Goal: Task Accomplishment & Management: Manage account settings

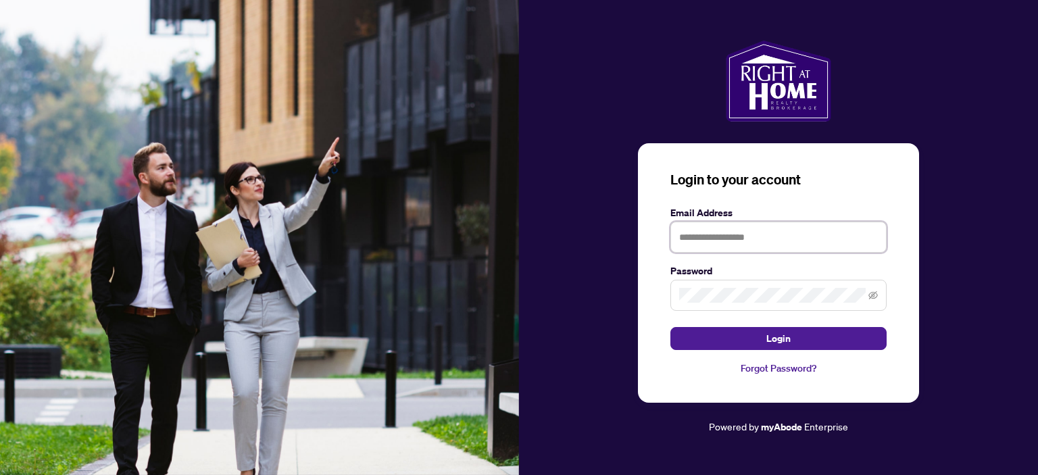
type input "**********"
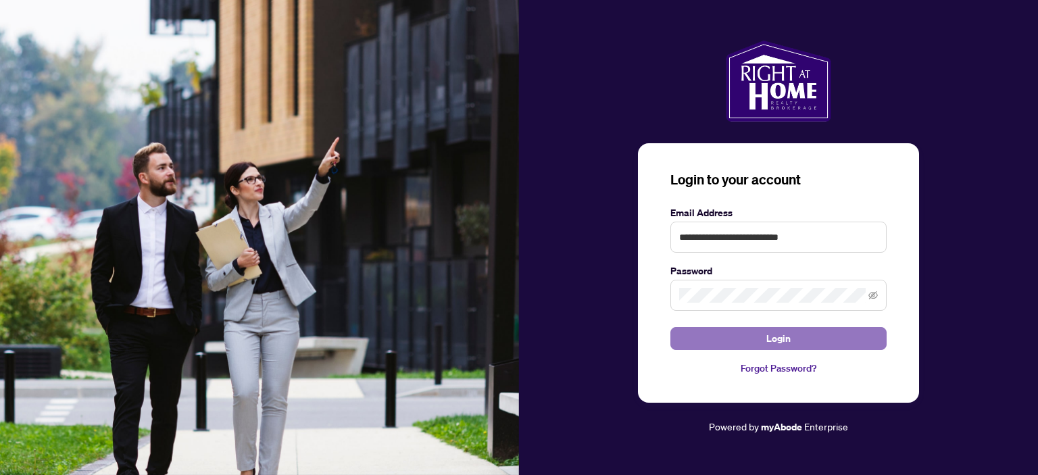
click at [791, 344] on button "Login" at bounding box center [778, 338] width 216 height 23
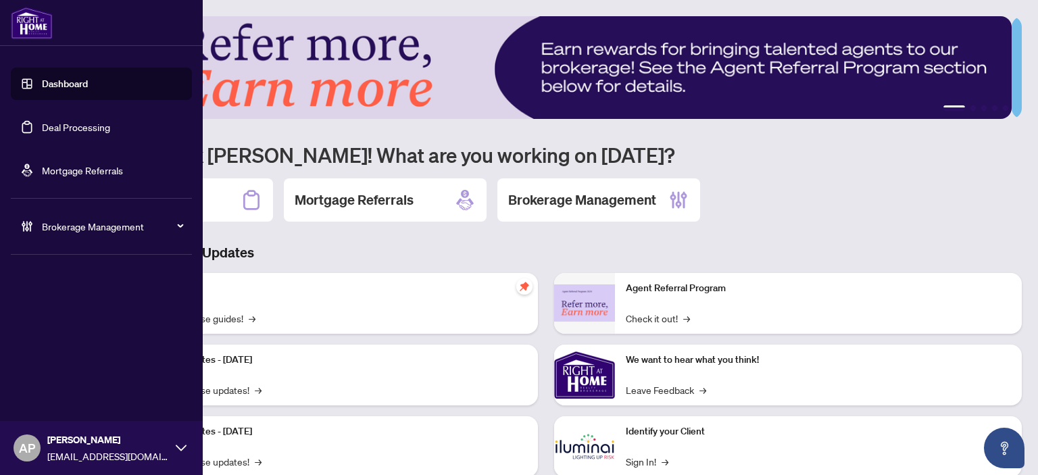
click at [42, 133] on link "Deal Processing" at bounding box center [76, 127] width 68 height 12
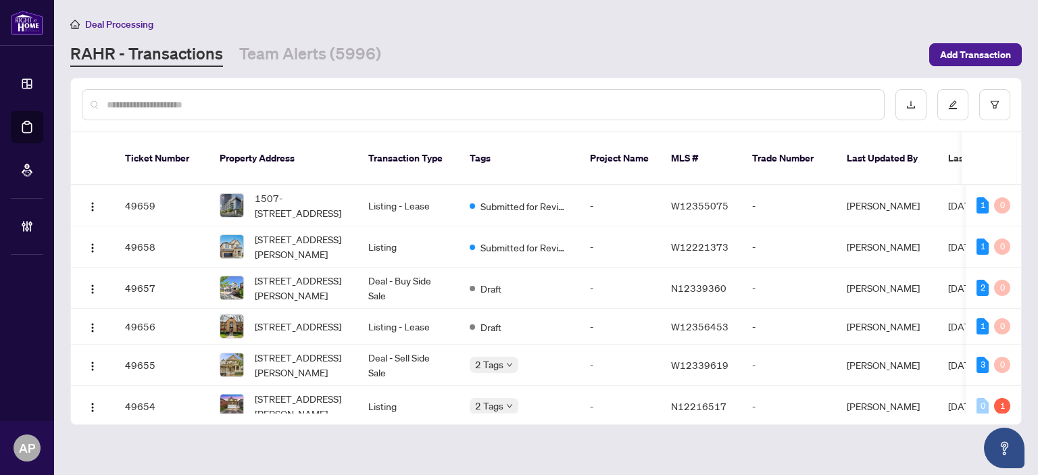
click at [284, 109] on input "text" at bounding box center [490, 104] width 766 height 15
click at [157, 107] on input "text" at bounding box center [490, 104] width 766 height 15
click at [181, 103] on input "text" at bounding box center [490, 104] width 766 height 15
click at [208, 106] on input "text" at bounding box center [490, 104] width 766 height 15
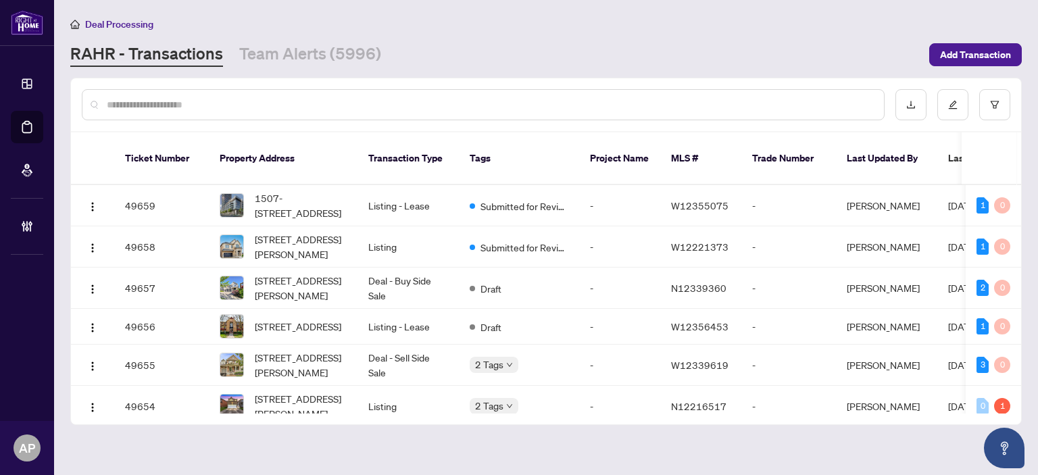
click at [208, 106] on input "text" at bounding box center [490, 104] width 766 height 15
drag, startPoint x: 762, startPoint y: 398, endPoint x: 806, endPoint y: 393, distance: 43.6
click at [806, 393] on div "Ticket Number Property Address Transaction Type Tags Project Name MLS # Trade N…" at bounding box center [546, 278] width 950 height 292
click at [314, 114] on div at bounding box center [483, 104] width 803 height 31
click at [298, 107] on input "text" at bounding box center [490, 104] width 766 height 15
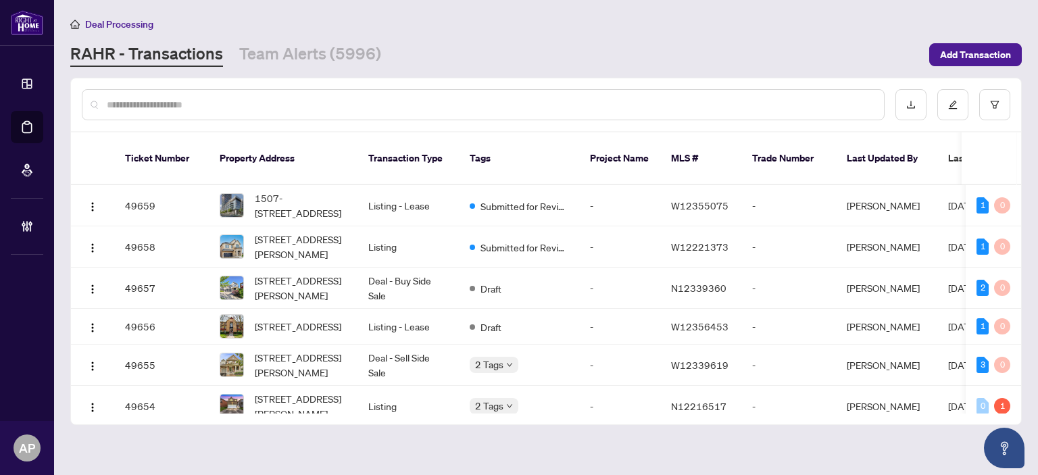
click at [298, 107] on input "text" at bounding box center [490, 104] width 766 height 15
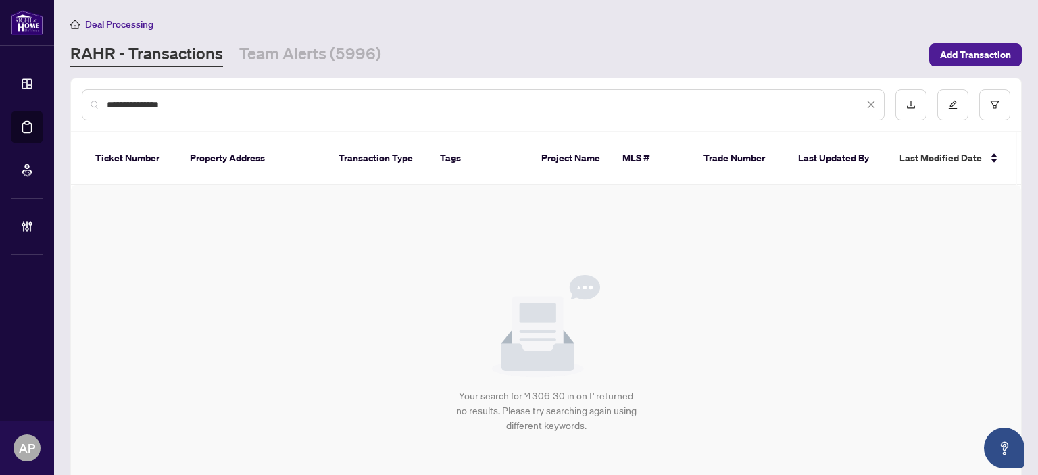
click at [295, 101] on input "**********" at bounding box center [485, 104] width 757 height 15
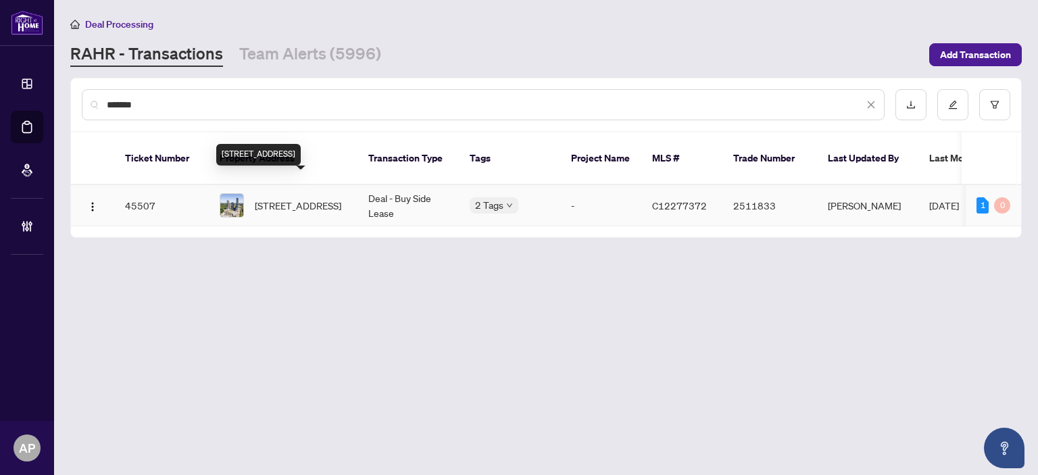
type input "*******"
click at [349, 202] on td "4306-30 Inn On The Park Dr, Toronto, Ontario M3C 0P7, Canada" at bounding box center [283, 205] width 149 height 41
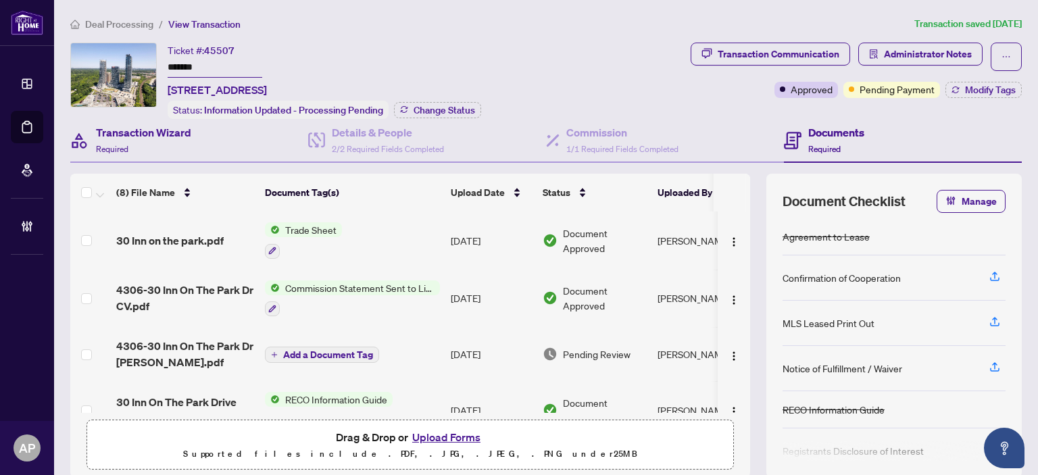
click at [195, 137] on div "Transaction Wizard Required" at bounding box center [189, 141] width 238 height 44
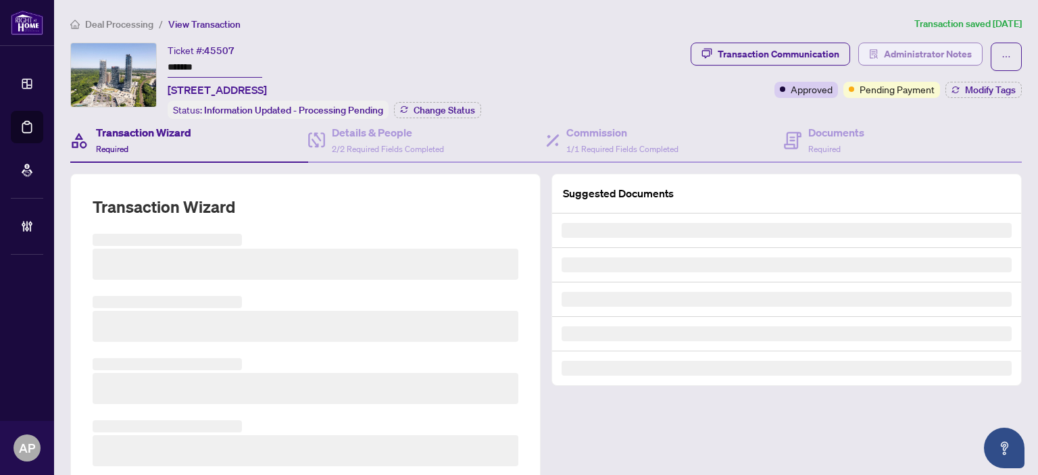
click at [930, 49] on span "Administrator Notes" at bounding box center [928, 54] width 88 height 22
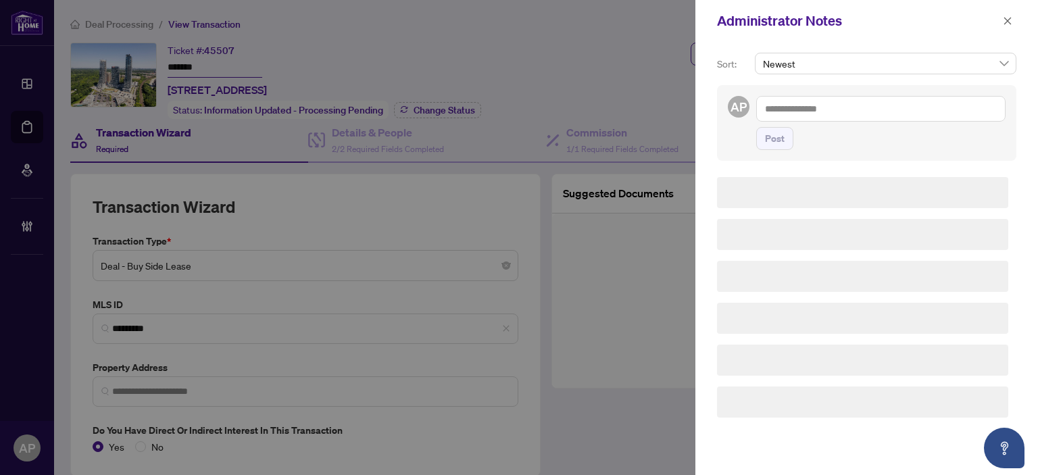
type input "**********"
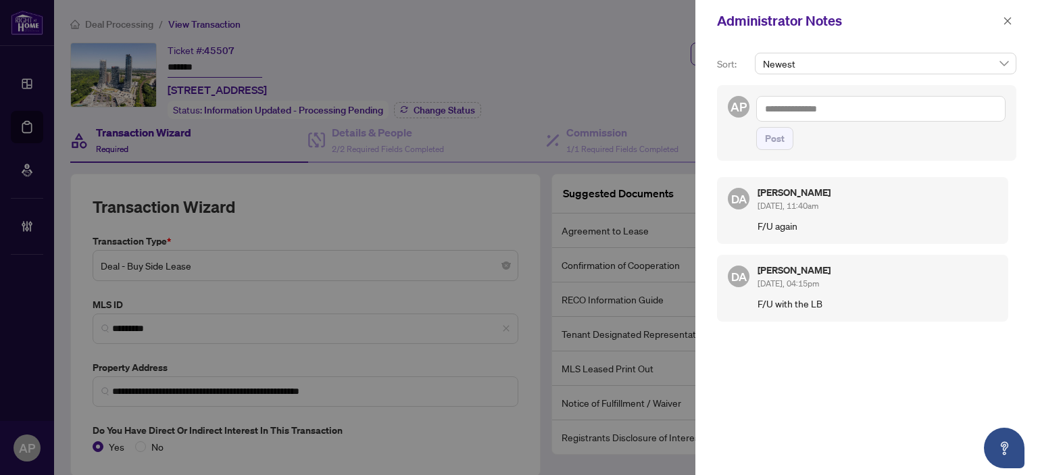
click at [575, 85] on div at bounding box center [519, 237] width 1038 height 475
click at [1008, 21] on icon "close" at bounding box center [1007, 20] width 7 height 7
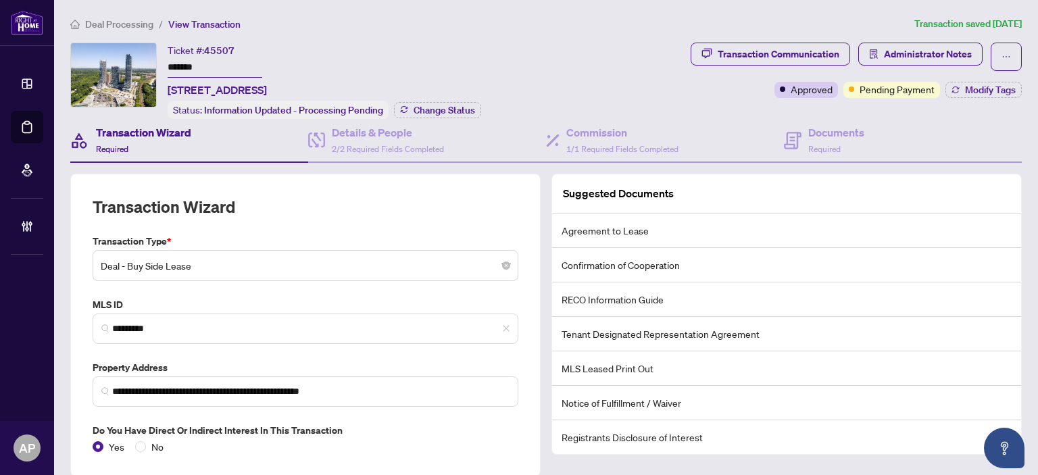
click at [193, 61] on input "*******" at bounding box center [215, 68] width 95 height 20
click at [889, 55] on span "Administrator Notes" at bounding box center [928, 54] width 88 height 22
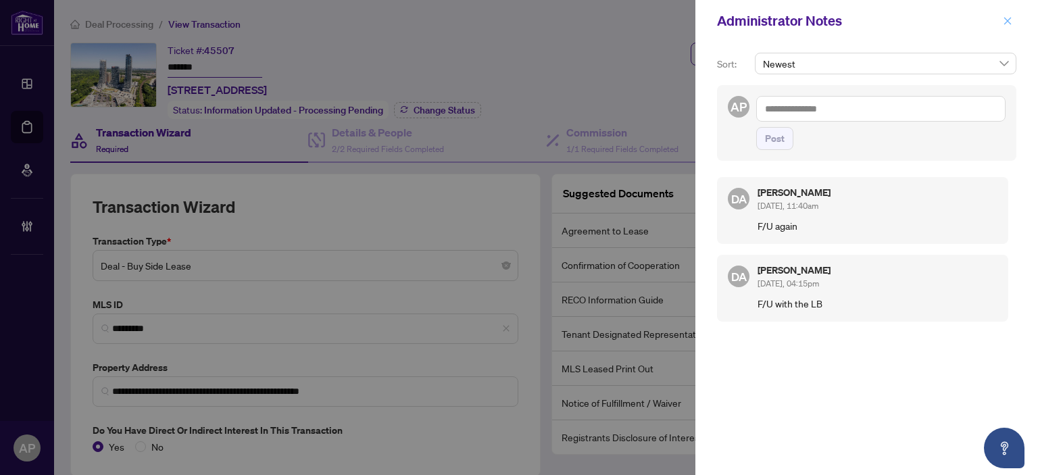
click at [1012, 20] on button "button" at bounding box center [1008, 21] width 18 height 16
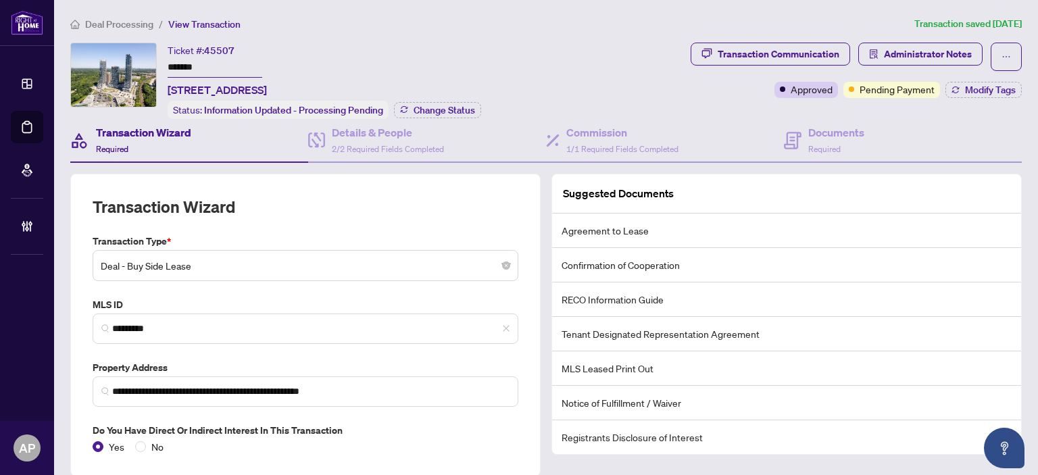
click at [267, 47] on div "Ticket #: 45507 ******* 4306-30 Inn On The Park Dr, Toronto, Ontario M3C 0P7, C…" at bounding box center [217, 70] width 99 height 55
drag, startPoint x: 300, startPoint y: 90, endPoint x: 165, endPoint y: 86, distance: 135.2
click at [165, 86] on div "Ticket #: 45507 ******* 4306-30 Inn On The Park Dr, Toronto, Ontario M3C 0P7, C…" at bounding box center [377, 81] width 615 height 76
copy span "4306-30 Inn On The Park D"
click at [178, 62] on input "*******" at bounding box center [215, 68] width 95 height 20
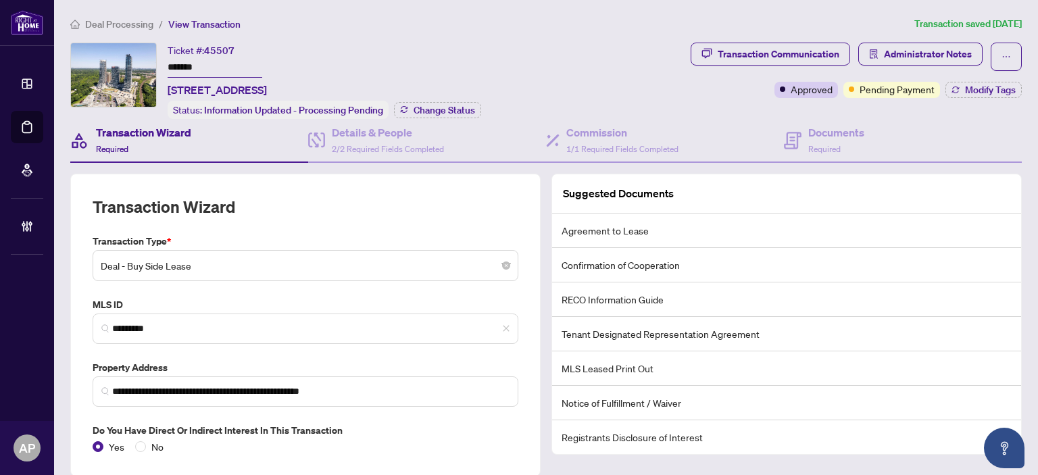
click at [178, 62] on input "*******" at bounding box center [215, 68] width 95 height 20
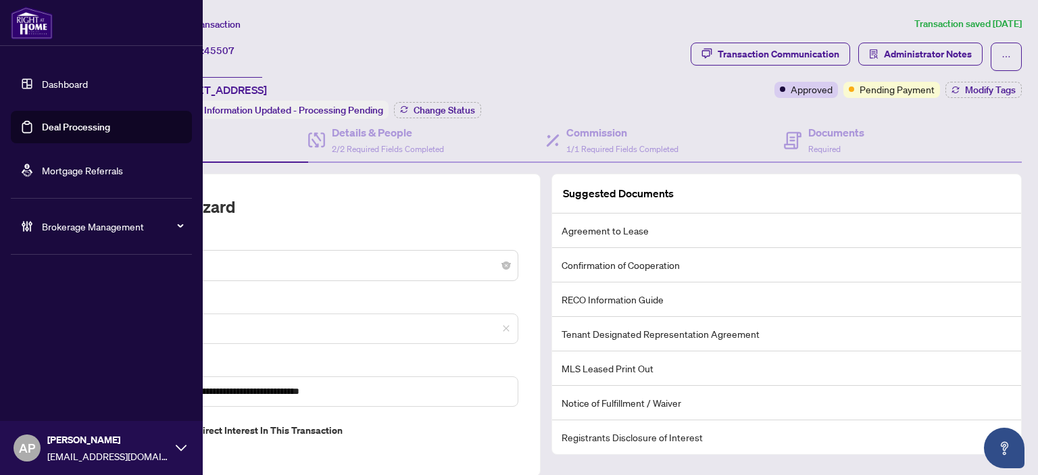
click at [42, 127] on link "Deal Processing" at bounding box center [76, 127] width 68 height 12
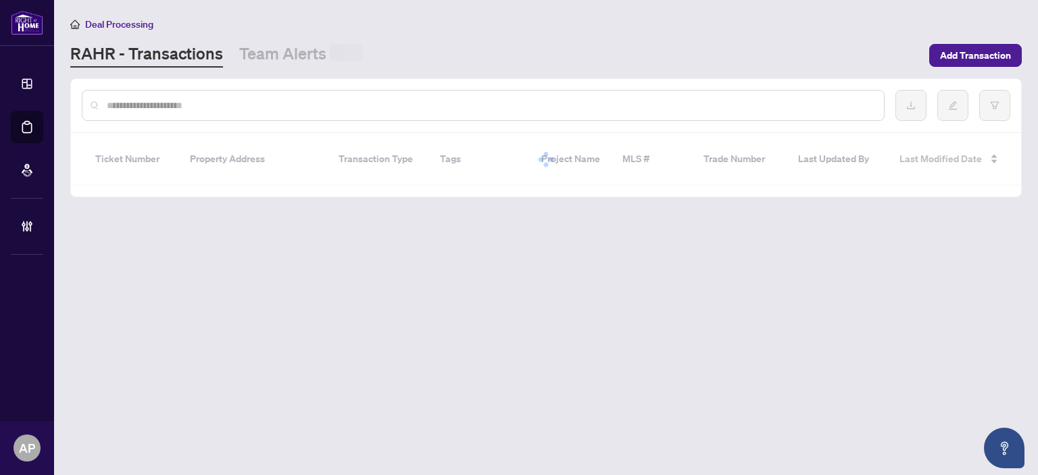
click at [248, 112] on div at bounding box center [483, 105] width 803 height 31
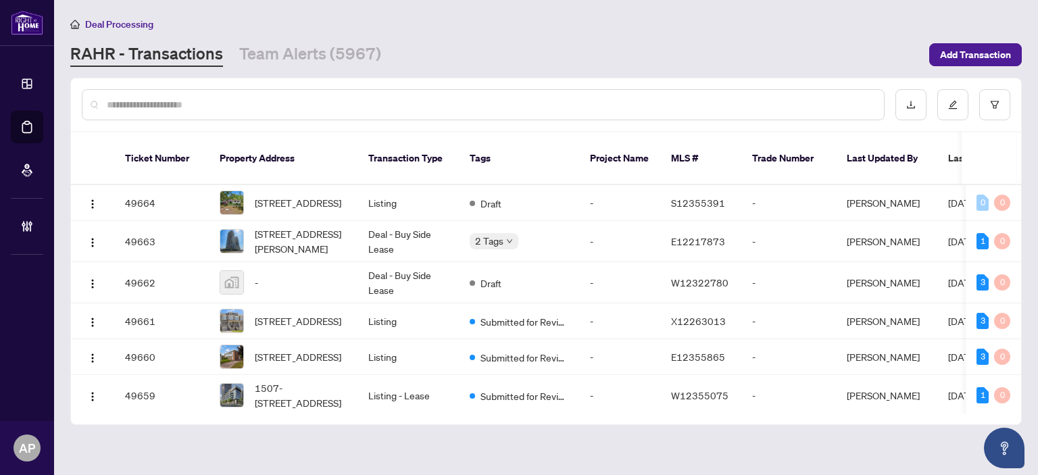
click at [243, 110] on input "text" at bounding box center [490, 104] width 766 height 15
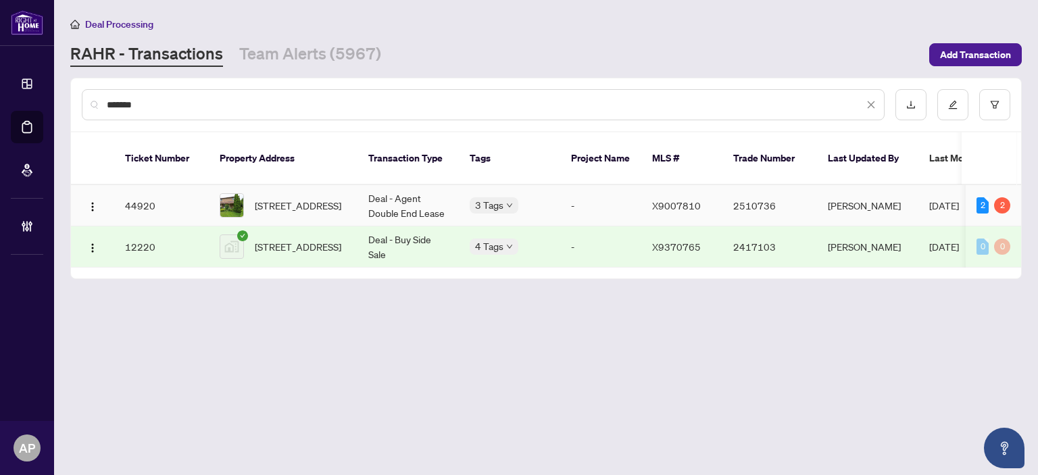
type input "*******"
click at [418, 195] on td "Deal - Agent Double End Lease" at bounding box center [407, 205] width 101 height 41
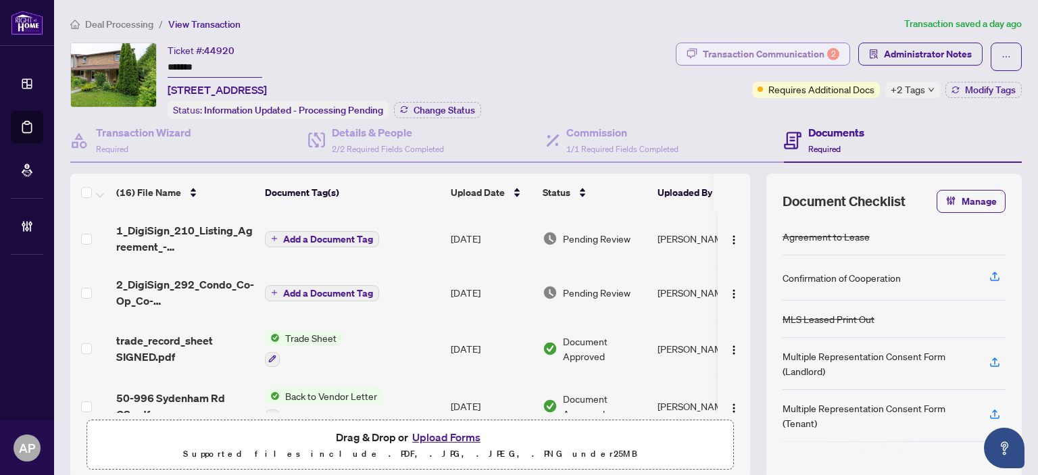
click at [776, 53] on div "Transaction Communication 2" at bounding box center [771, 54] width 137 height 22
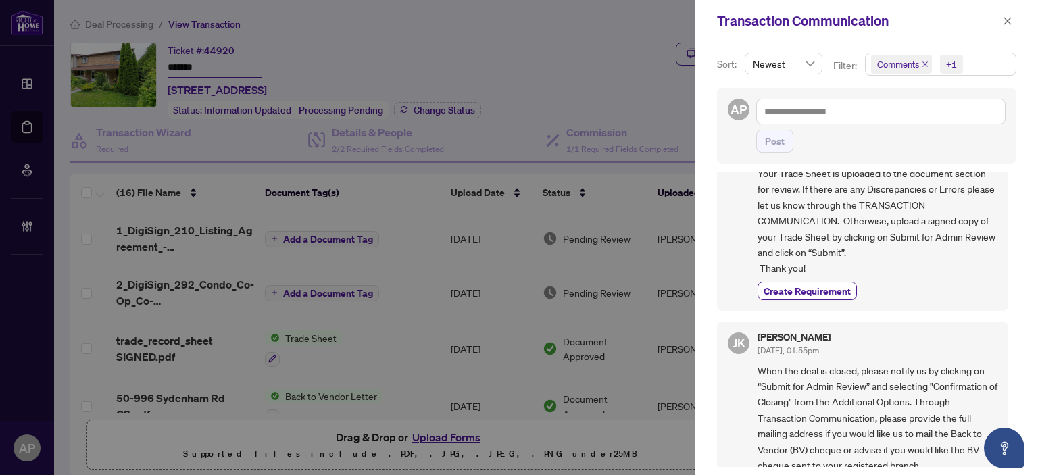
scroll to position [541, 0]
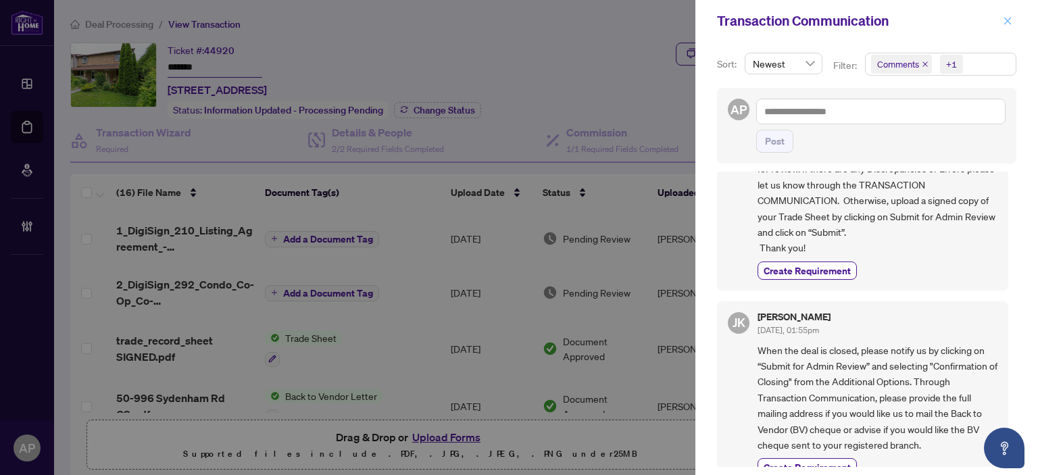
click at [1006, 19] on icon "close" at bounding box center [1007, 20] width 9 height 9
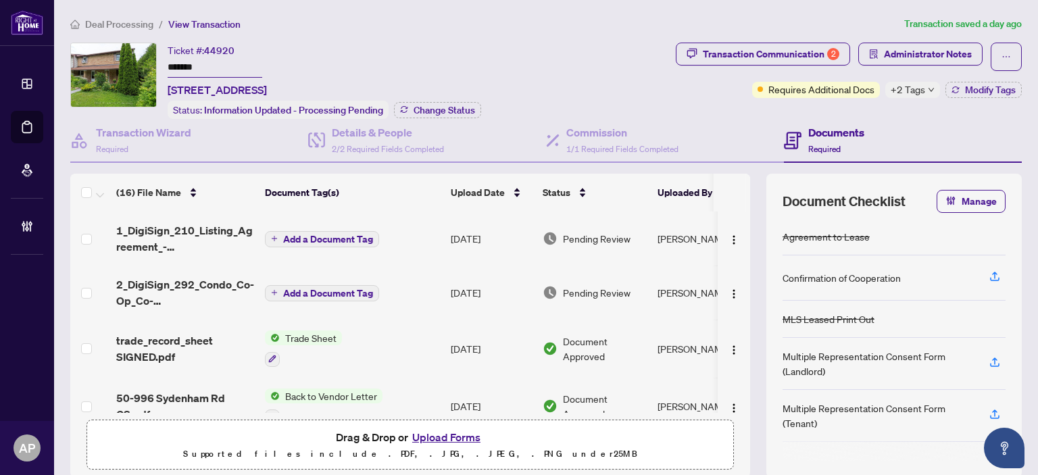
click at [894, 86] on span "+2 Tags" at bounding box center [908, 90] width 34 height 16
click at [638, 97] on div "Ticket #: 44920 ******* 50-996 Sydenham Rd, Peterborough, Ontario K9J 7V7, Cana…" at bounding box center [370, 81] width 600 height 76
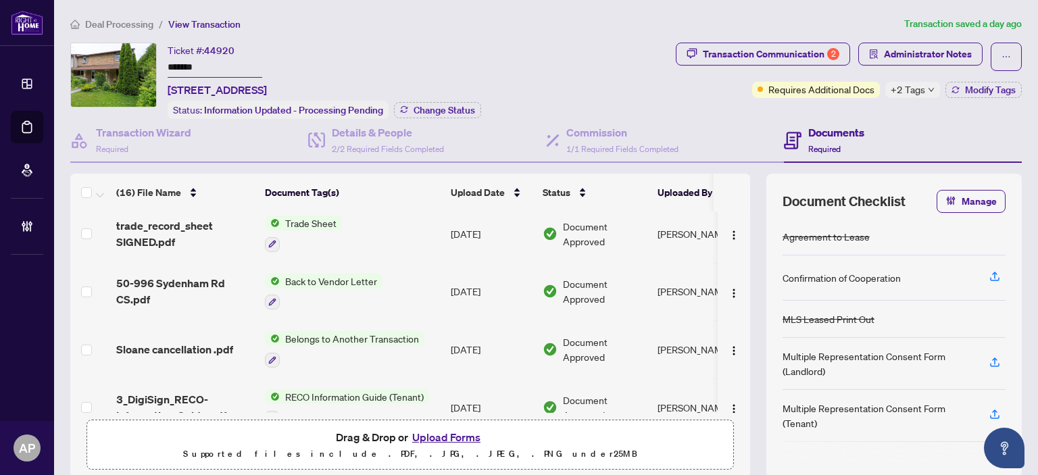
scroll to position [0, 0]
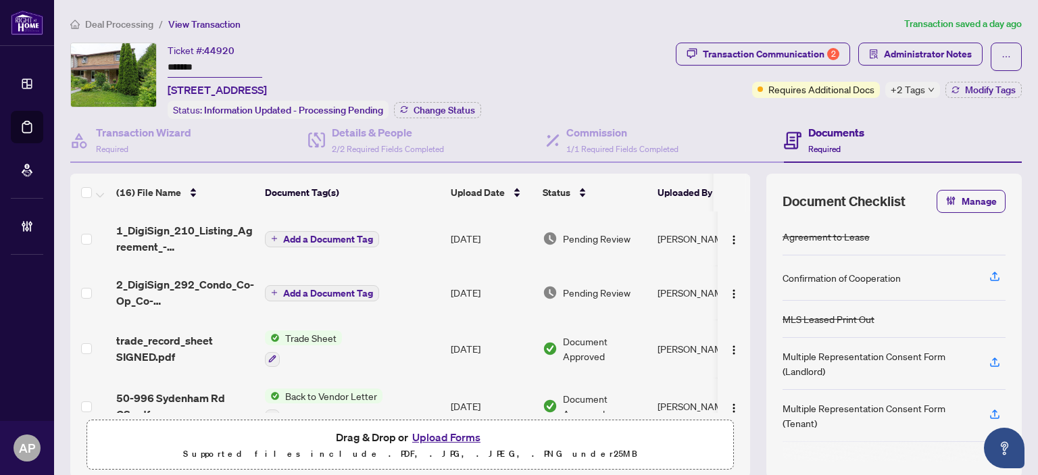
click at [129, 8] on main "Deal Processing / View Transaction Transaction saved a day ago Ticket #: 44920 …" at bounding box center [546, 237] width 984 height 475
drag, startPoint x: 169, startPoint y: 89, endPoint x: 270, endPoint y: 85, distance: 101.4
click at [267, 85] on span "50-996 Sydenham Rd, Peterborough, Ontario K9J 7V7, Canada" at bounding box center [217, 90] width 99 height 16
copy span "50-996 Sydenham Rd"
click at [167, 138] on h4 "Transaction Wizard" at bounding box center [143, 132] width 95 height 16
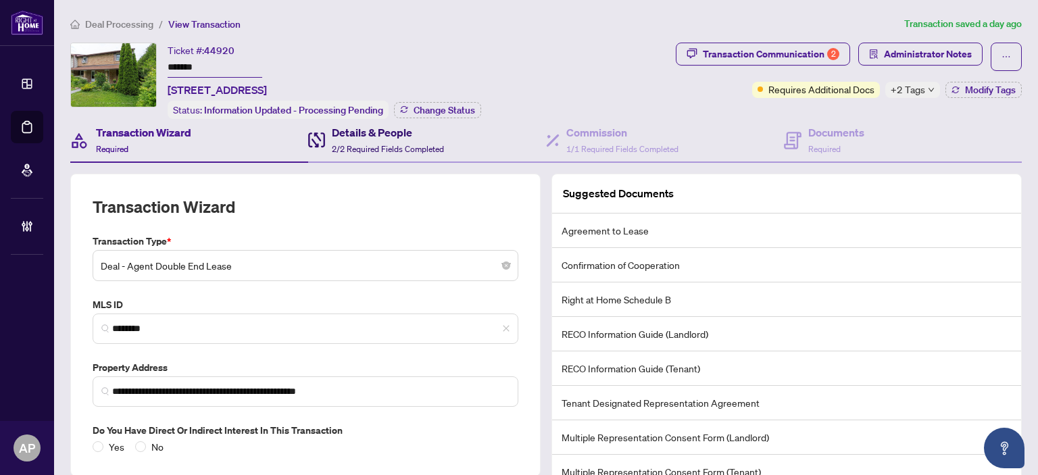
click at [420, 152] on div "Details & People 2/2 Required Fields Completed" at bounding box center [388, 140] width 112 height 32
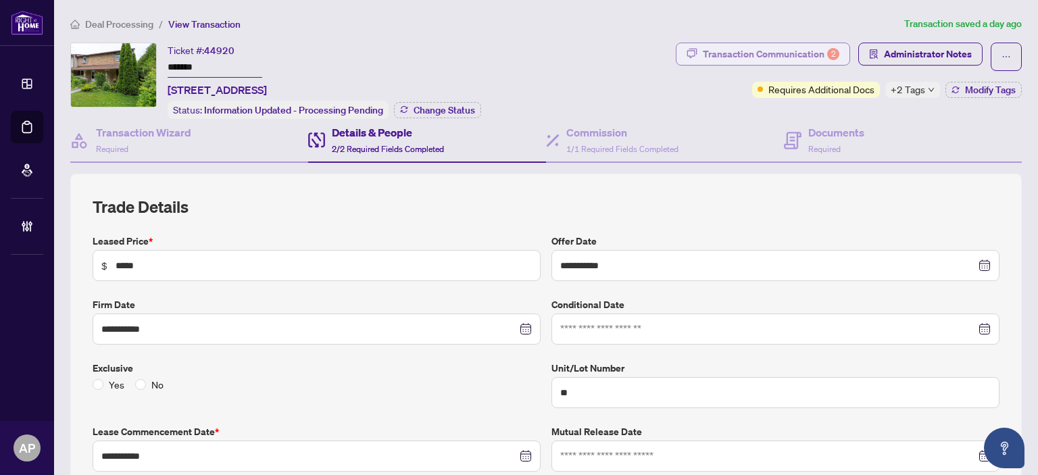
click at [776, 56] on div "Transaction Communication 2" at bounding box center [771, 54] width 137 height 22
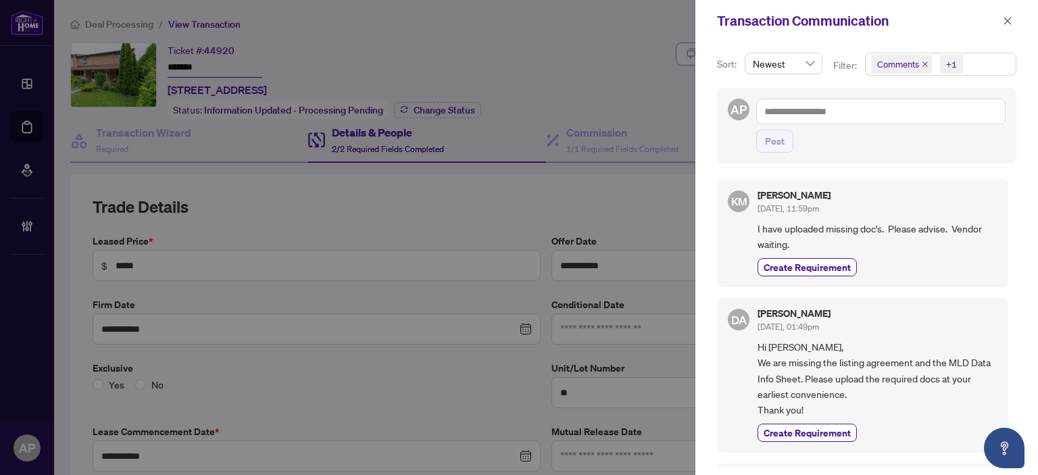
scroll to position [424, 0]
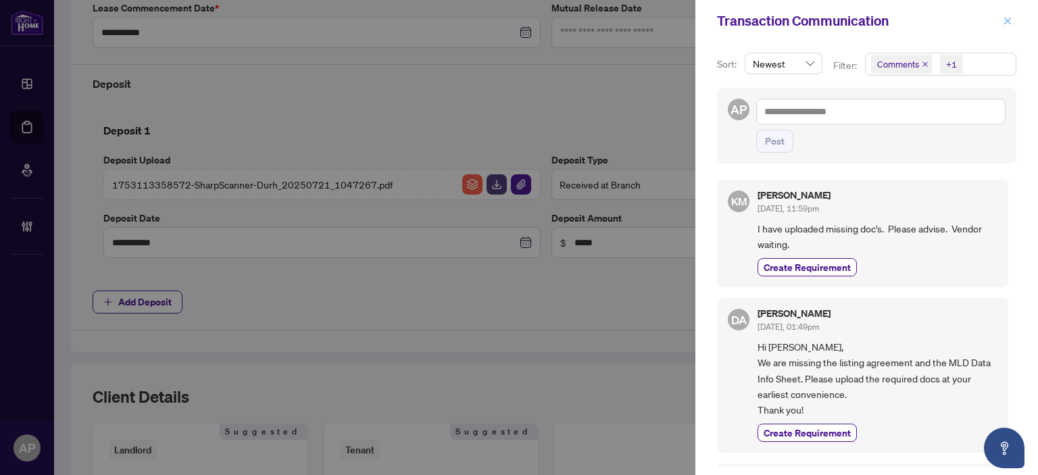
click at [1004, 28] on span "button" at bounding box center [1007, 21] width 9 height 22
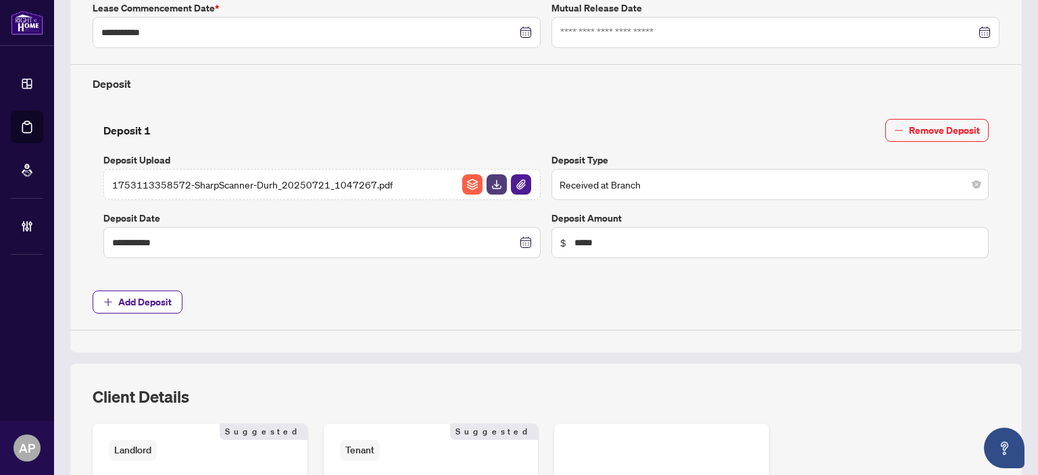
scroll to position [86, 0]
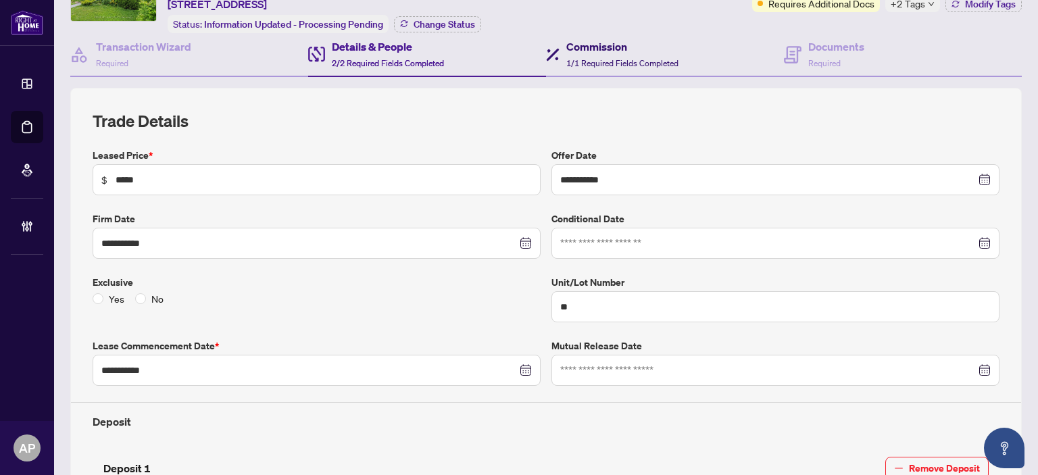
click at [595, 61] on span "1/1 Required Fields Completed" at bounding box center [622, 63] width 112 height 10
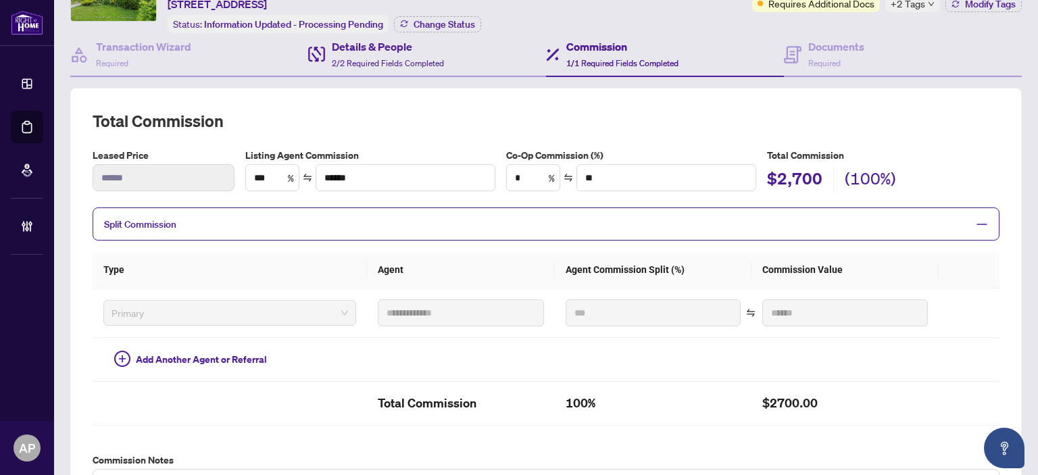
click at [394, 72] on div "Details & People 2/2 Required Fields Completed" at bounding box center [427, 55] width 238 height 44
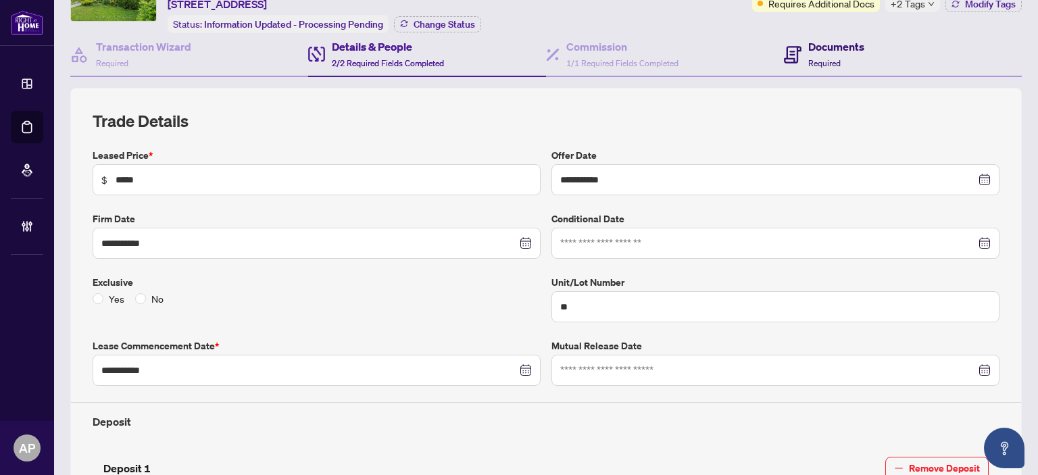
click at [814, 58] on span "Required" at bounding box center [824, 63] width 32 height 10
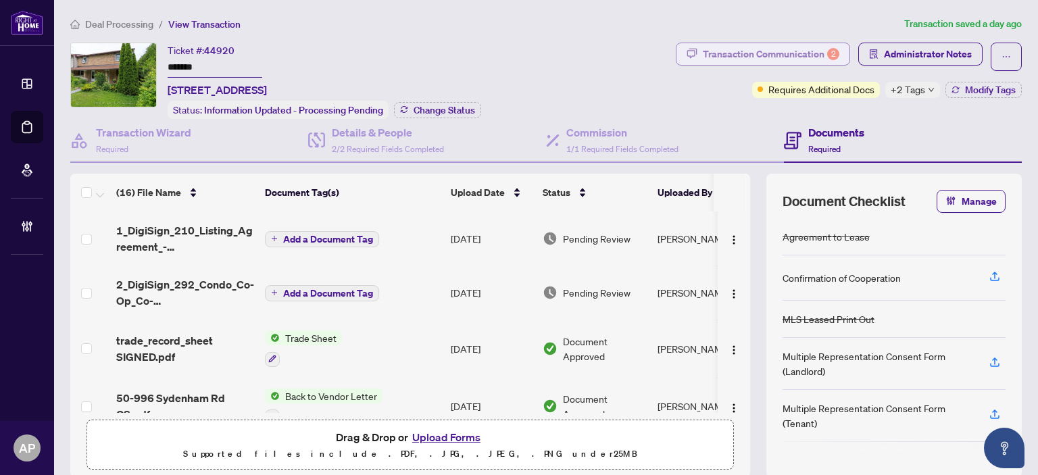
click at [802, 53] on div "Transaction Communication 2" at bounding box center [771, 54] width 137 height 22
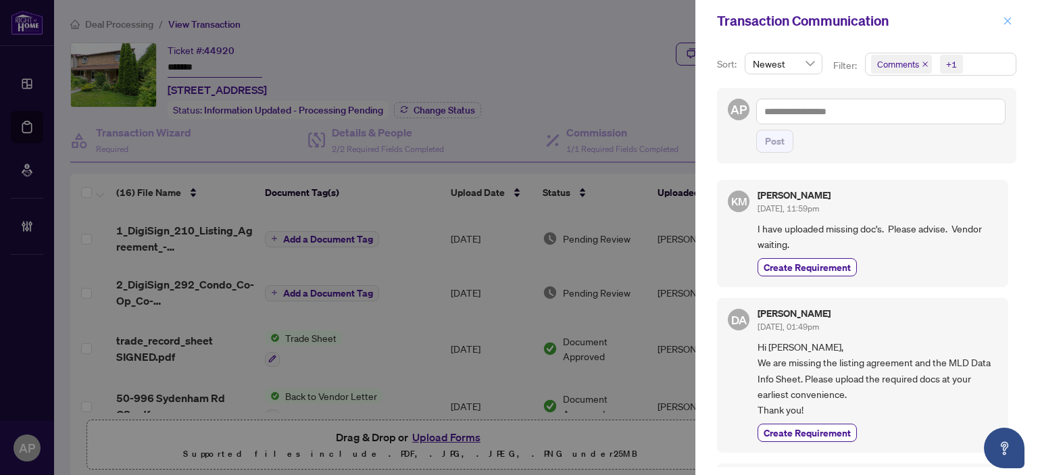
click at [1005, 20] on icon "close" at bounding box center [1007, 20] width 9 height 9
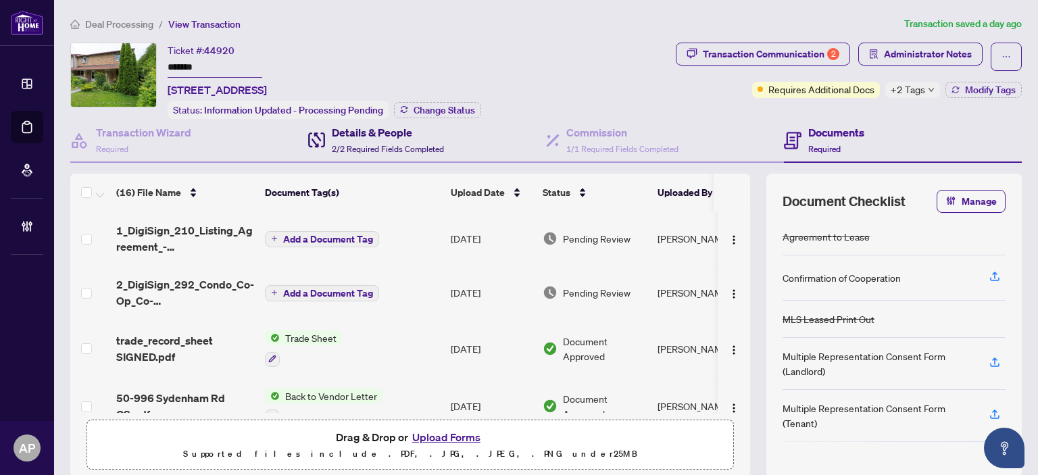
click at [435, 149] on span "2/2 Required Fields Completed" at bounding box center [388, 149] width 112 height 10
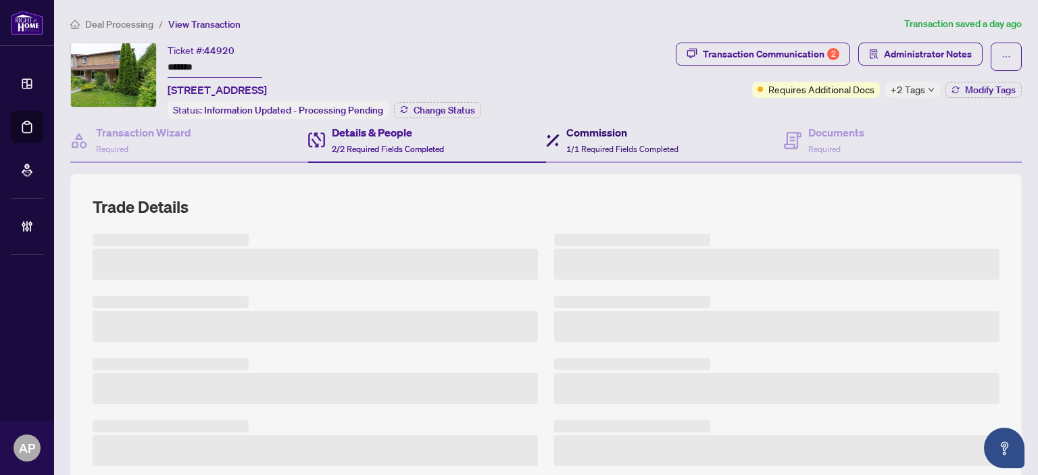
click at [652, 145] on span "1/1 Required Fields Completed" at bounding box center [622, 149] width 112 height 10
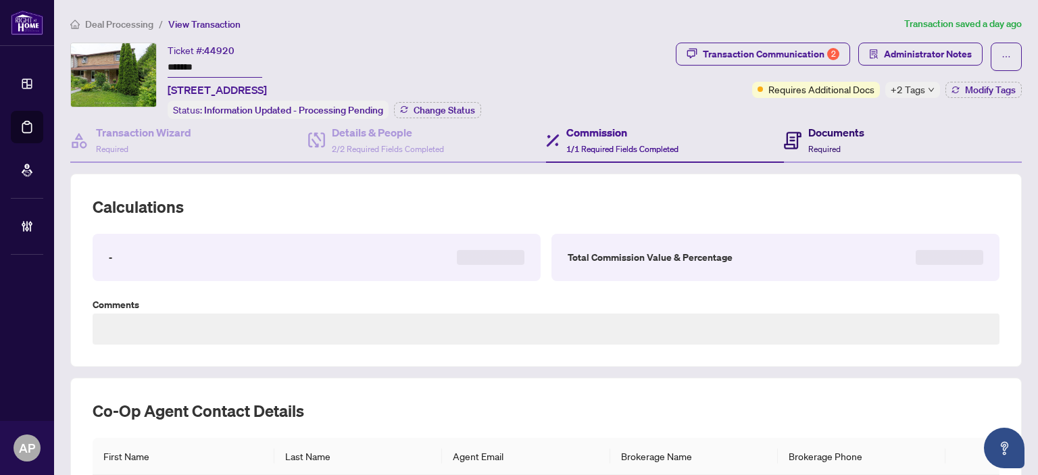
click at [830, 128] on h4 "Documents" at bounding box center [836, 132] width 56 height 16
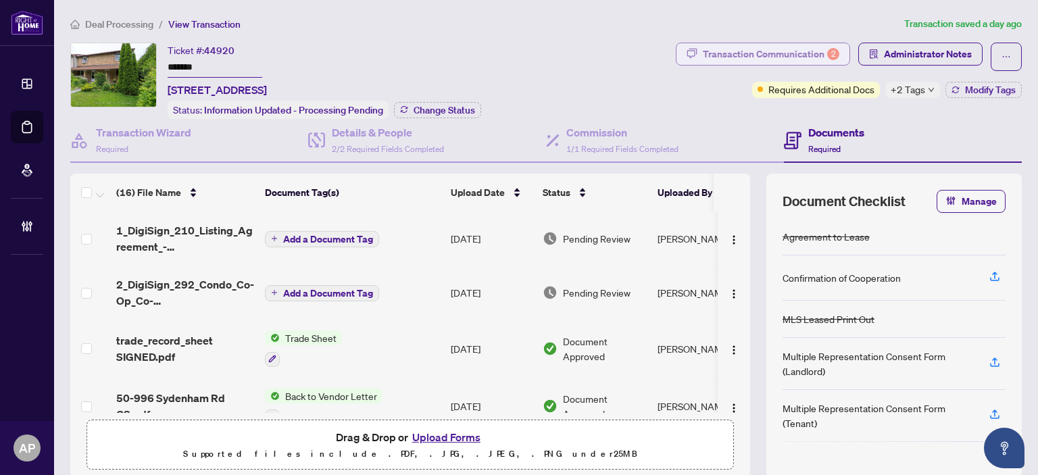
click at [800, 53] on div "Transaction Communication 2" at bounding box center [771, 54] width 137 height 22
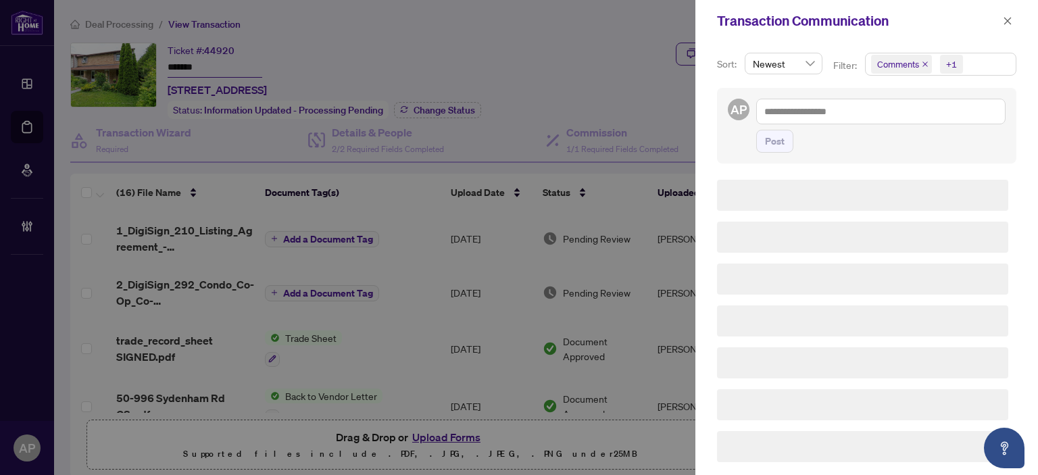
type textarea "**********"
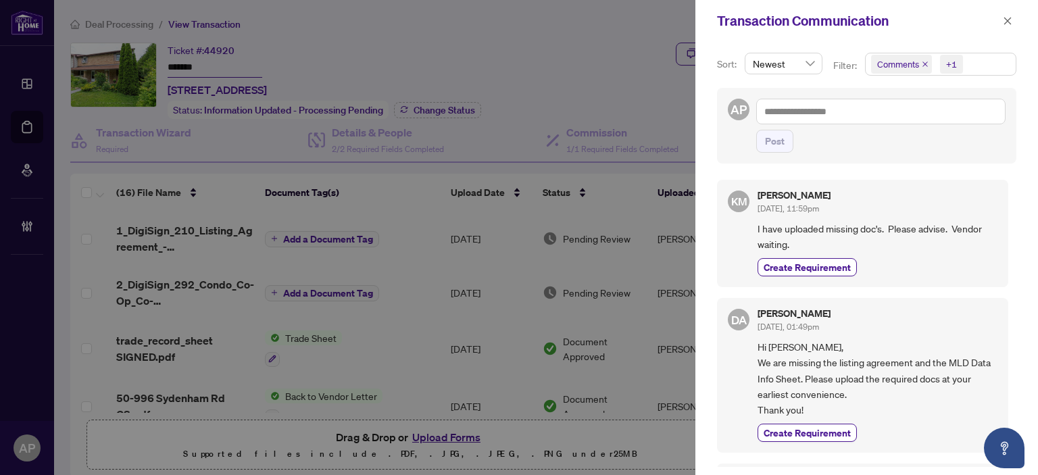
click at [925, 66] on icon "close" at bounding box center [924, 63] width 5 height 5
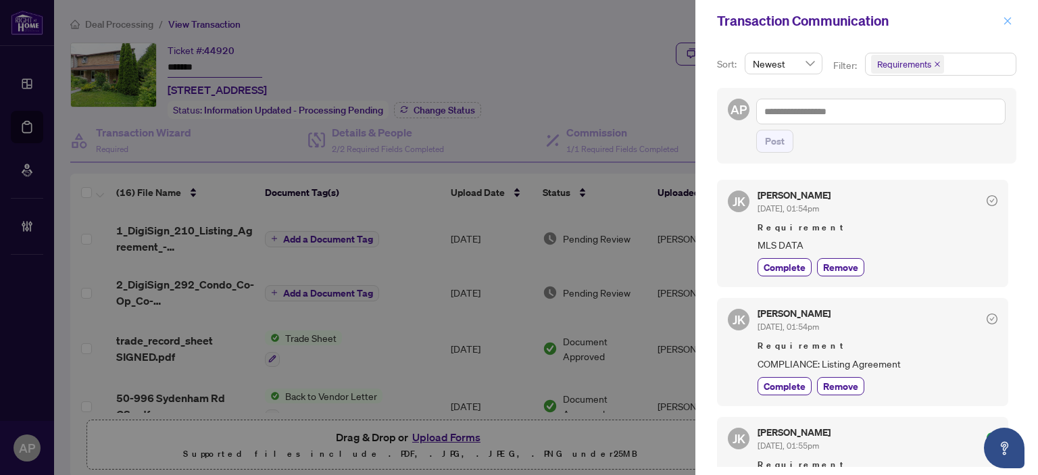
click at [1009, 24] on icon "close" at bounding box center [1007, 20] width 9 height 9
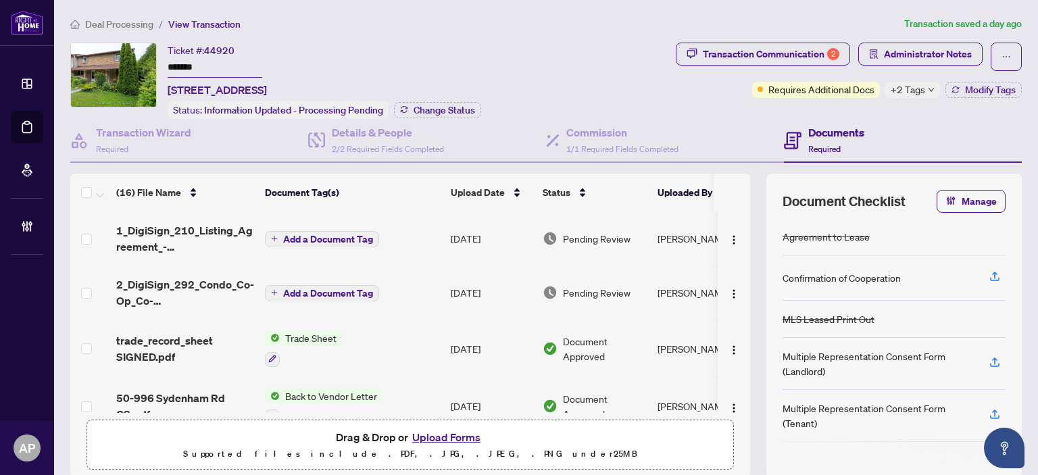
click at [230, 48] on span "44920" at bounding box center [219, 51] width 30 height 12
copy span "44920"
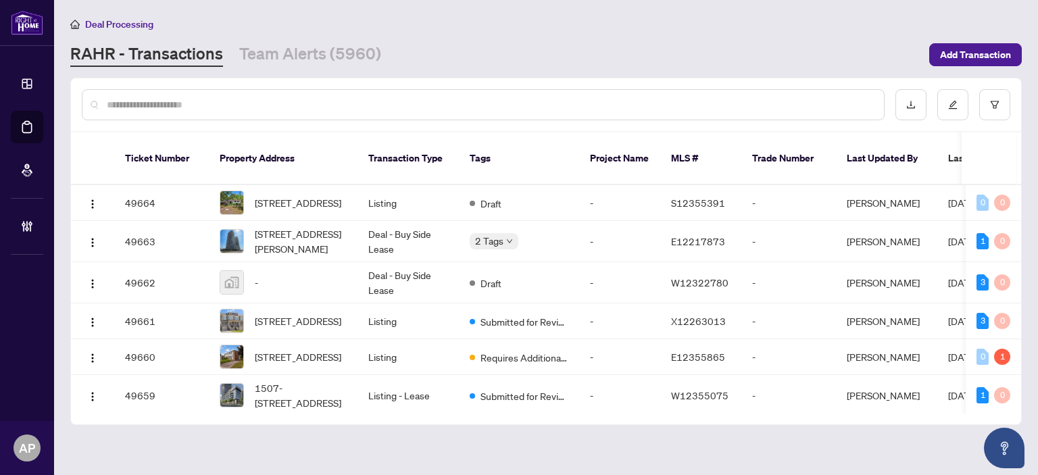
click at [222, 97] on input "text" at bounding box center [490, 104] width 766 height 15
click at [222, 98] on input "text" at bounding box center [490, 104] width 766 height 15
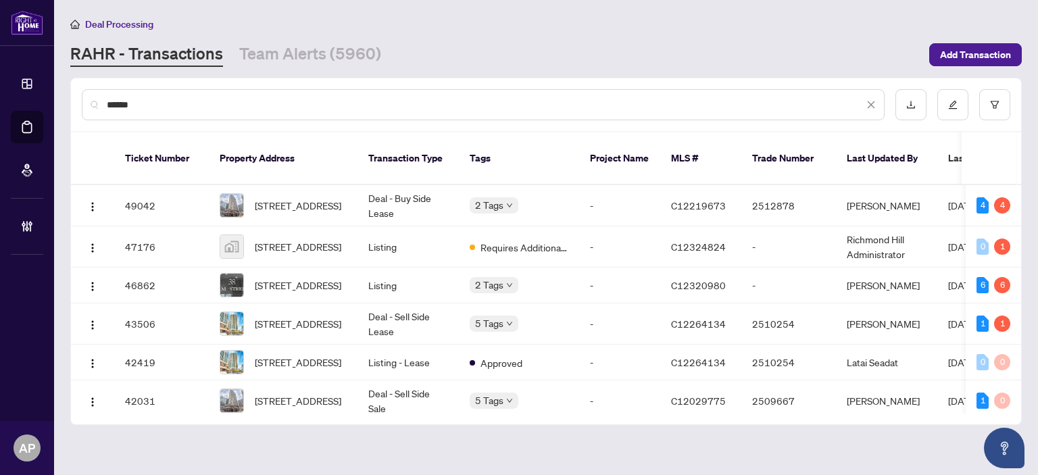
click at [108, 105] on input "******" at bounding box center [485, 104] width 757 height 15
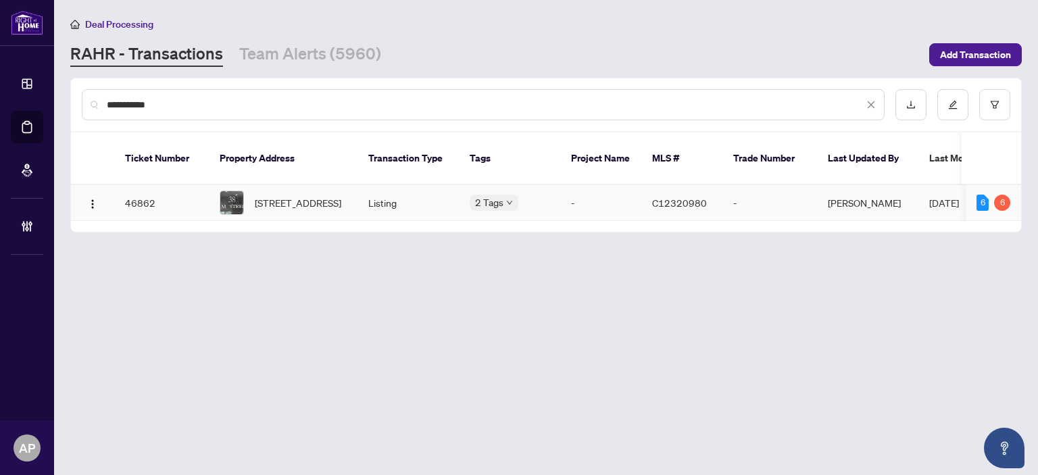
type input "**********"
click at [423, 190] on td "Listing" at bounding box center [407, 203] width 101 height 36
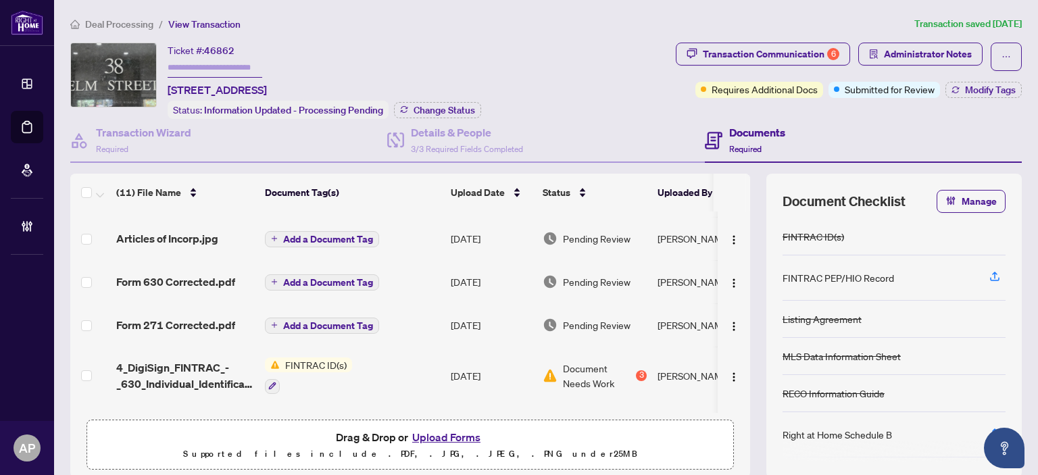
scroll to position [203, 0]
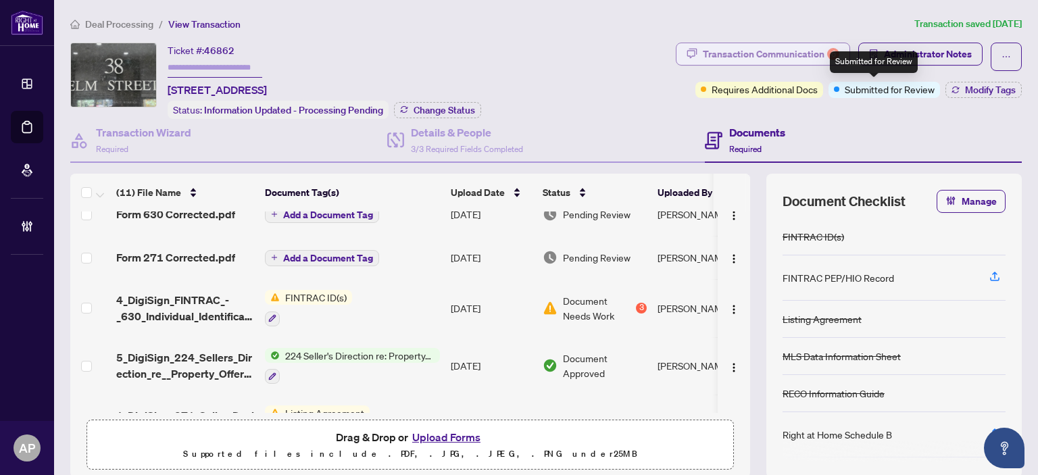
click at [779, 45] on div "Transaction Communication 6" at bounding box center [771, 54] width 137 height 22
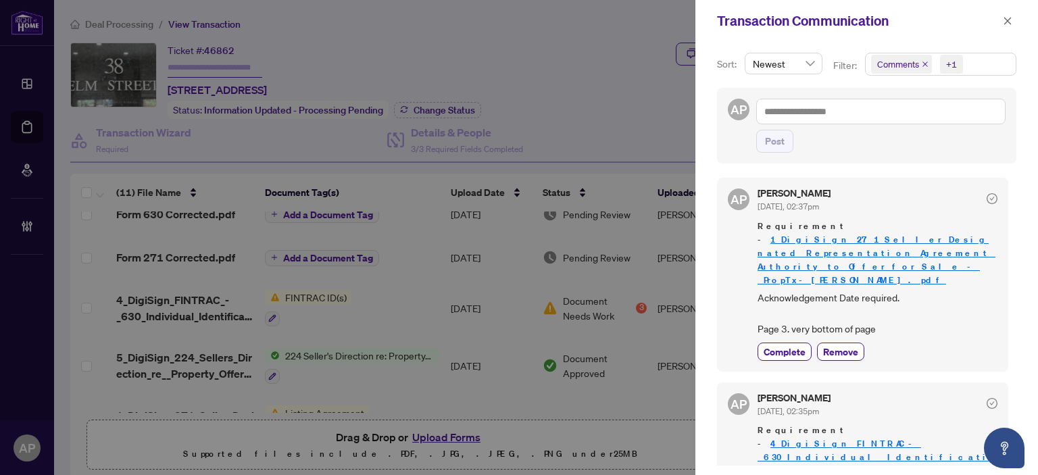
scroll to position [0, 0]
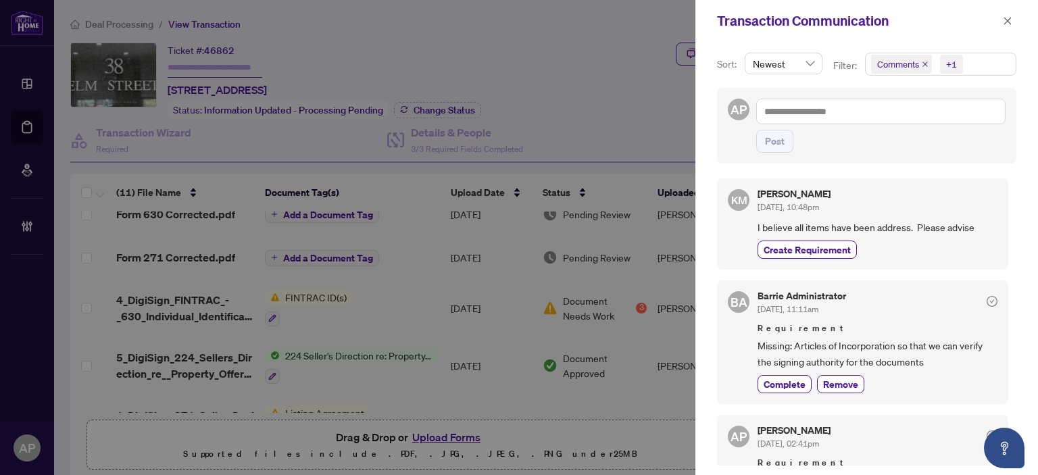
click at [562, 40] on div at bounding box center [519, 237] width 1038 height 475
click at [1006, 25] on icon "close" at bounding box center [1007, 20] width 9 height 9
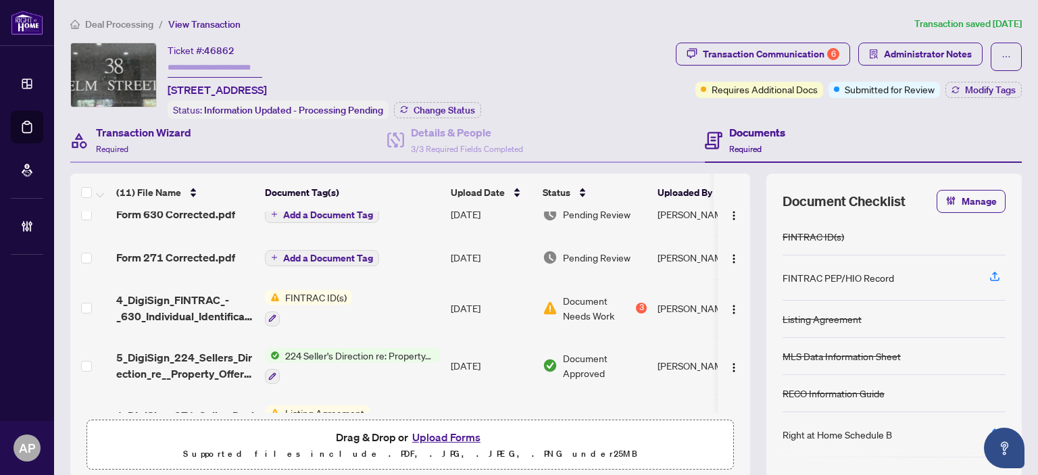
click at [224, 129] on div "Transaction Wizard Required" at bounding box center [228, 141] width 317 height 44
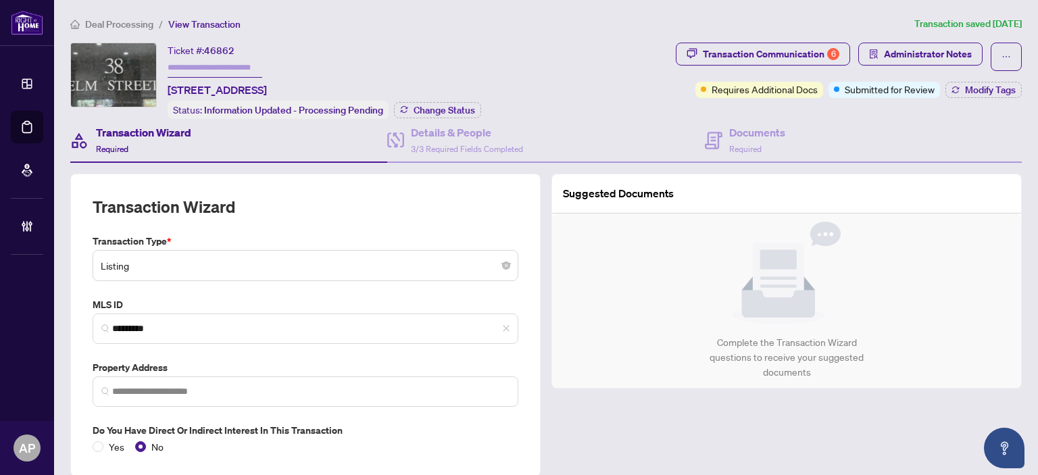
type input "**********"
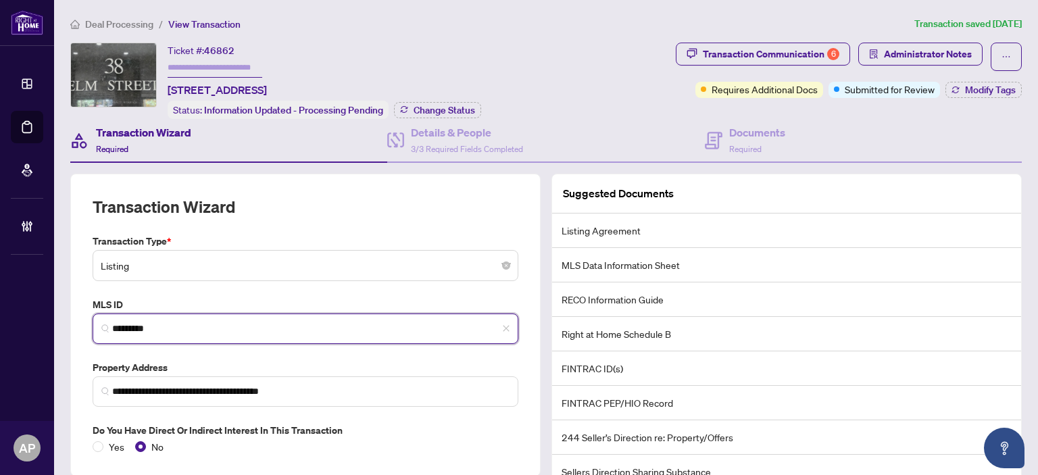
click at [132, 322] on input "*********" at bounding box center [310, 329] width 397 height 14
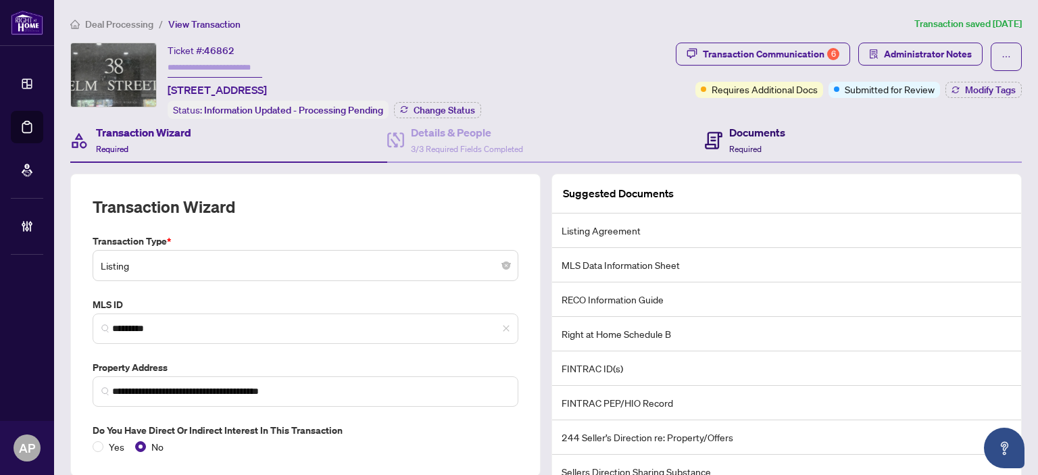
click at [747, 137] on h4 "Documents" at bounding box center [757, 132] width 56 height 16
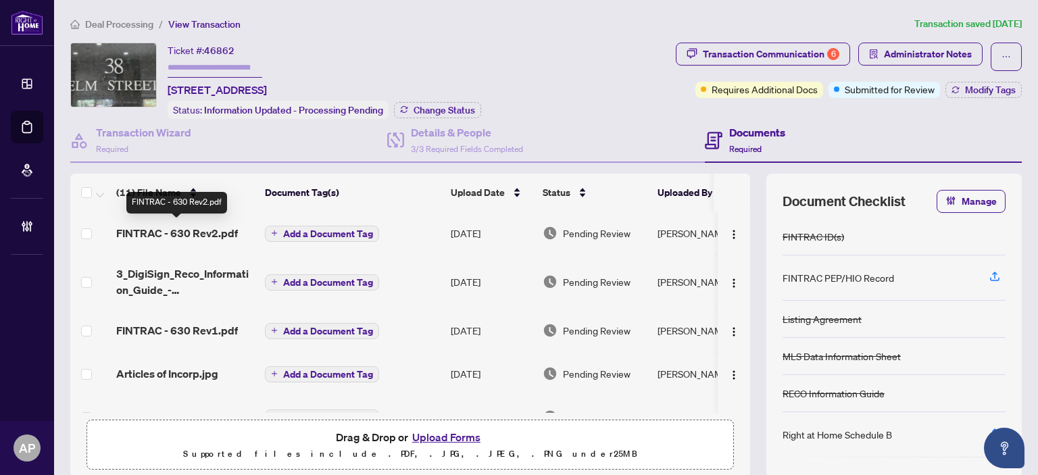
click at [230, 234] on span "FINTRAC - 630 Rev2.pdf" at bounding box center [177, 233] width 122 height 16
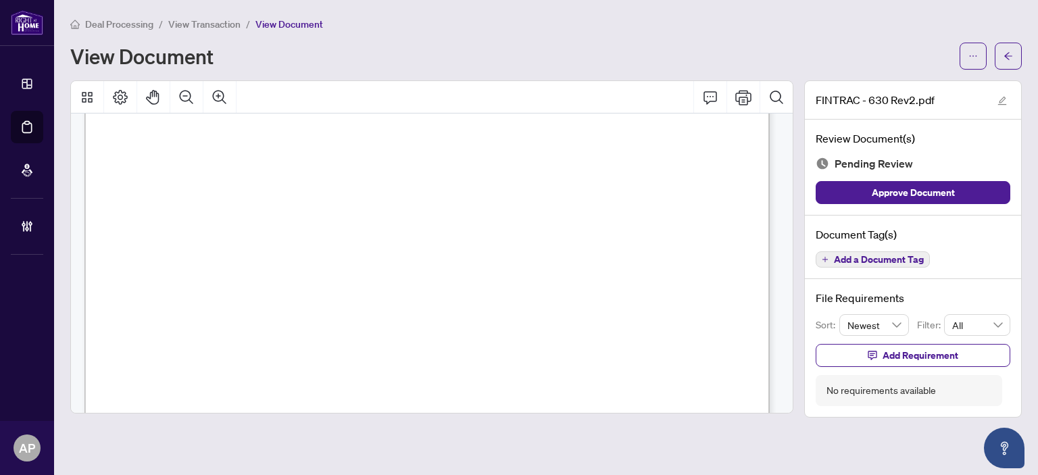
scroll to position [3340, 0]
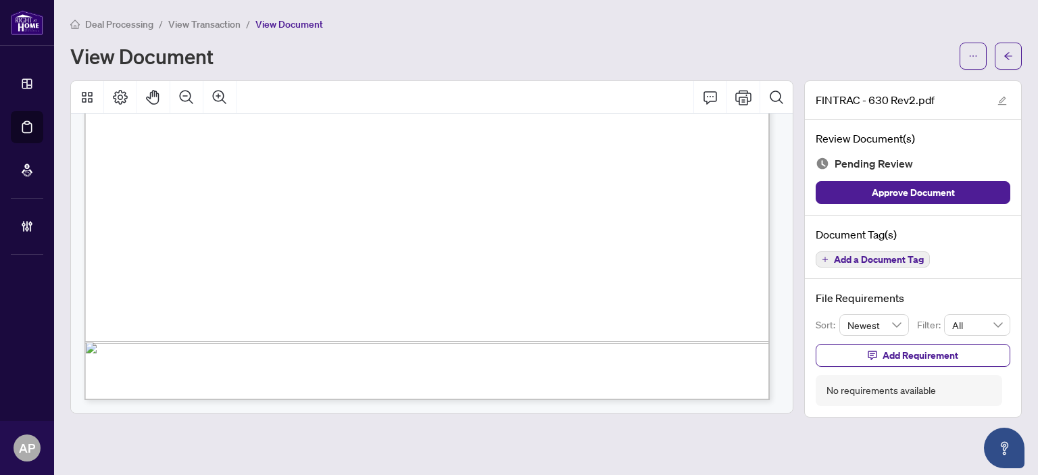
click at [881, 255] on span "Add a Document Tag" at bounding box center [879, 259] width 90 height 9
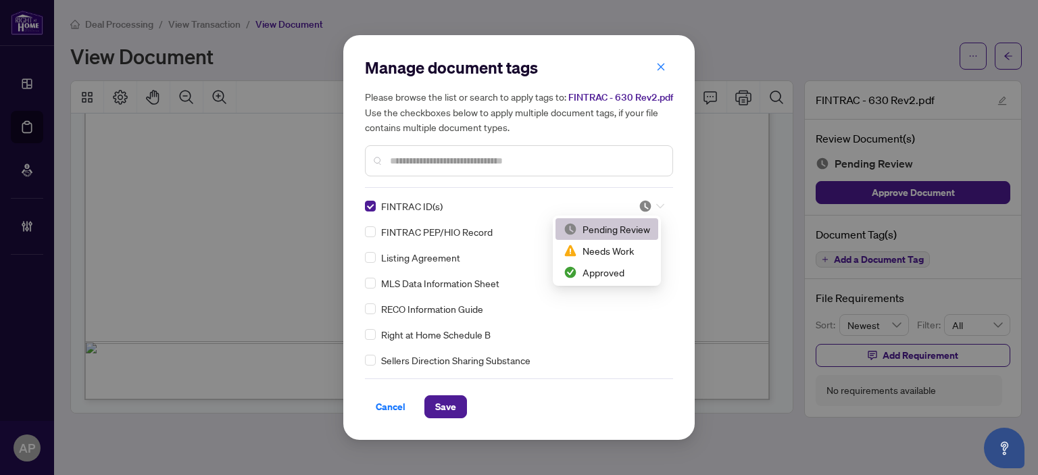
click at [648, 199] on img at bounding box center [646, 206] width 14 height 14
click at [612, 265] on div "Approved" at bounding box center [607, 272] width 86 height 15
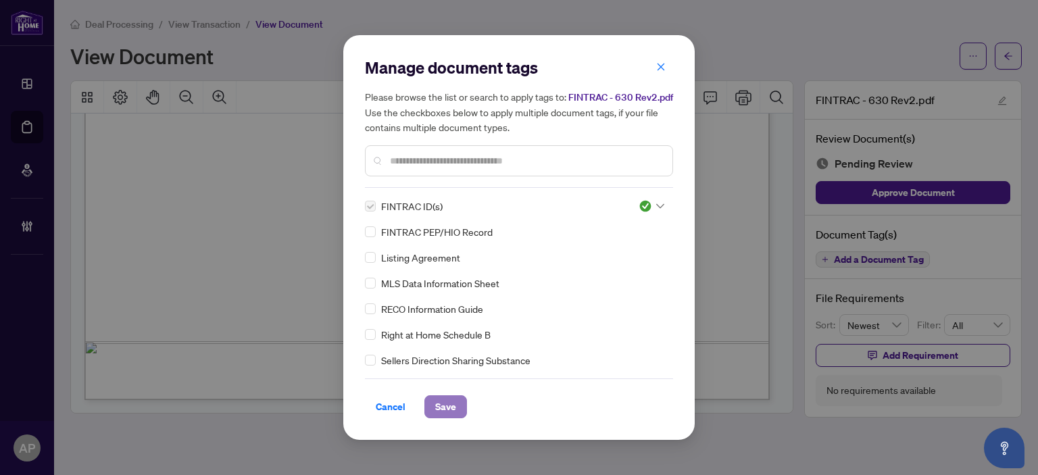
click at [462, 412] on button "Save" at bounding box center [445, 406] width 43 height 23
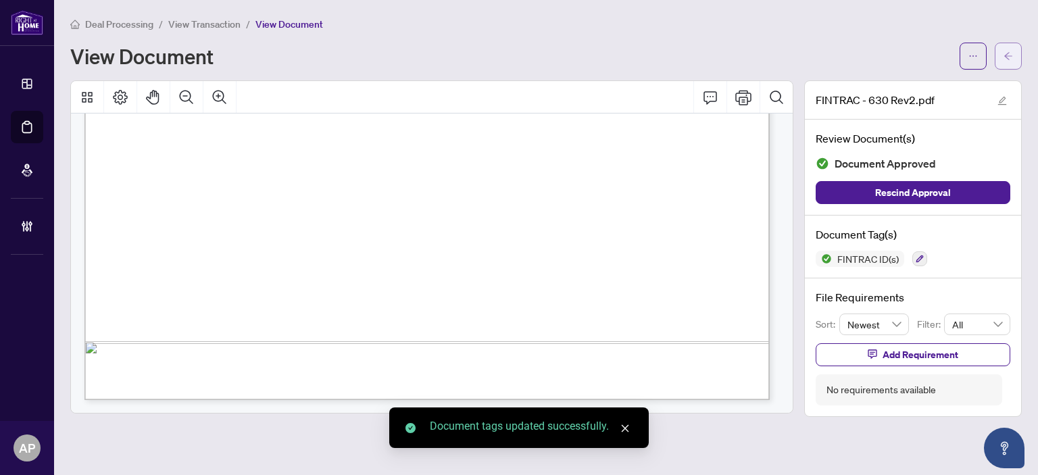
click at [1018, 55] on button "button" at bounding box center [1008, 56] width 27 height 27
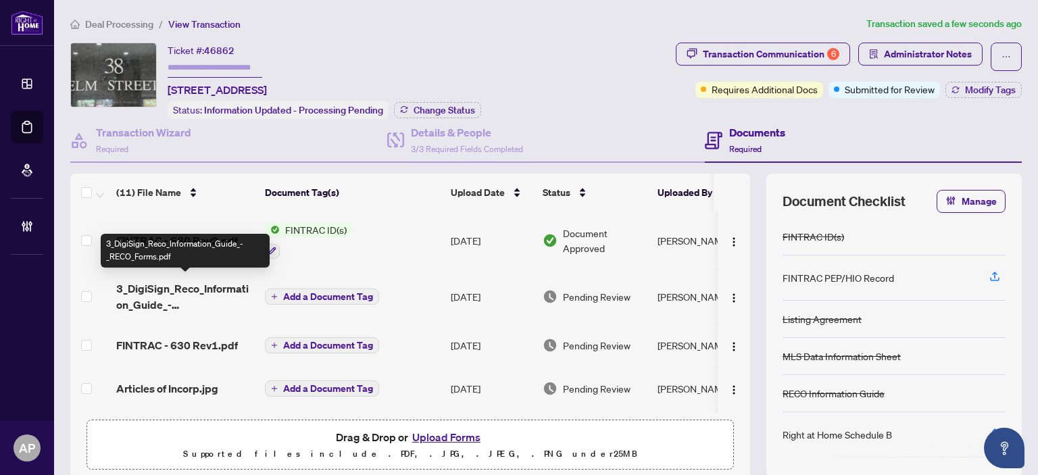
click at [231, 293] on span "3_DigiSign_Reco_Information_Guide_-_RECO_Forms.pdf" at bounding box center [185, 296] width 138 height 32
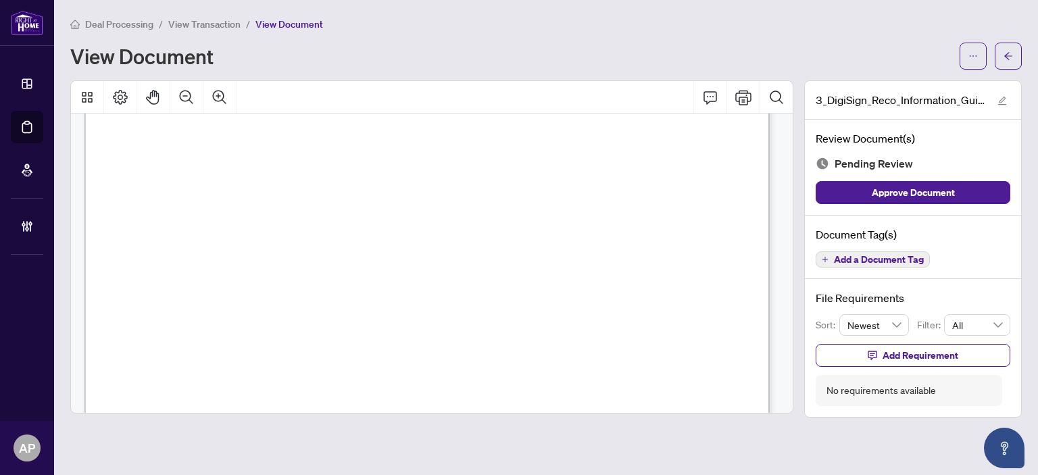
scroll to position [11183, 0]
click at [1003, 56] on button "button" at bounding box center [1008, 56] width 27 height 27
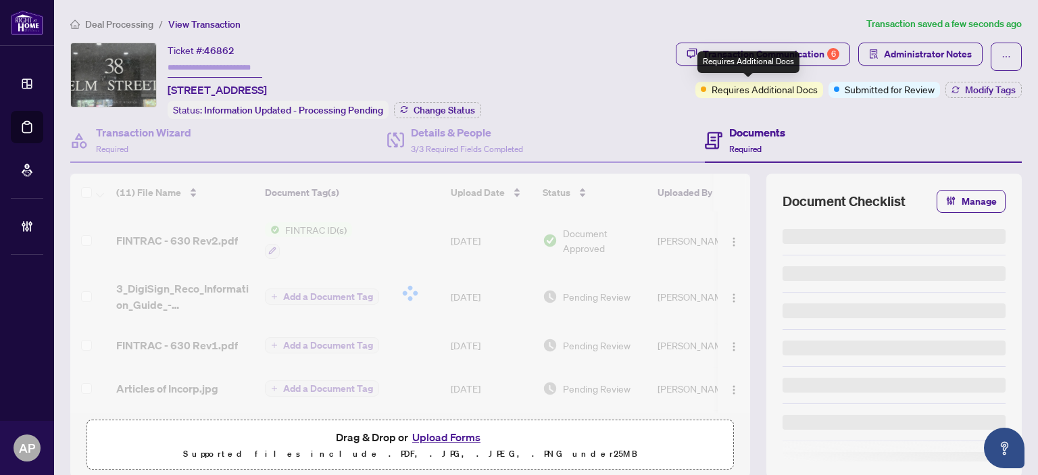
click at [764, 59] on div "Requires Additional Docs" at bounding box center [748, 62] width 102 height 22
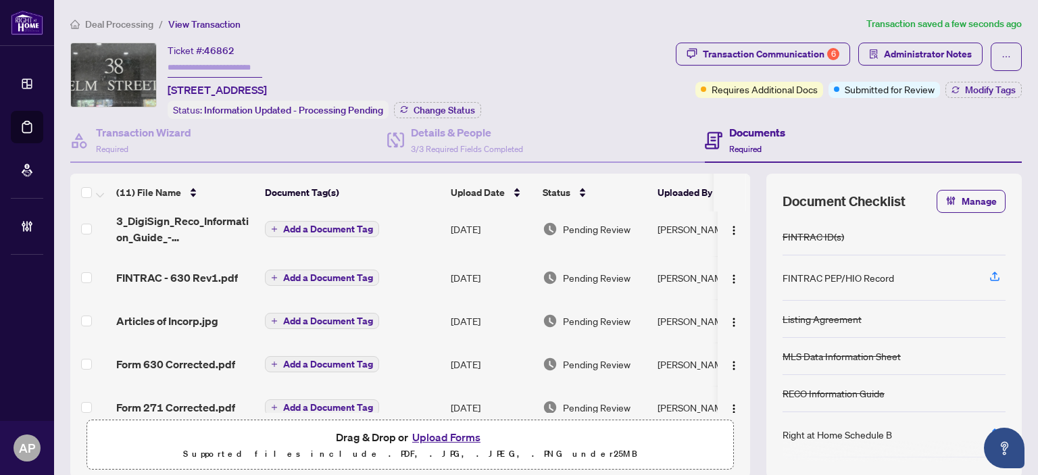
scroll to position [135, 0]
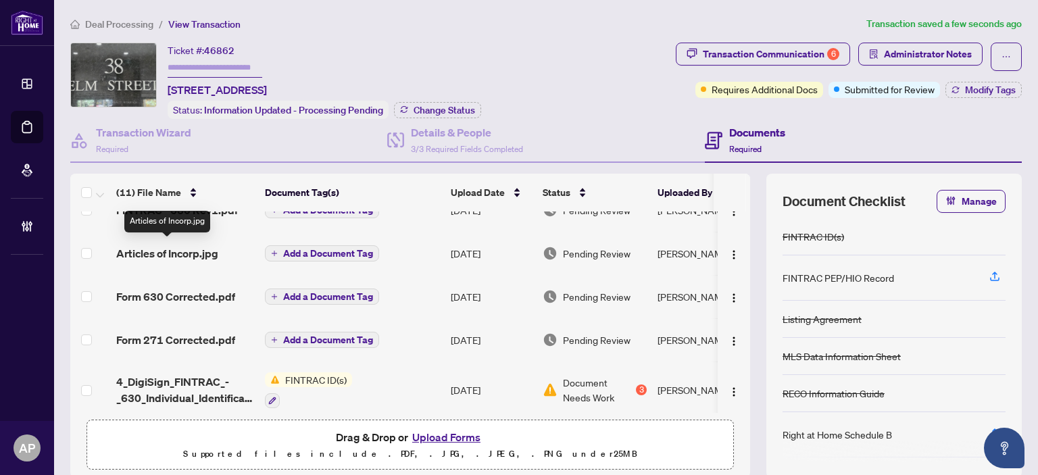
click at [207, 253] on span "Articles of Incorp.jpg" at bounding box center [167, 253] width 102 height 16
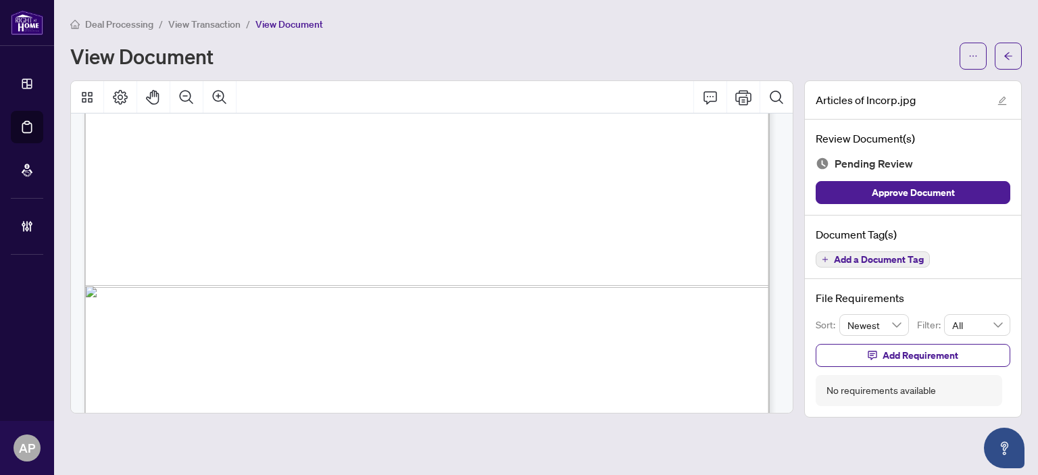
scroll to position [695, 0]
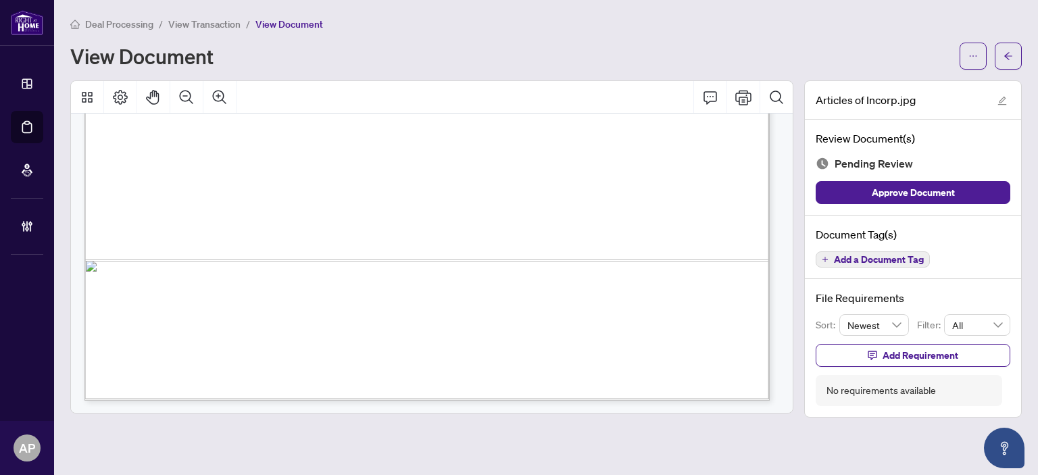
click at [895, 257] on span "Add a Document Tag" at bounding box center [879, 259] width 90 height 9
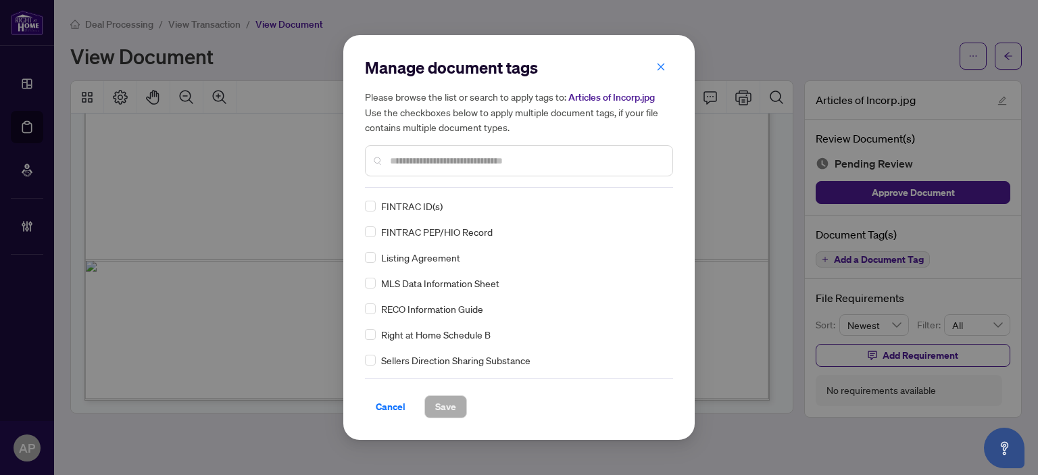
click at [492, 159] on input "text" at bounding box center [526, 160] width 272 height 15
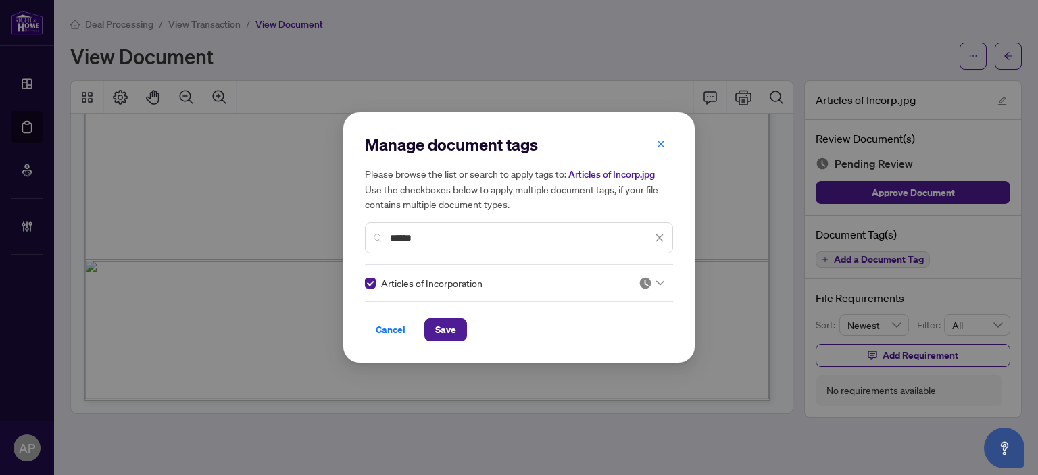
click at [649, 283] on div at bounding box center [652, 283] width 26 height 14
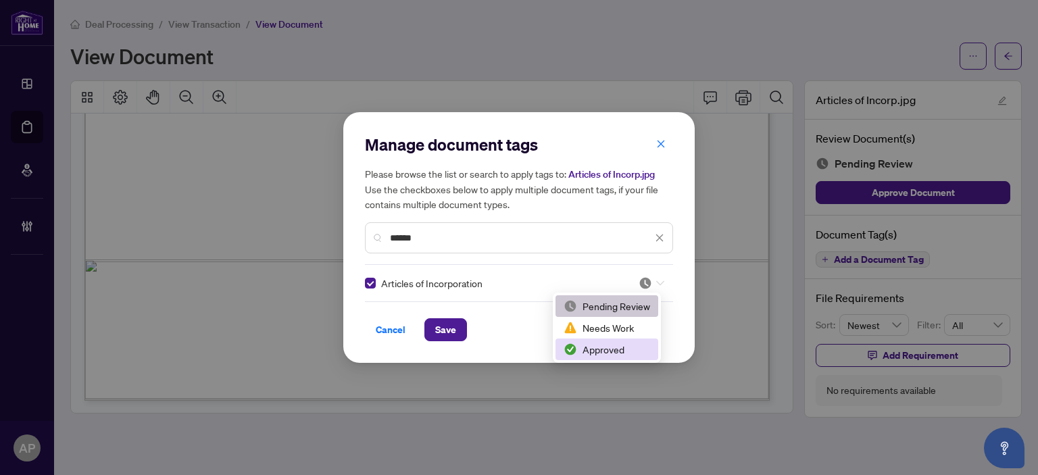
click at [626, 353] on div "Approved" at bounding box center [607, 349] width 86 height 15
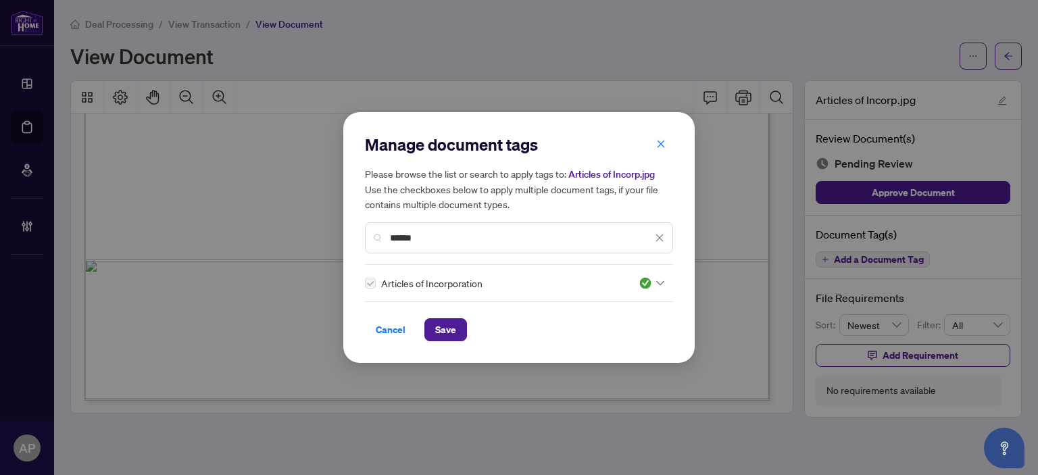
click at [387, 232] on div "******" at bounding box center [519, 237] width 308 height 31
click at [404, 239] on input "******" at bounding box center [521, 237] width 262 height 15
type input "*"
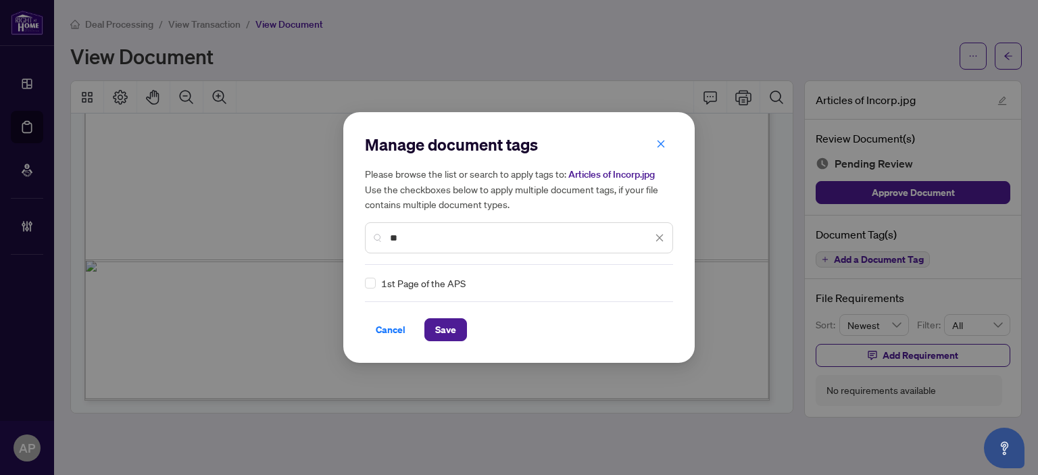
type input "*"
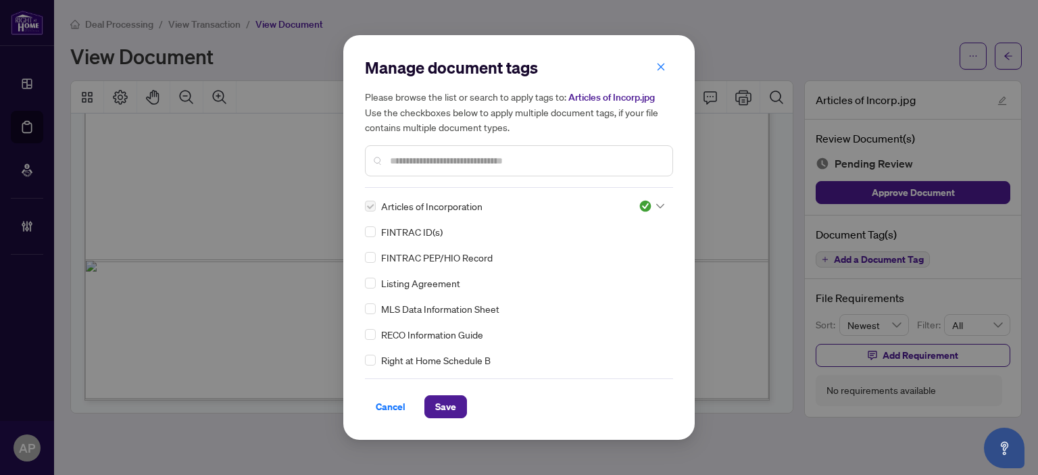
click at [660, 70] on icon "close" at bounding box center [660, 66] width 9 height 9
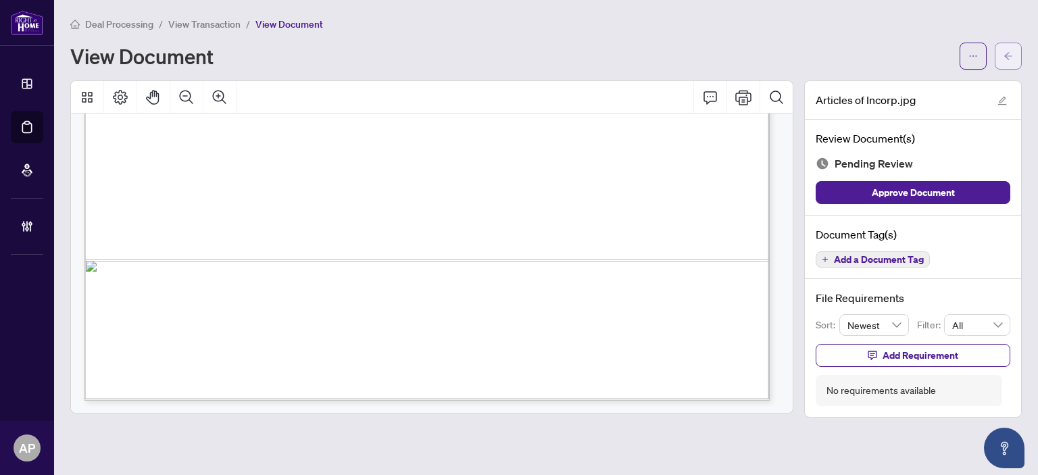
click at [1006, 51] on icon "arrow-left" at bounding box center [1008, 55] width 9 height 9
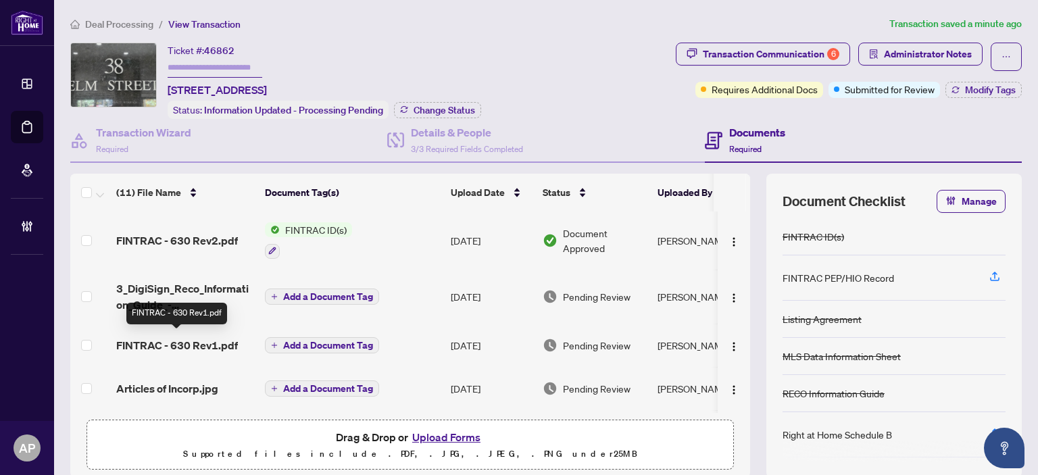
click at [188, 346] on span "FINTRAC - 630 Rev1.pdf" at bounding box center [177, 345] width 122 height 16
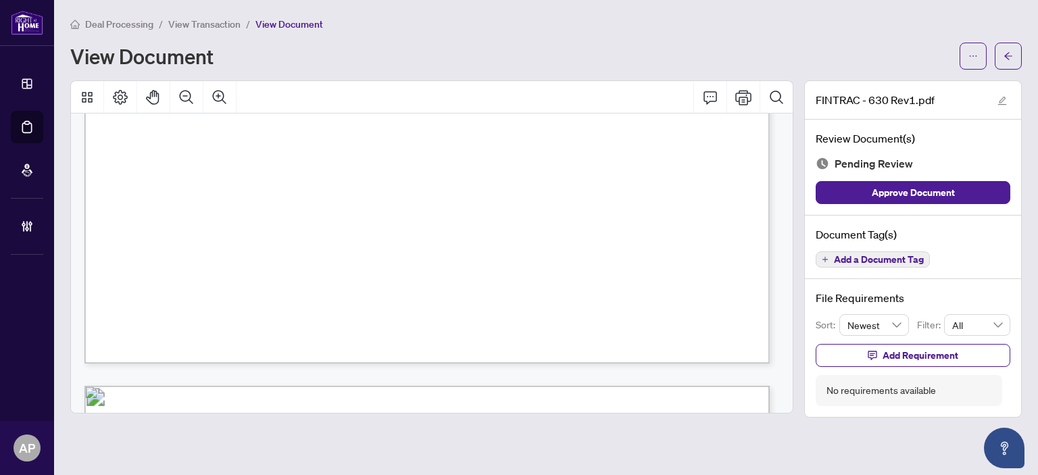
scroll to position [570, 0]
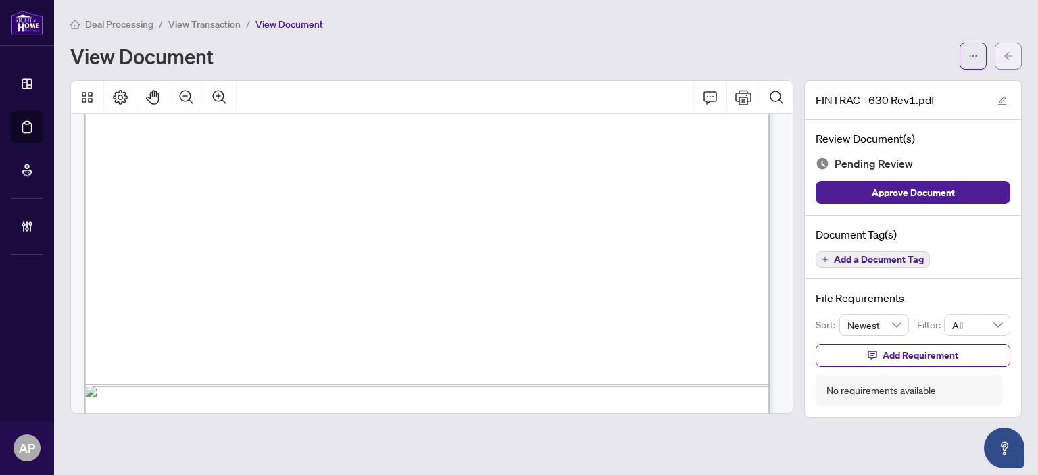
click at [1011, 50] on span "button" at bounding box center [1008, 56] width 9 height 22
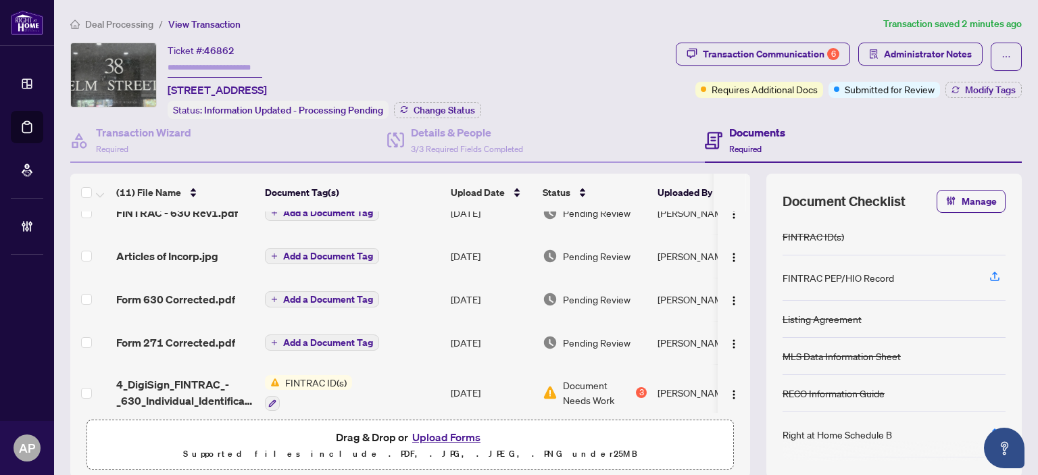
scroll to position [135, 0]
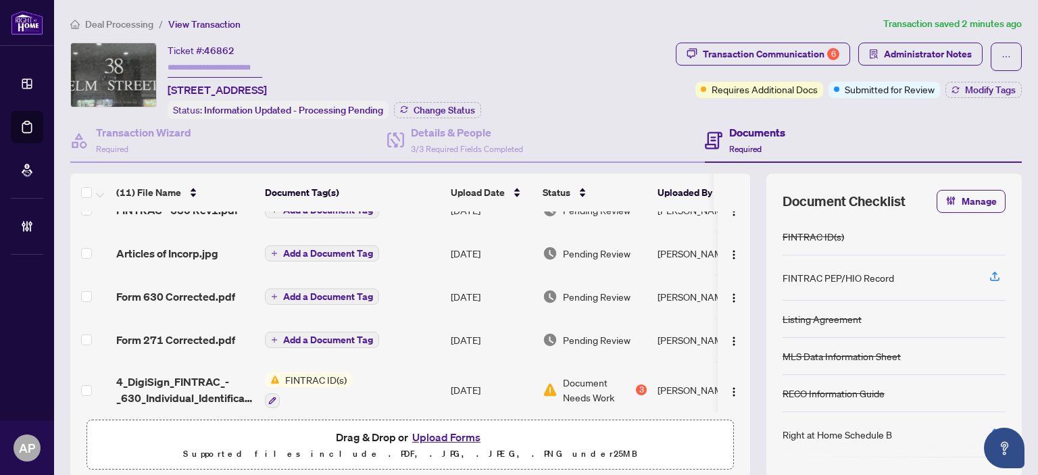
click at [309, 249] on span "Add a Document Tag" at bounding box center [328, 253] width 90 height 9
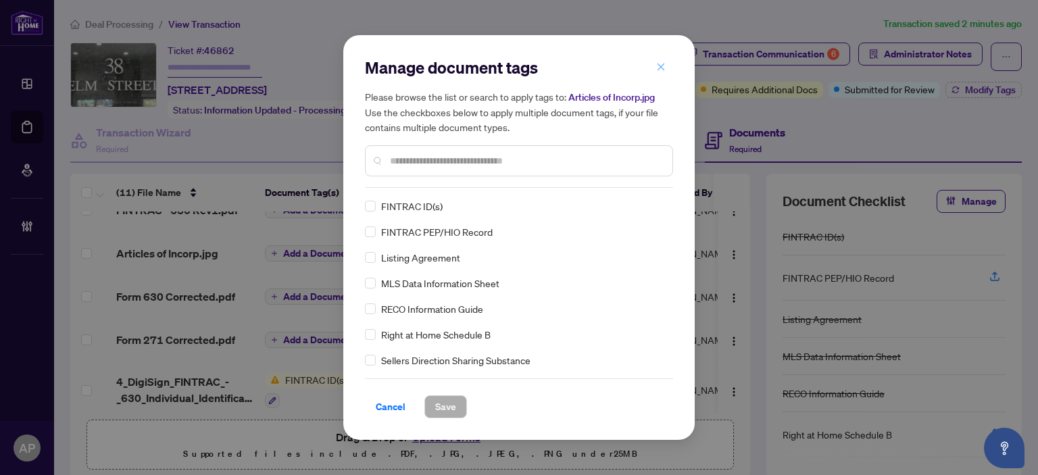
click at [654, 69] on button "button" at bounding box center [660, 66] width 27 height 23
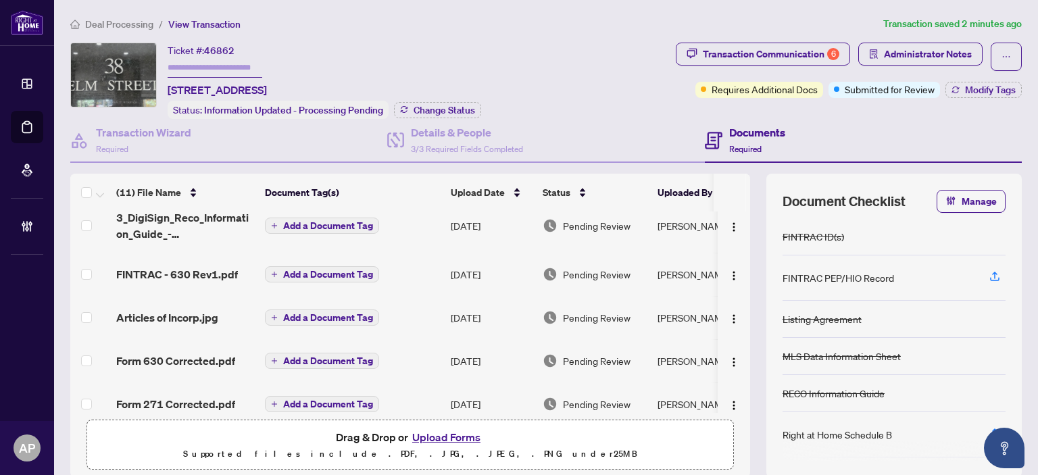
scroll to position [203, 0]
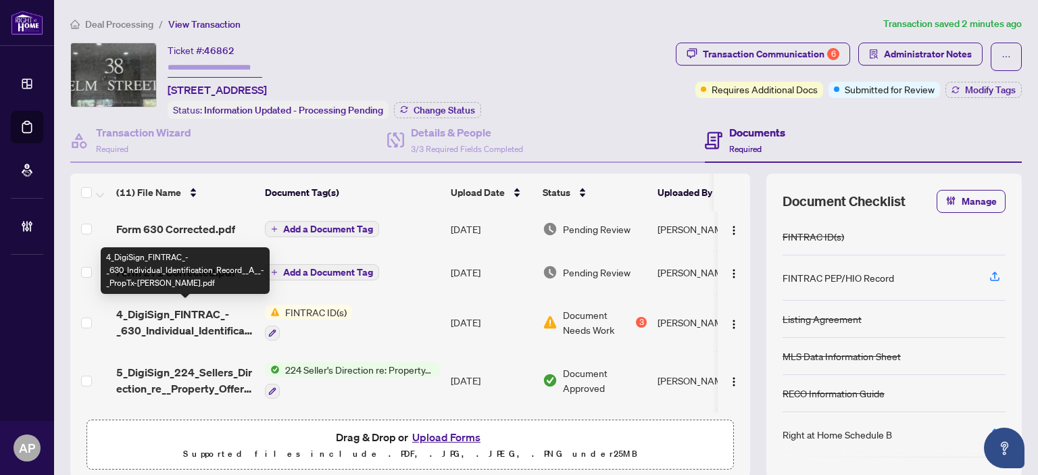
click at [228, 322] on span "4_DigiSign_FINTRAC_-_630_Individual_Identification_Record__A__-_PropTx-[PERSON_…" at bounding box center [185, 322] width 138 height 32
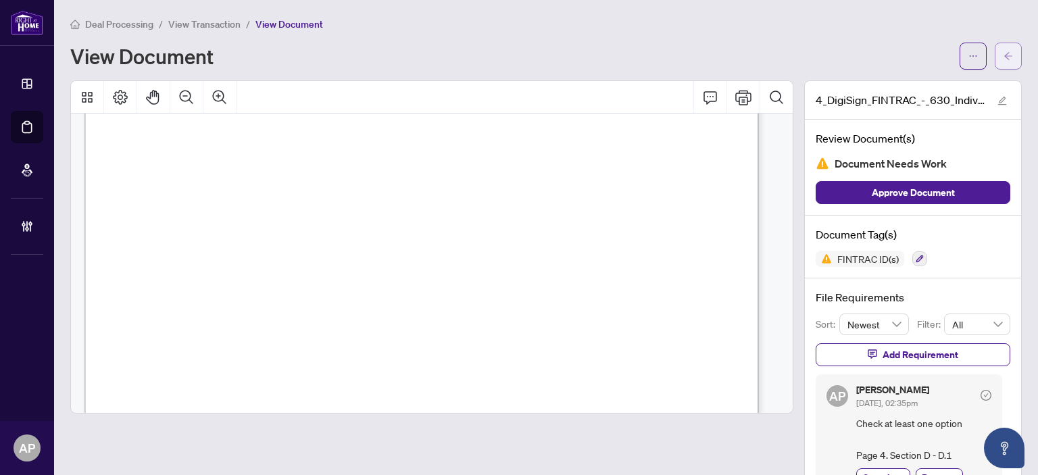
click at [1004, 55] on icon "arrow-left" at bounding box center [1008, 55] width 8 height 7
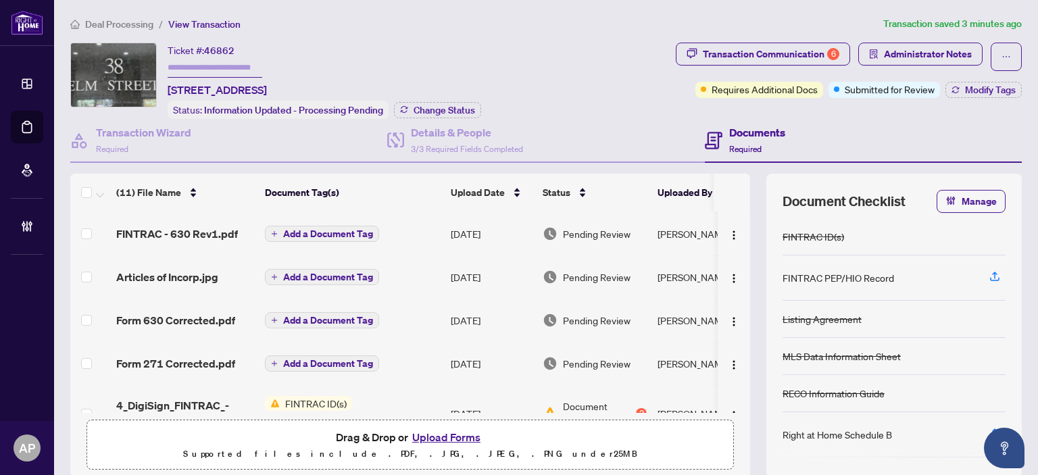
scroll to position [135, 0]
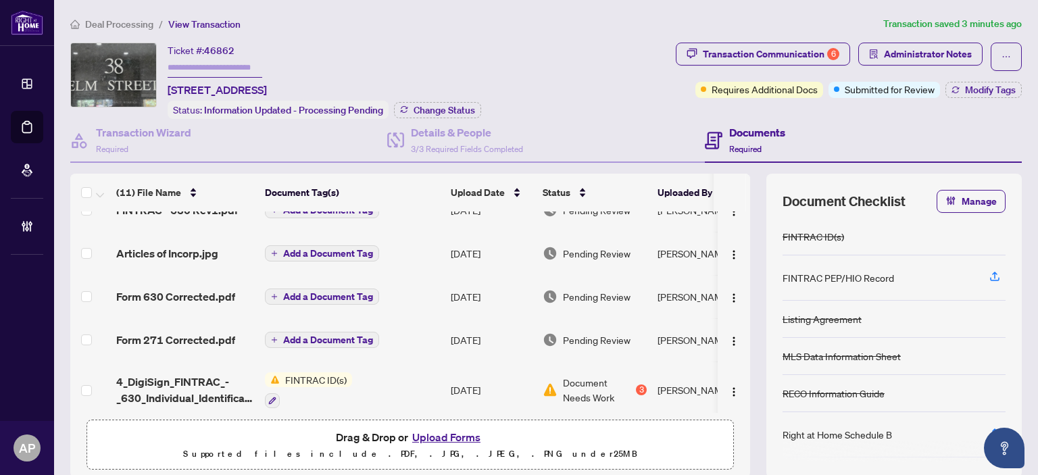
click at [214, 245] on span "Articles of Incorp.jpg" at bounding box center [167, 253] width 102 height 16
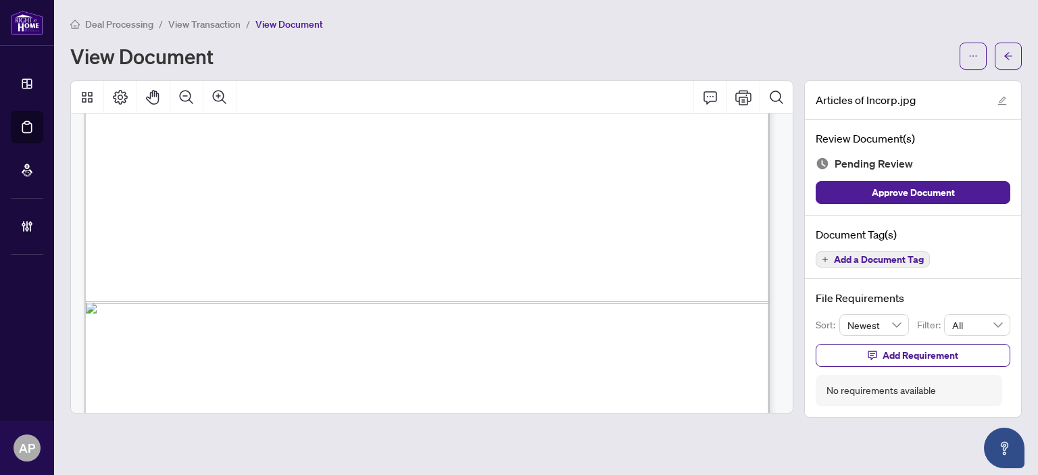
scroll to position [695, 0]
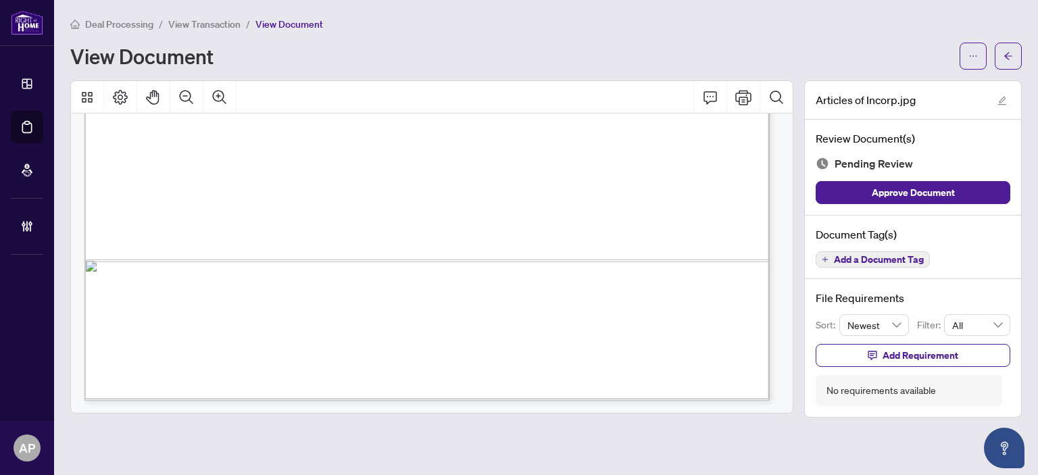
click at [903, 259] on span "Add a Document Tag" at bounding box center [879, 259] width 90 height 9
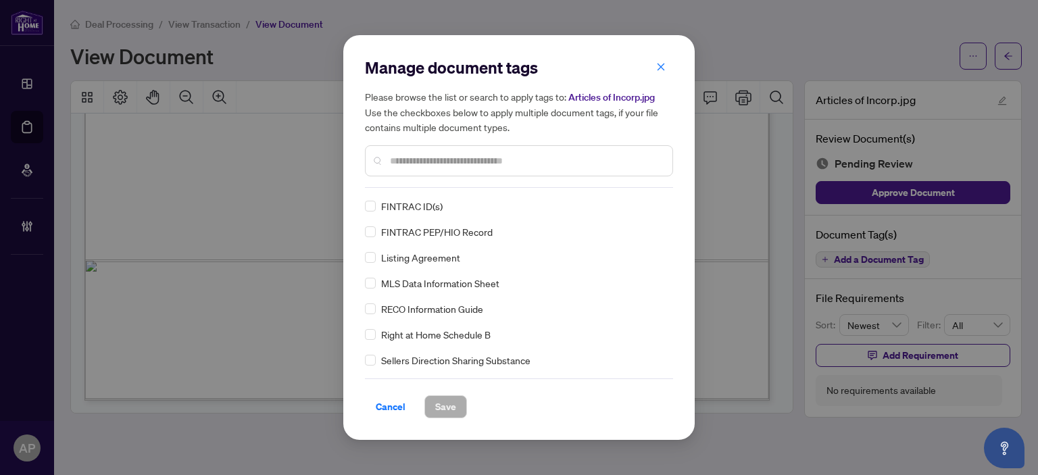
click at [441, 172] on div at bounding box center [519, 160] width 308 height 31
click at [450, 164] on input "text" at bounding box center [526, 160] width 272 height 15
click at [492, 149] on div at bounding box center [519, 160] width 308 height 31
click at [506, 157] on input "text" at bounding box center [526, 160] width 272 height 15
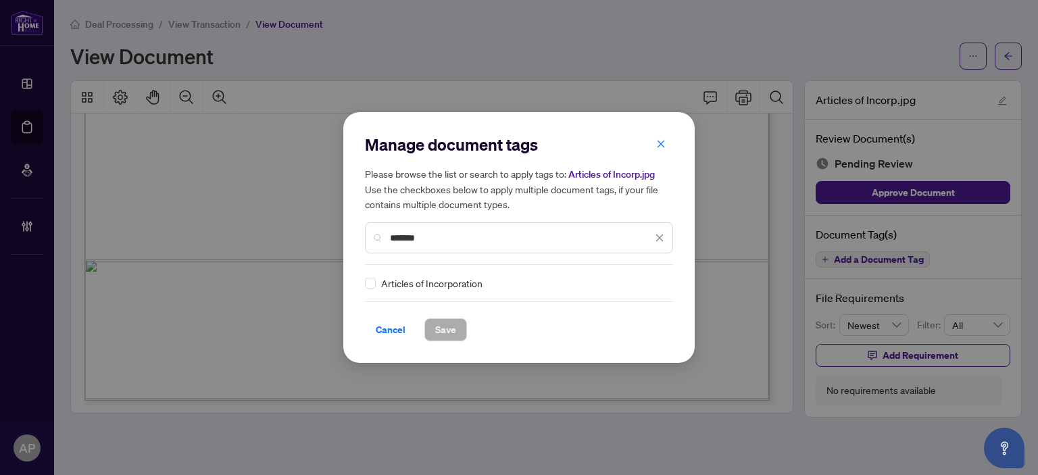
type input "*******"
click at [648, 276] on img at bounding box center [646, 283] width 14 height 14
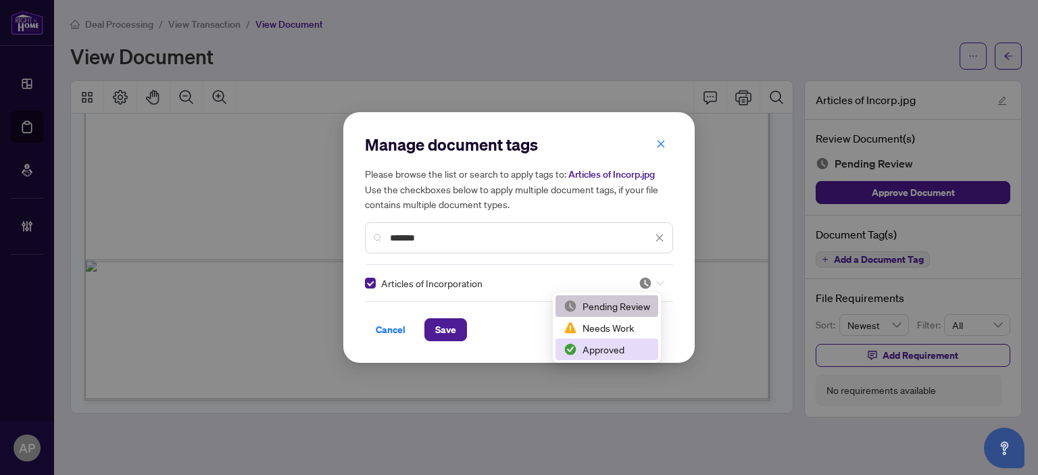
click at [610, 348] on div "Approved" at bounding box center [607, 349] width 86 height 15
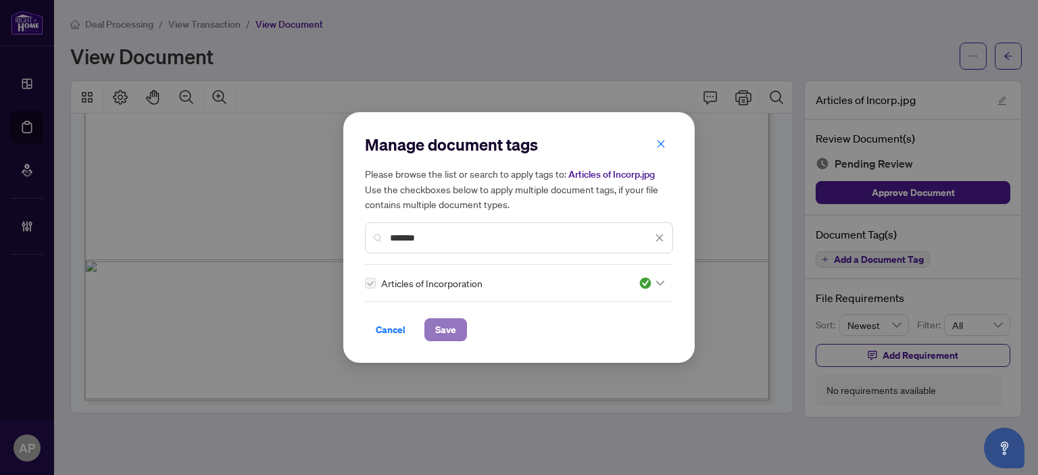
click at [455, 335] on button "Save" at bounding box center [445, 329] width 43 height 23
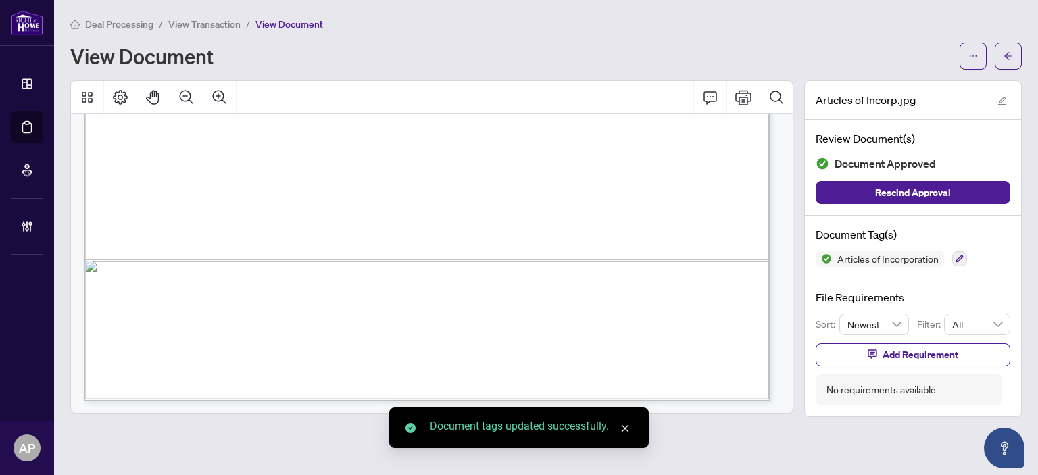
click at [1005, 61] on span "button" at bounding box center [1008, 56] width 9 height 22
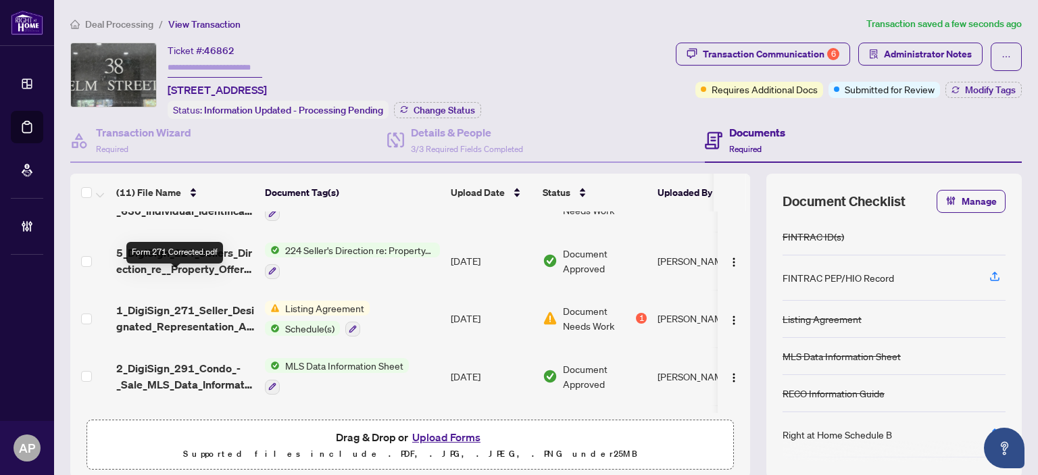
scroll to position [338, 0]
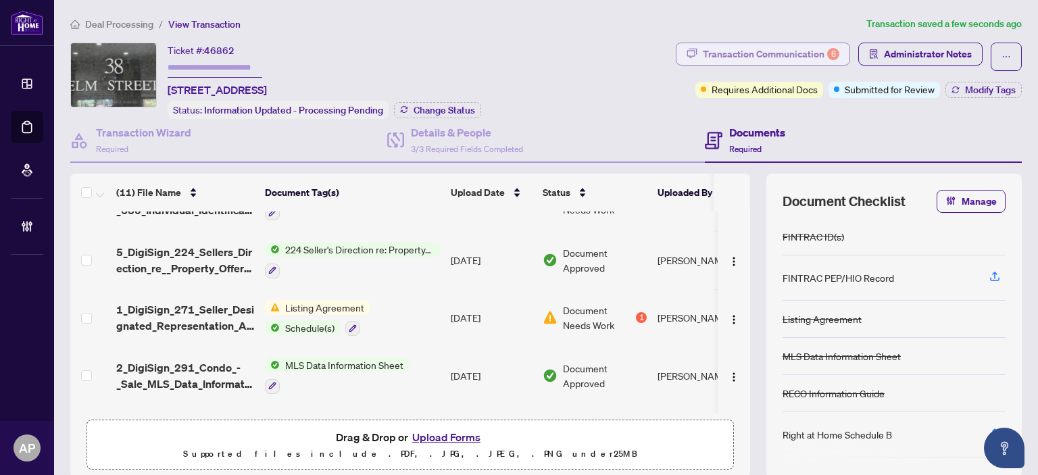
click at [784, 50] on div "Transaction Communication 6" at bounding box center [771, 54] width 137 height 22
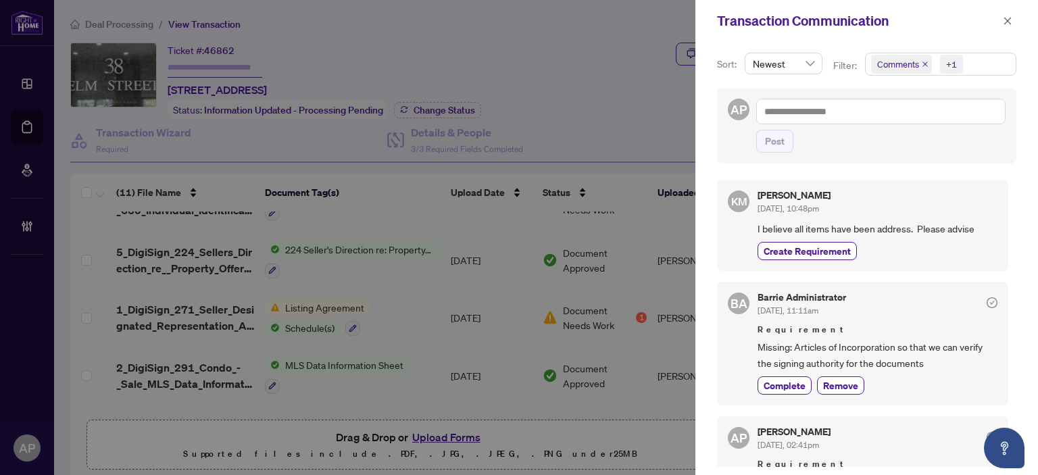
click at [922, 64] on icon "close" at bounding box center [925, 64] width 7 height 7
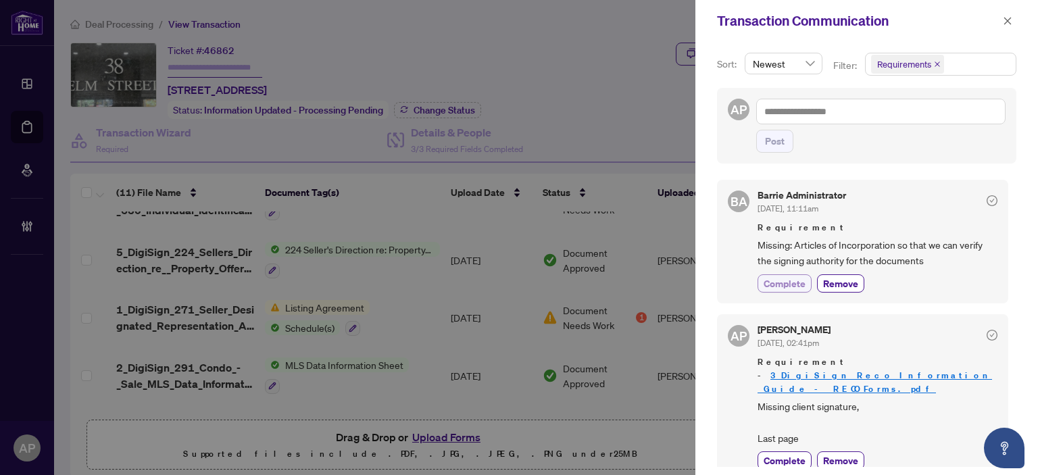
click at [798, 287] on span "Complete" at bounding box center [785, 283] width 42 height 14
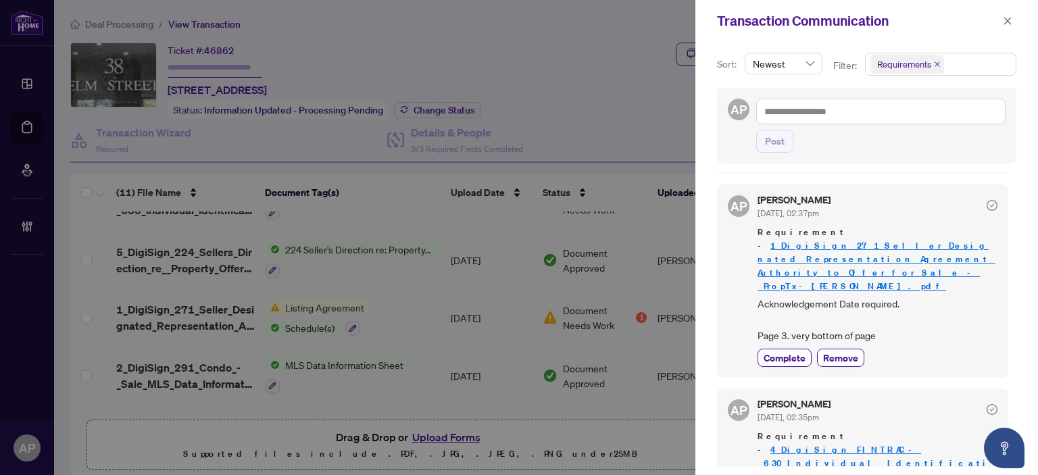
click at [497, 239] on div at bounding box center [519, 237] width 1038 height 475
click at [1012, 20] on icon "close" at bounding box center [1007, 20] width 9 height 9
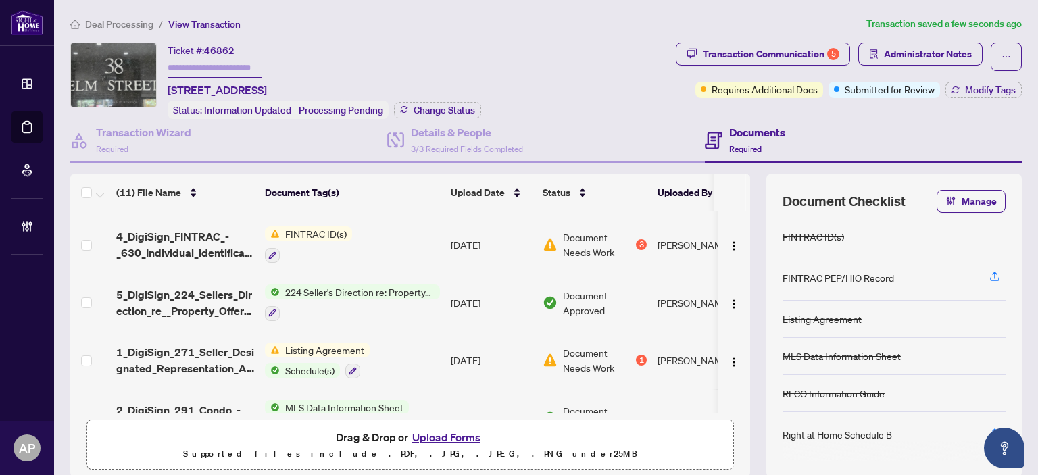
scroll to position [203, 0]
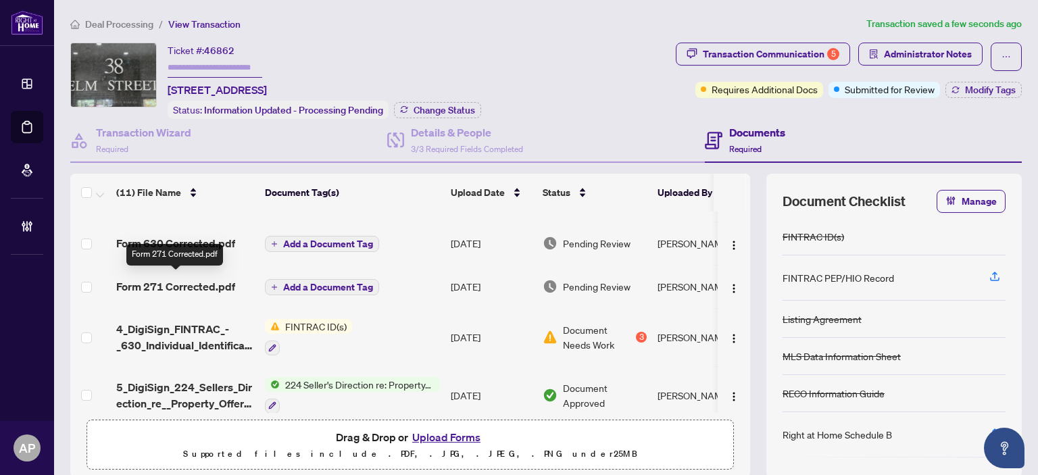
click at [205, 281] on span "Form 271 Corrected.pdf" at bounding box center [175, 286] width 119 height 16
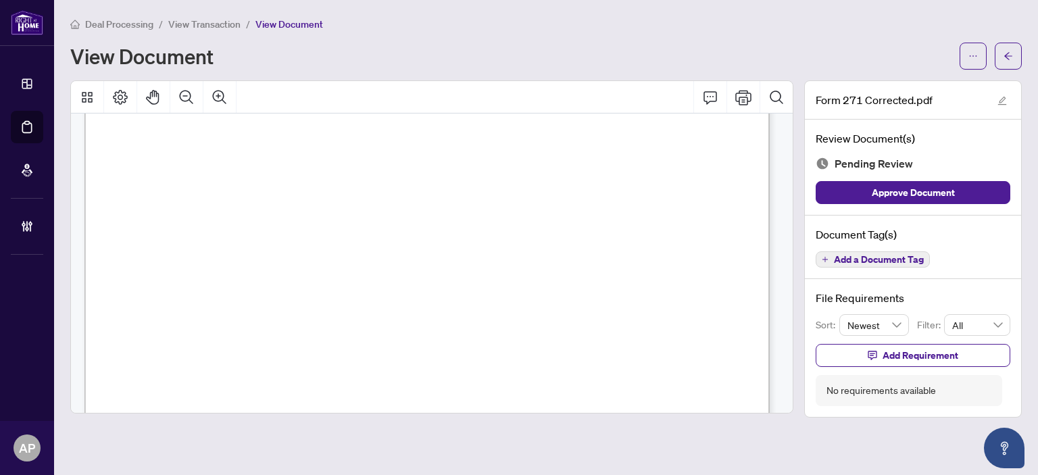
scroll to position [2500, 0]
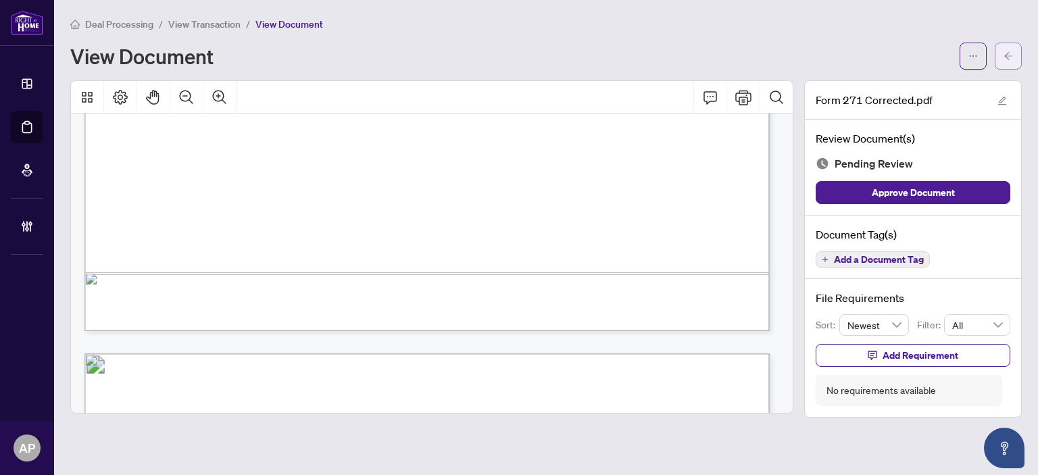
click at [1014, 56] on button "button" at bounding box center [1008, 56] width 27 height 27
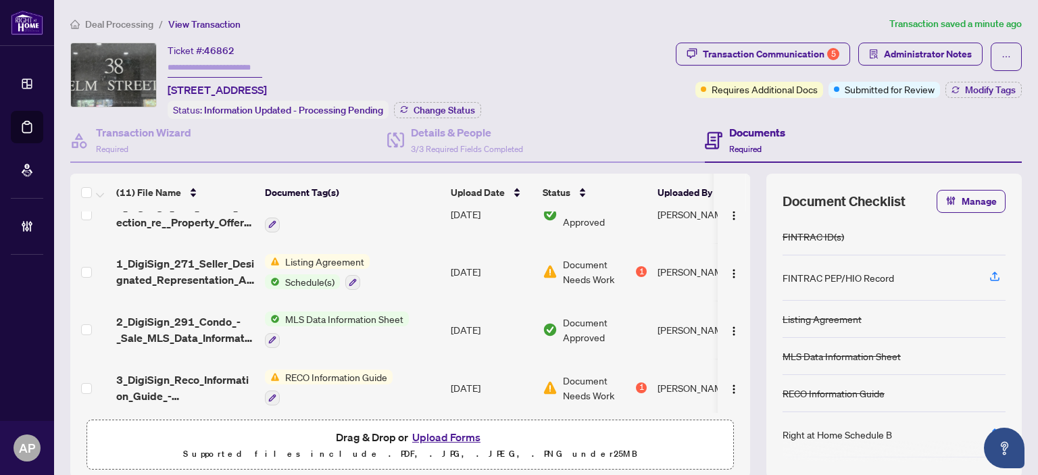
scroll to position [385, 0]
click at [413, 265] on td "Listing Agreement Schedule(s)" at bounding box center [352, 272] width 186 height 58
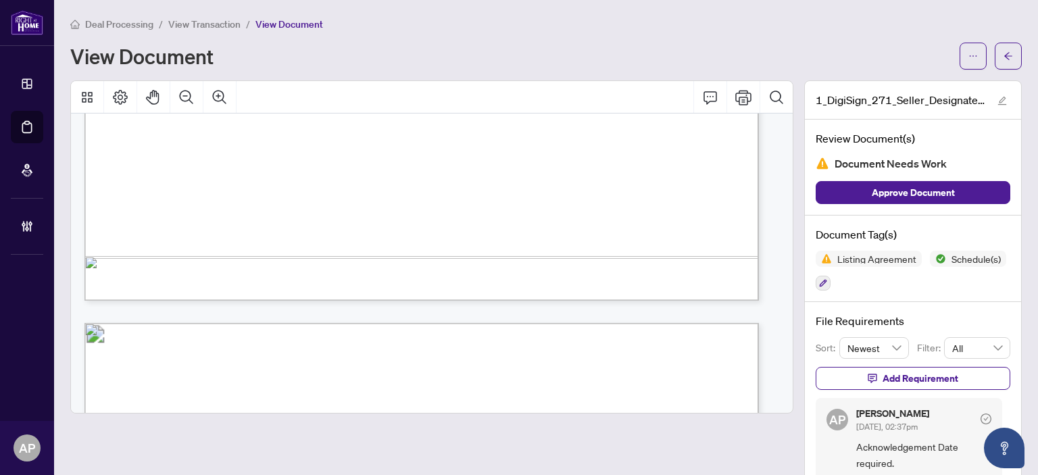
scroll to position [2352, 0]
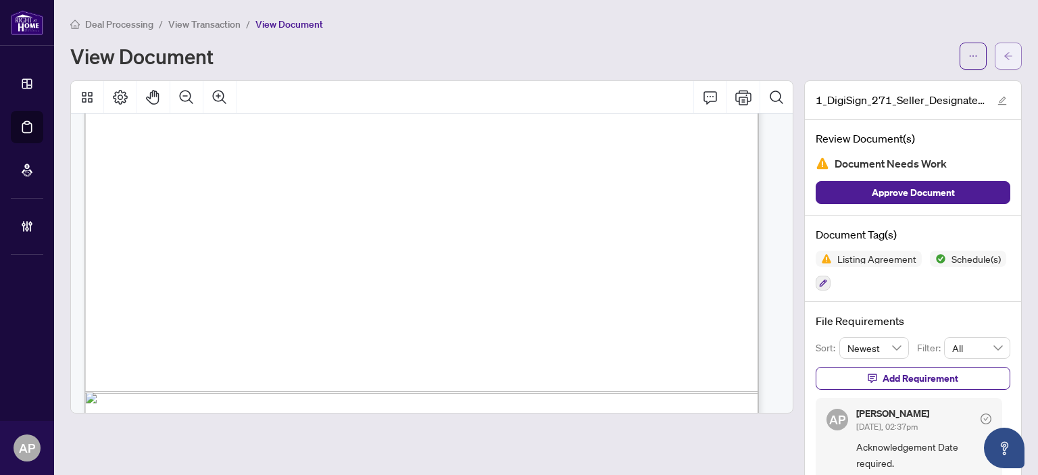
click at [1004, 49] on span "button" at bounding box center [1008, 56] width 9 height 22
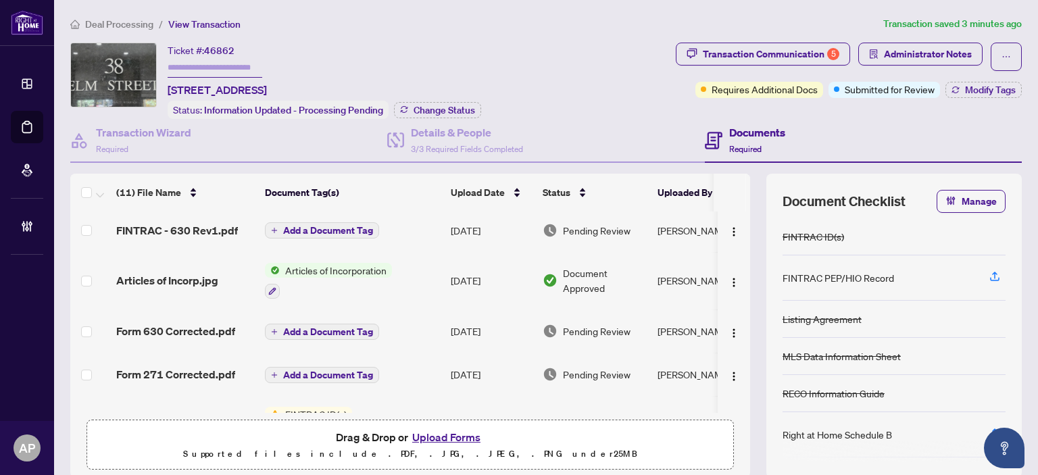
scroll to position [250, 0]
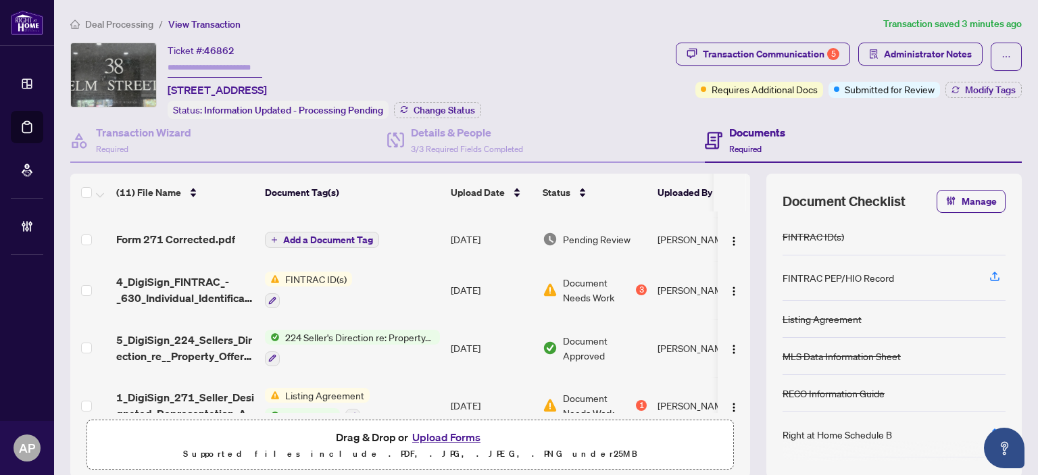
click at [236, 240] on div "Form 271 Corrected.pdf" at bounding box center [185, 239] width 138 height 16
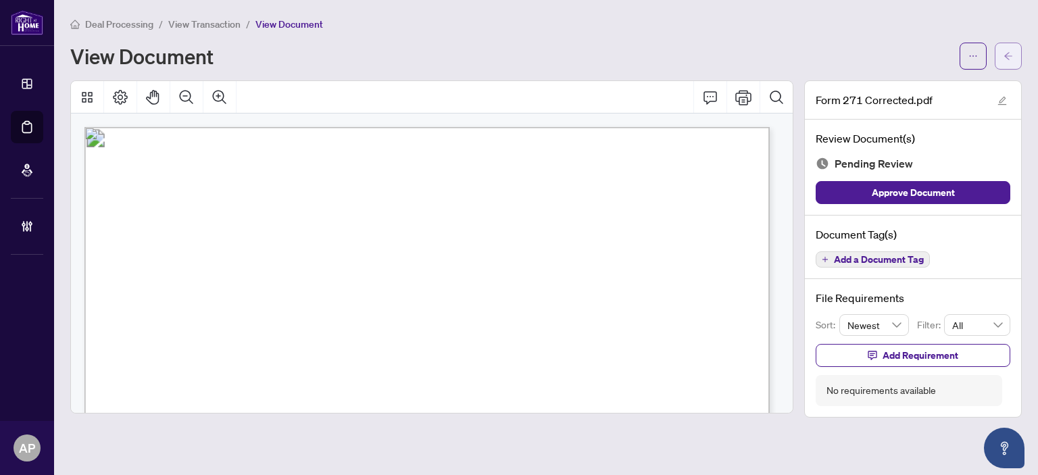
click at [1014, 50] on button "button" at bounding box center [1008, 56] width 27 height 27
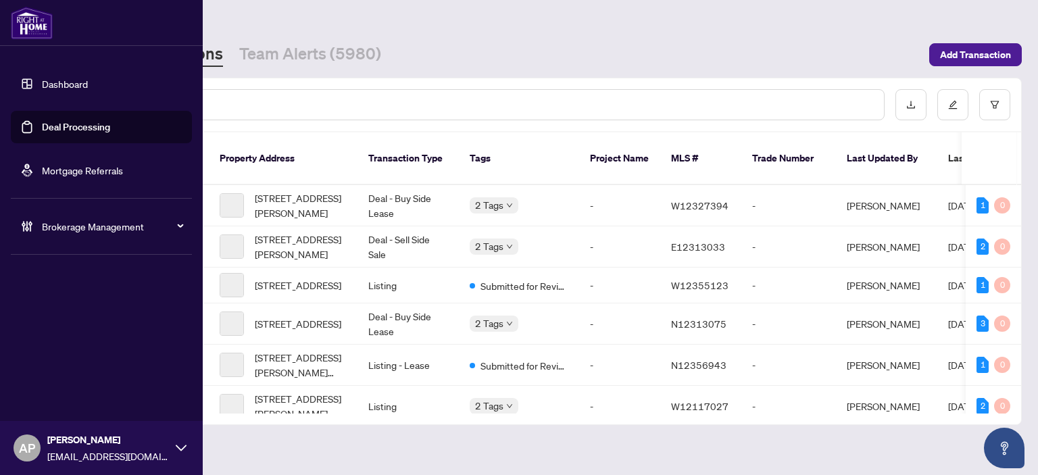
click at [42, 133] on link "Deal Processing" at bounding box center [76, 127] width 68 height 12
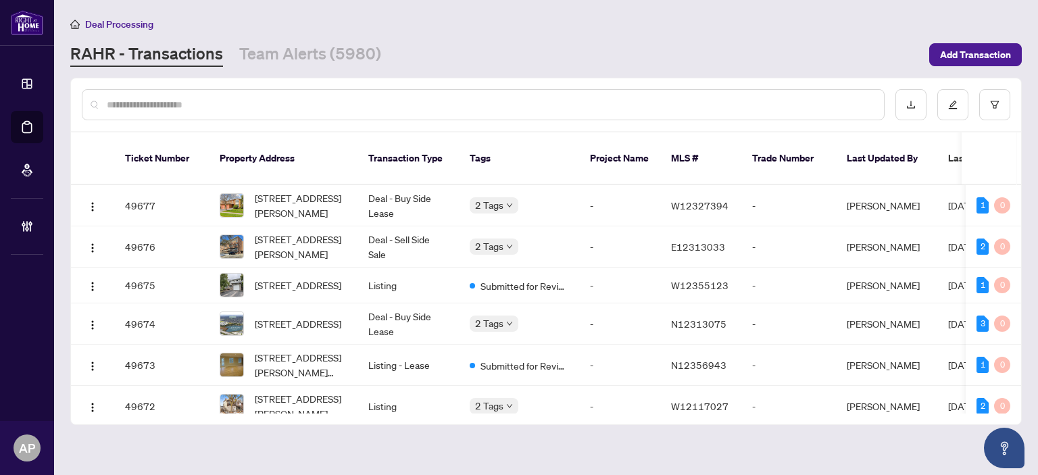
click at [243, 100] on input "text" at bounding box center [490, 104] width 766 height 15
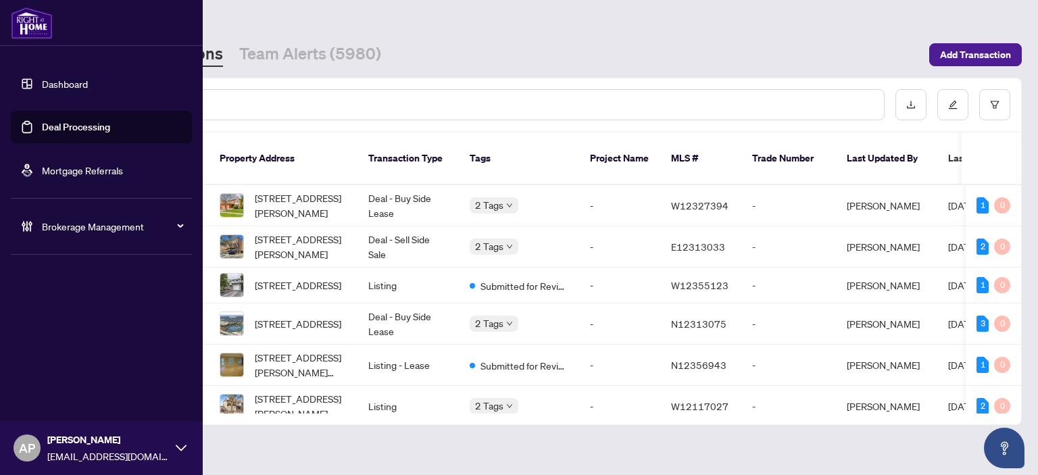
click at [53, 84] on link "Dashboard" at bounding box center [65, 84] width 46 height 12
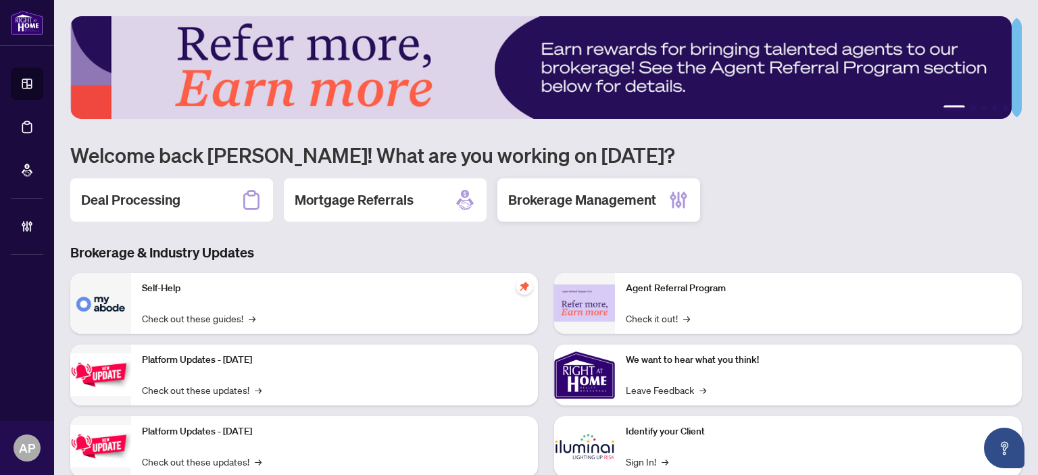
click at [651, 203] on h2 "Brokerage Management" at bounding box center [582, 200] width 148 height 19
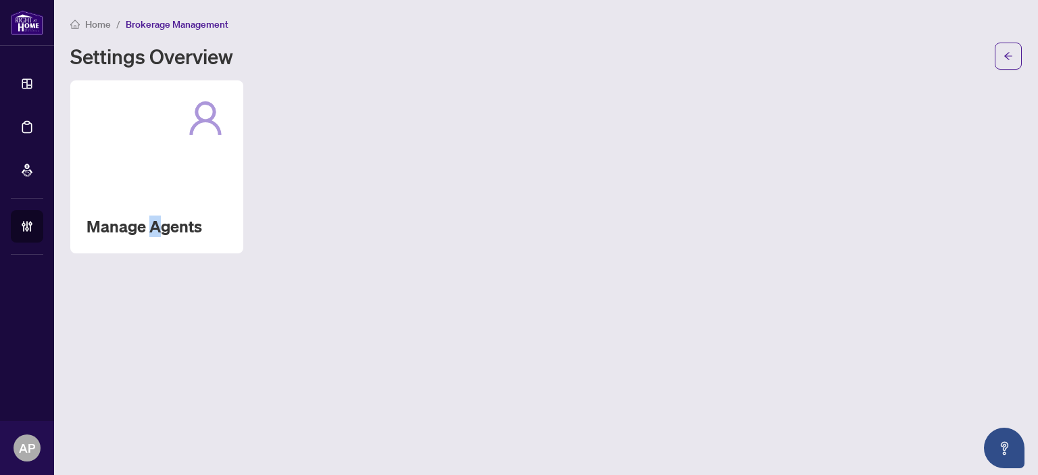
click at [153, 187] on div "Manage Agents" at bounding box center [156, 166] width 173 height 173
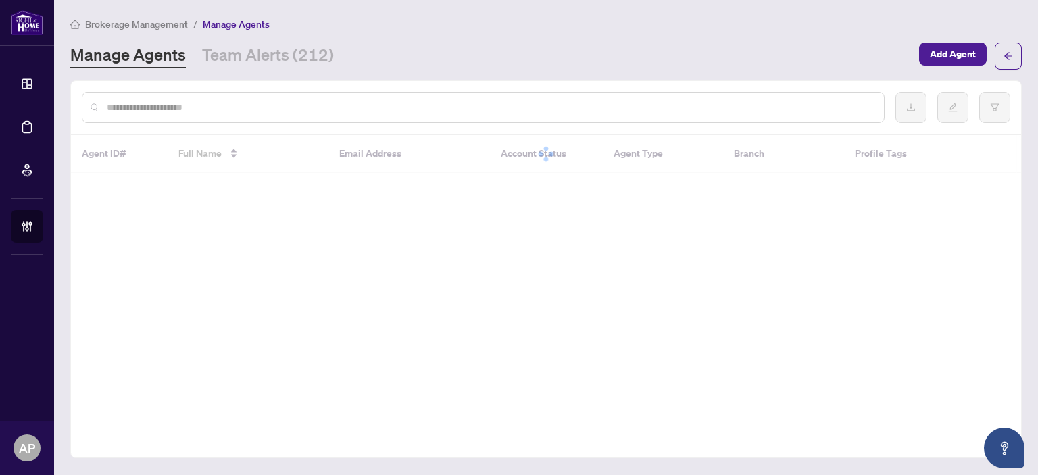
click at [297, 112] on input "text" at bounding box center [490, 107] width 766 height 15
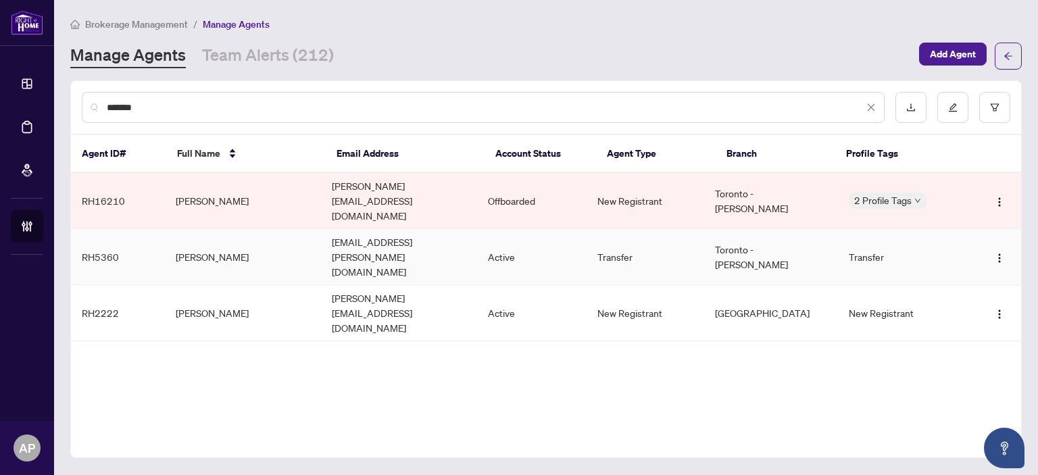
type input "*******"
click at [345, 229] on td "dlaz@rogers.com" at bounding box center [399, 257] width 156 height 56
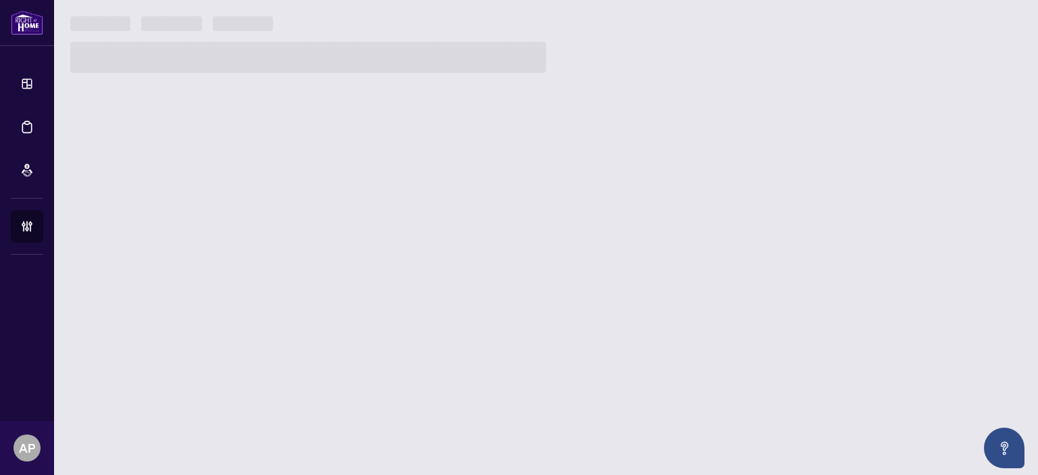
click at [345, 224] on main at bounding box center [546, 237] width 984 height 475
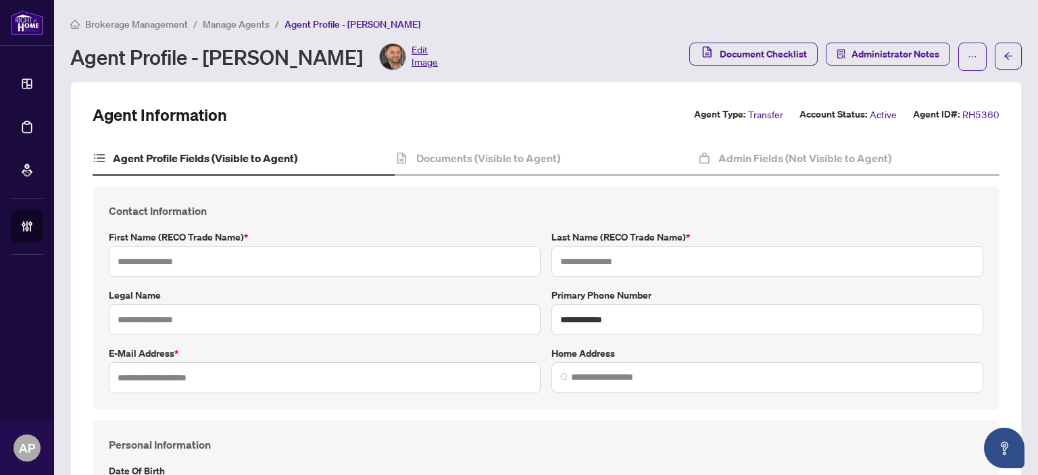
type input "*****"
type input "*********"
type input "**********"
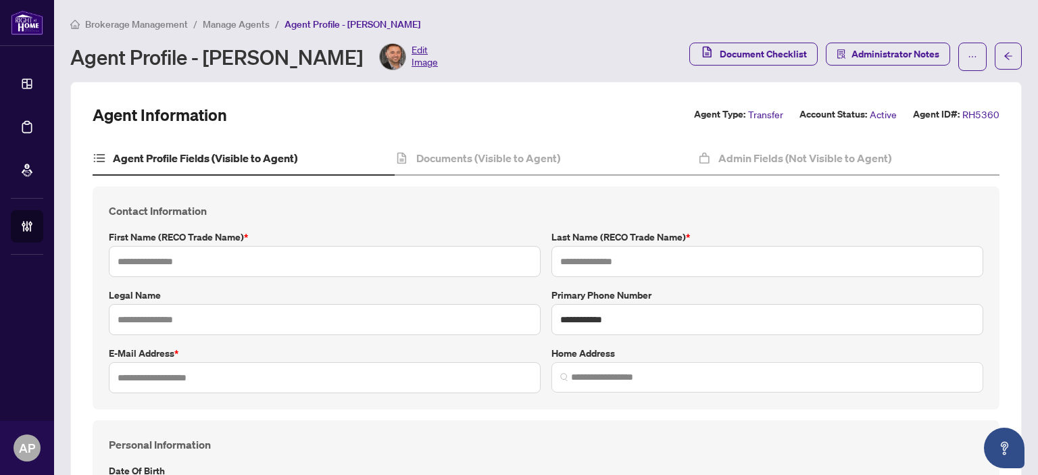
type input "*********"
type input "*"
type input "*******"
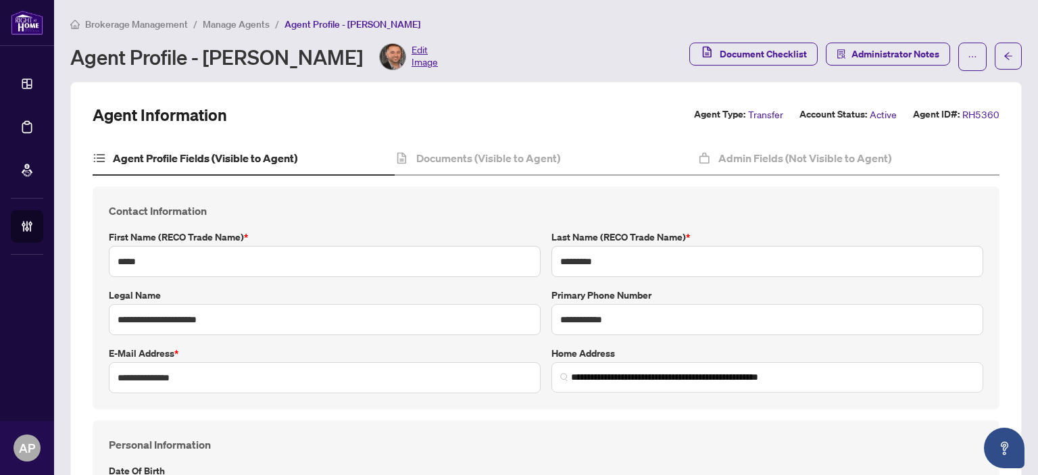
type input "**********"
type input "****"
type input "**********"
click at [968, 51] on span "button" at bounding box center [972, 57] width 9 height 22
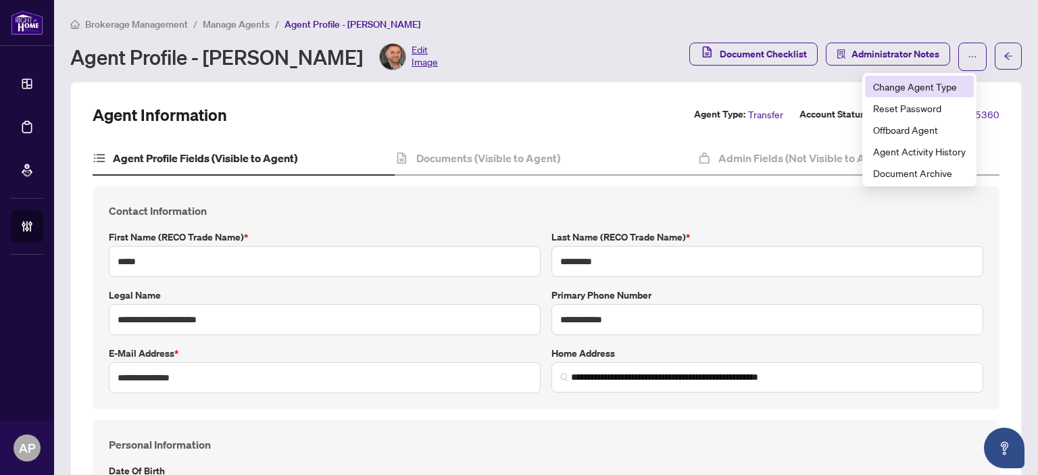
click at [934, 88] on span "Change Agent Type" at bounding box center [919, 86] width 93 height 15
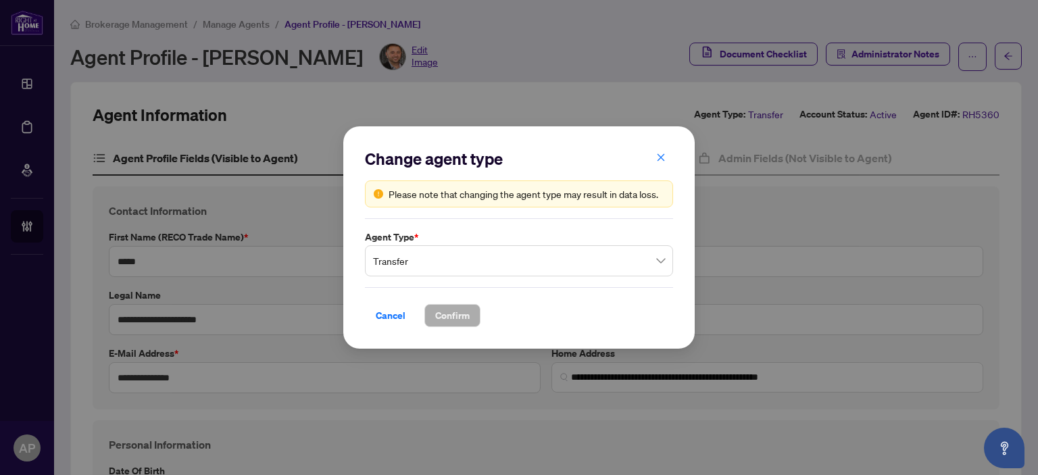
click at [624, 268] on span "Transfer" at bounding box center [519, 261] width 292 height 26
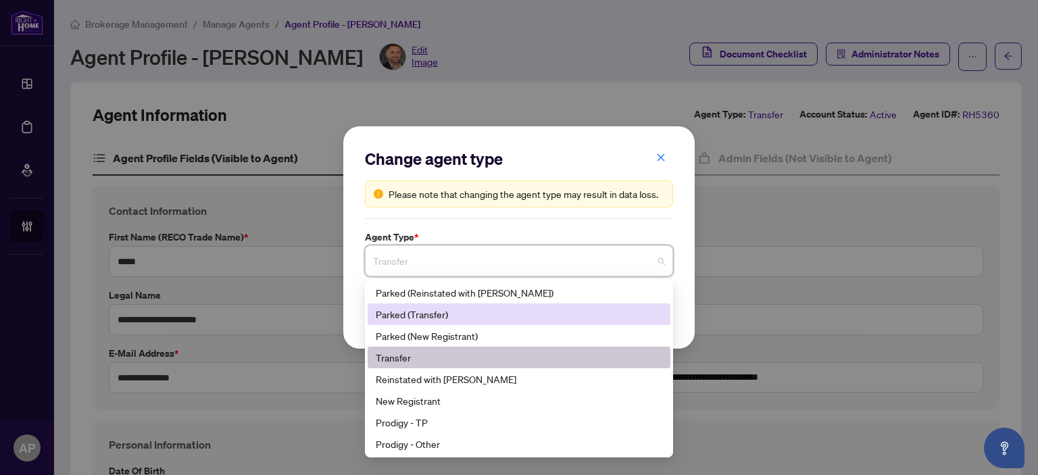
click at [517, 313] on div "Parked (Transfer)" at bounding box center [519, 314] width 287 height 15
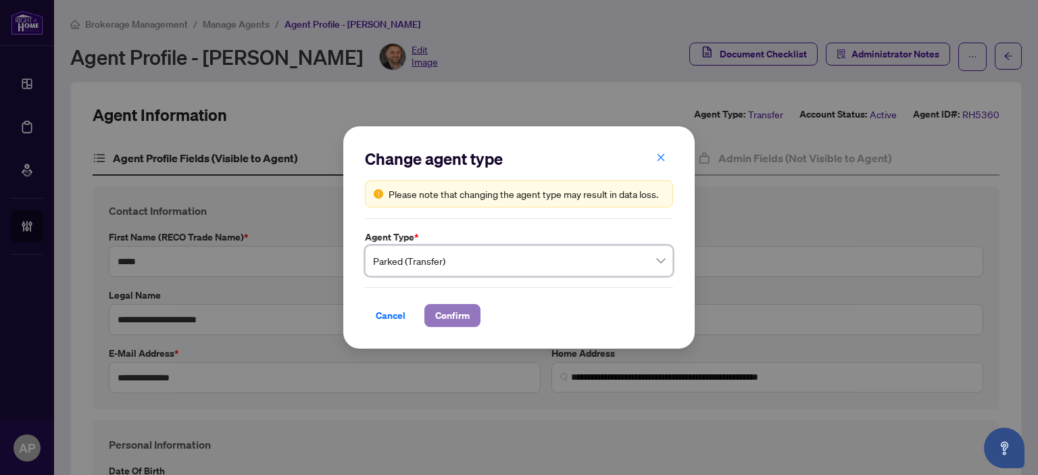
click at [440, 318] on span "Confirm" at bounding box center [452, 316] width 34 height 22
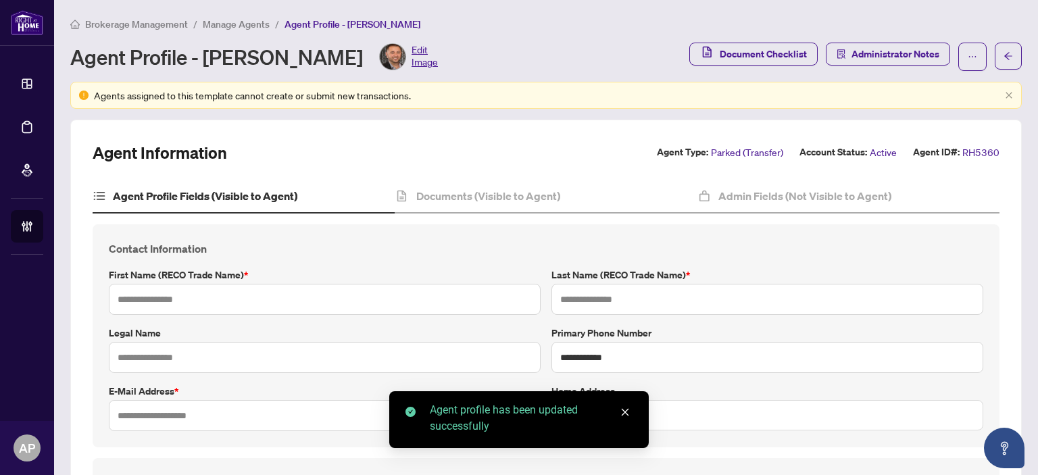
type input "*****"
type input "*********"
type input "**********"
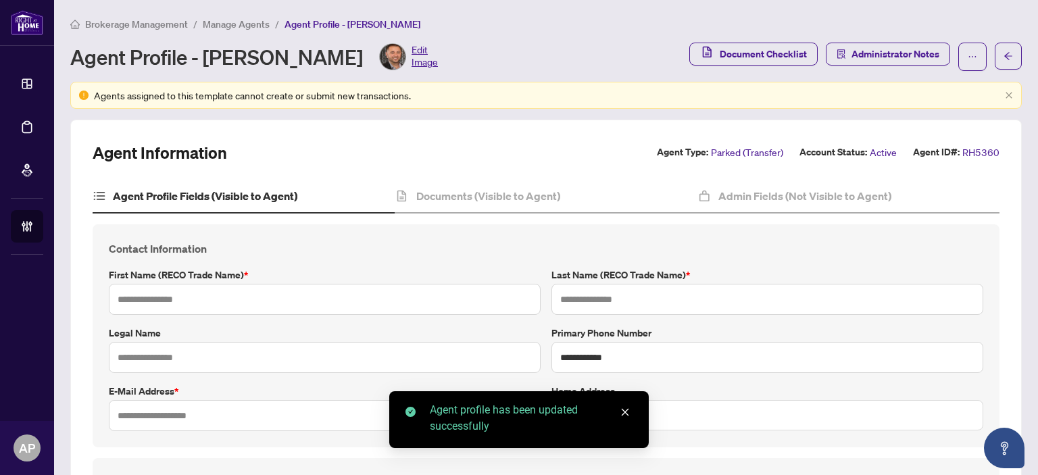
type input "*********"
type input "*"
type input "*******"
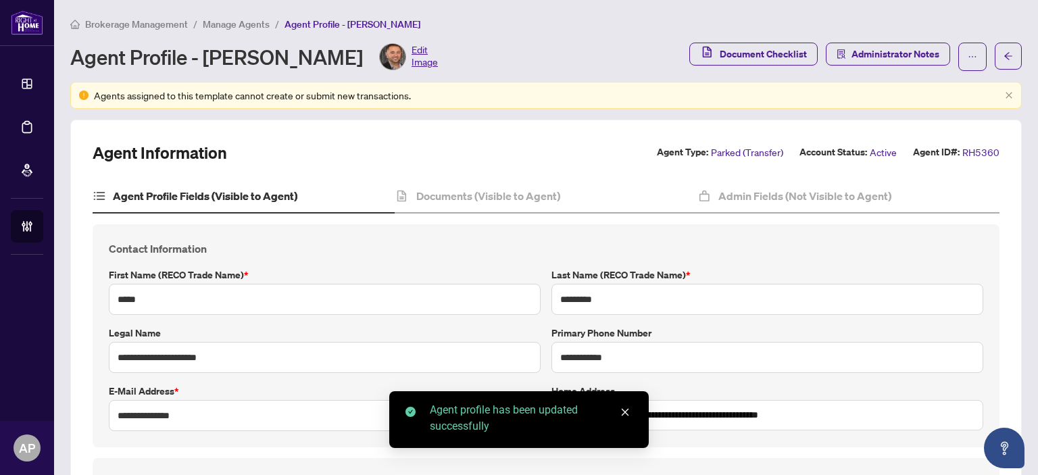
type input "**********"
type input "****"
type input "**********"
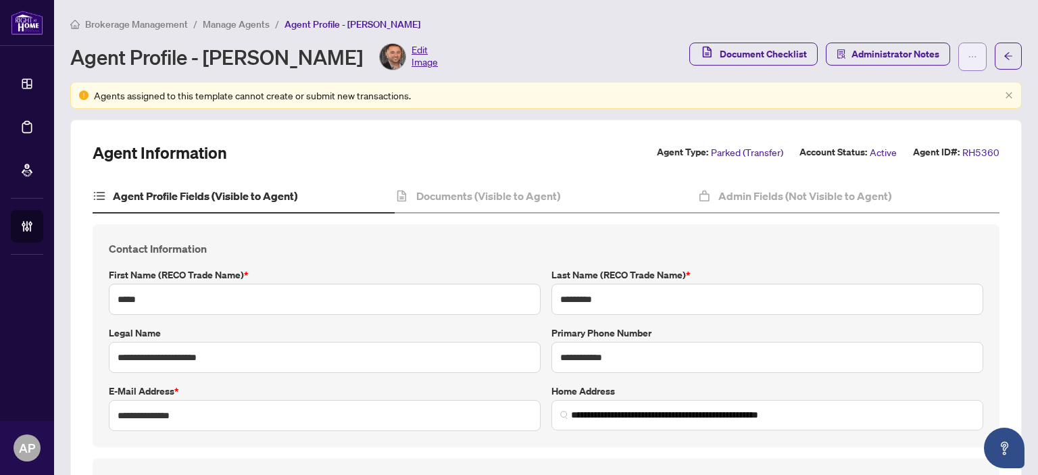
click at [968, 50] on span "button" at bounding box center [972, 57] width 9 height 22
click at [522, 203] on div "Documents (Visible to Agent)" at bounding box center [546, 197] width 302 height 34
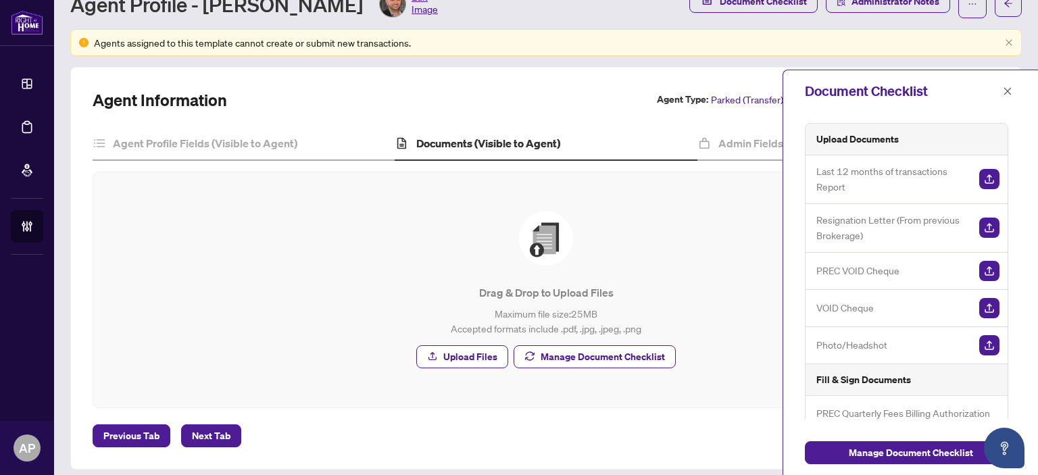
scroll to position [61, 0]
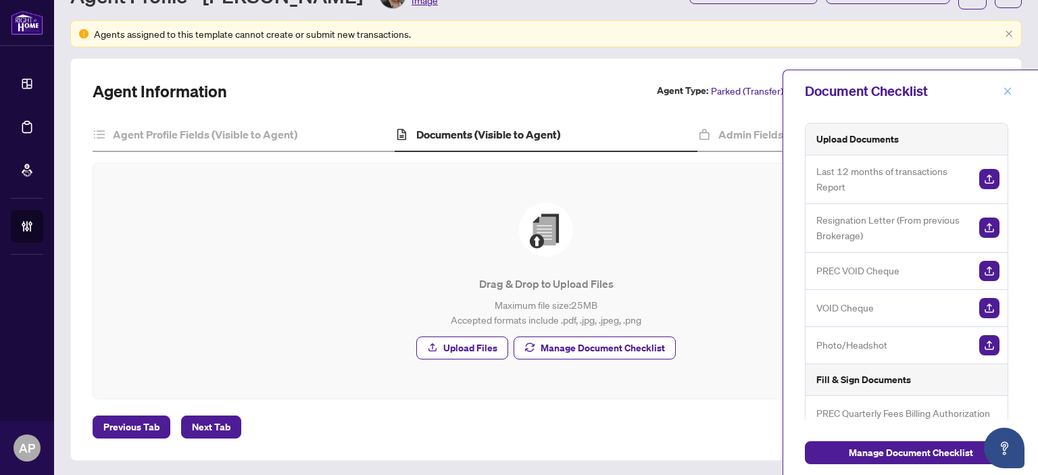
click at [1011, 90] on icon "close" at bounding box center [1007, 90] width 9 height 9
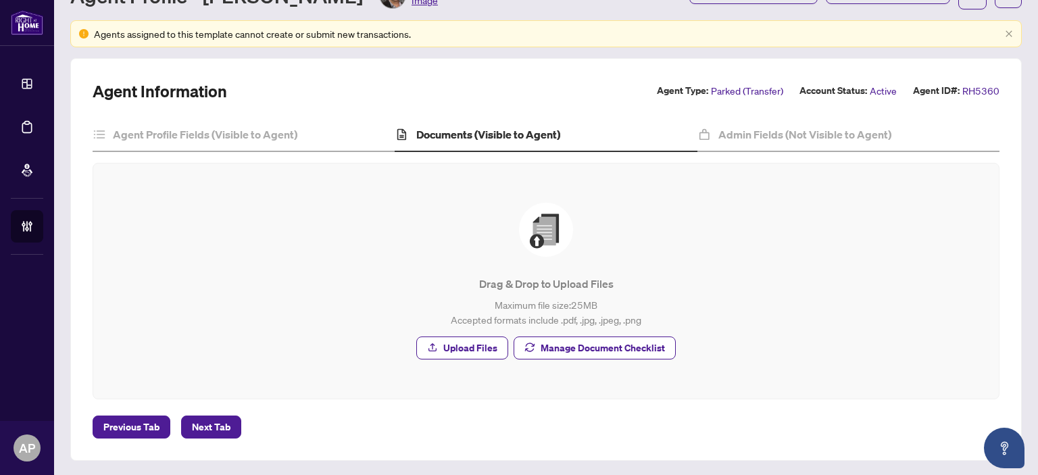
scroll to position [78, 0]
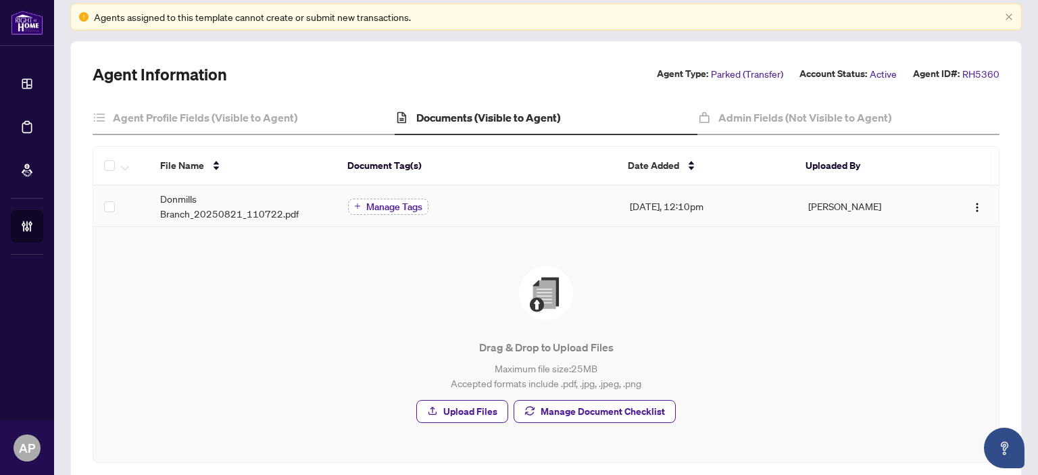
click at [407, 202] on span "Manage Tags" at bounding box center [394, 206] width 56 height 9
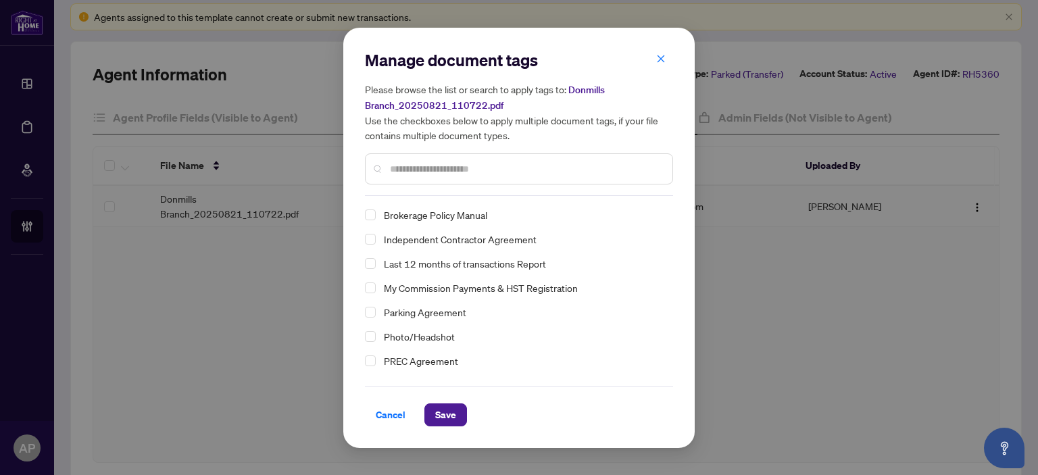
click at [438, 171] on input "text" at bounding box center [526, 169] width 272 height 15
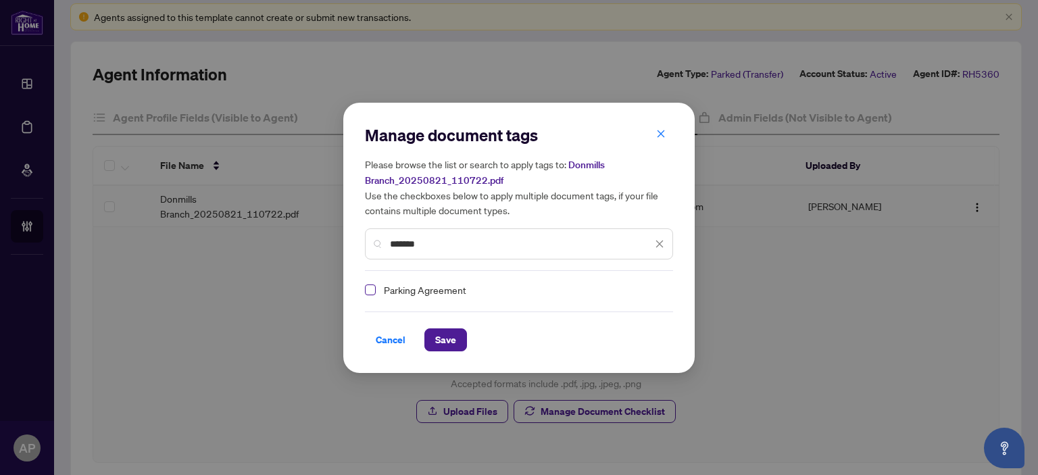
type input "*******"
click at [368, 287] on span "Select Parking Agreement" at bounding box center [370, 289] width 11 height 11
click at [430, 340] on button "Save" at bounding box center [445, 339] width 43 height 23
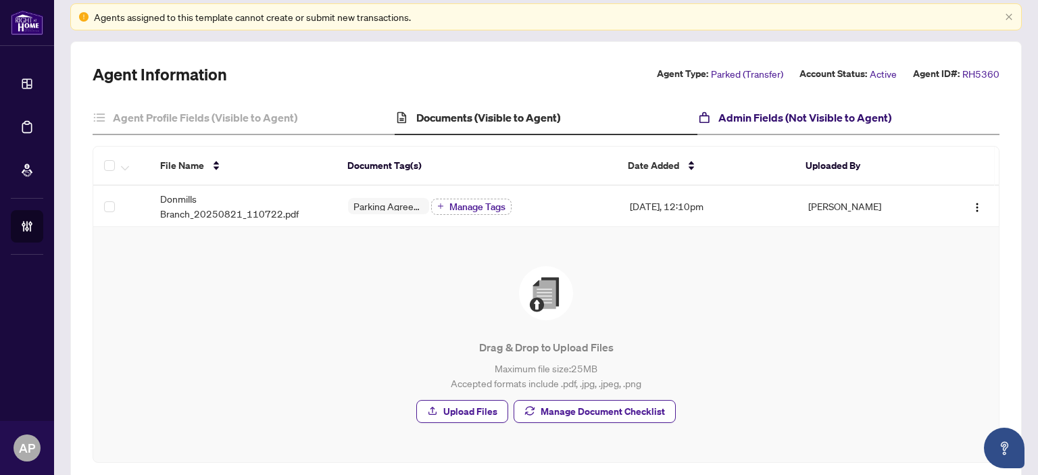
click at [776, 113] on h4 "Admin Fields (Not Visible to Agent)" at bounding box center [804, 117] width 173 height 16
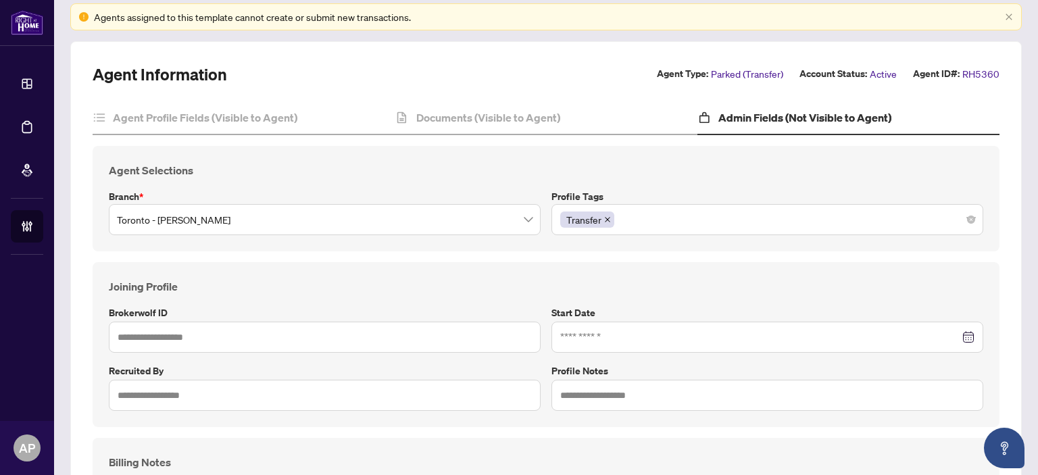
type input "****"
type input "**********"
click at [954, 224] on div "Transfer" at bounding box center [767, 219] width 414 height 24
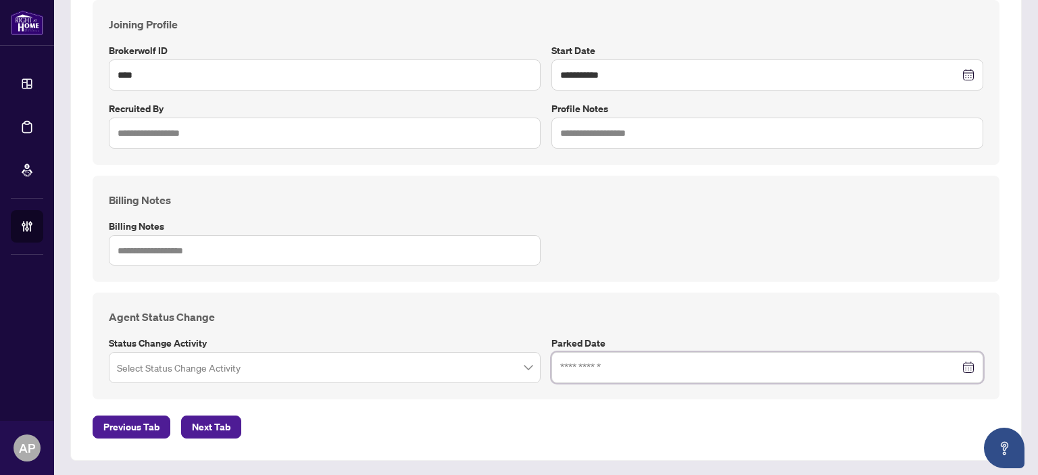
scroll to position [70, 0]
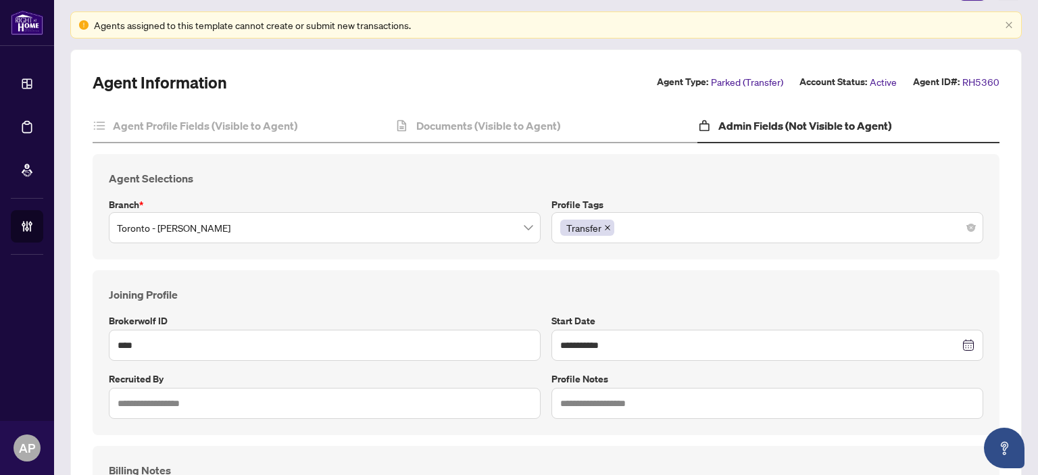
click at [824, 218] on div "Transfer" at bounding box center [767, 228] width 414 height 24
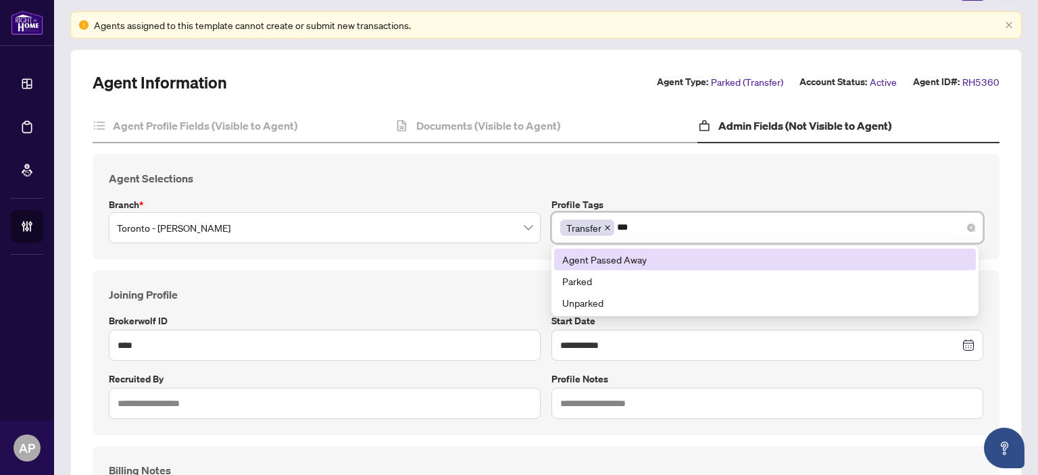
type input "****"
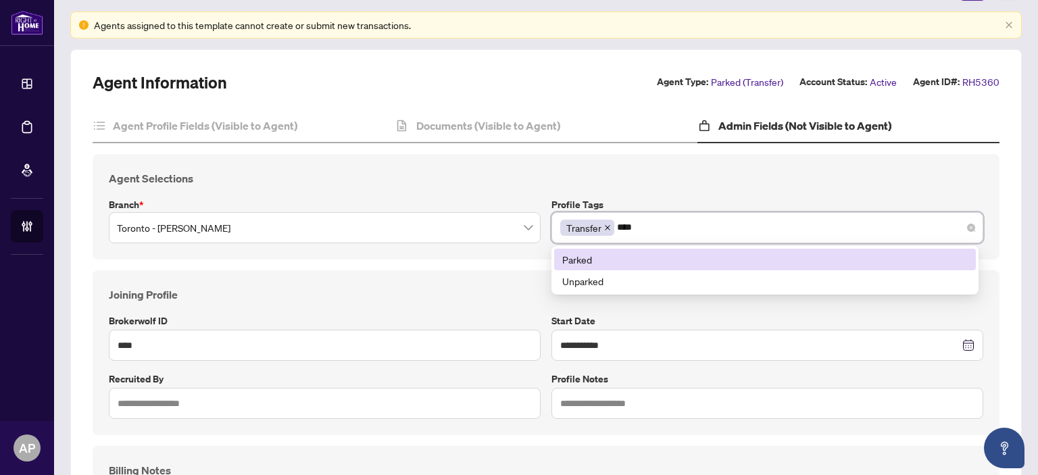
click at [735, 253] on div "Parked" at bounding box center [764, 259] width 405 height 15
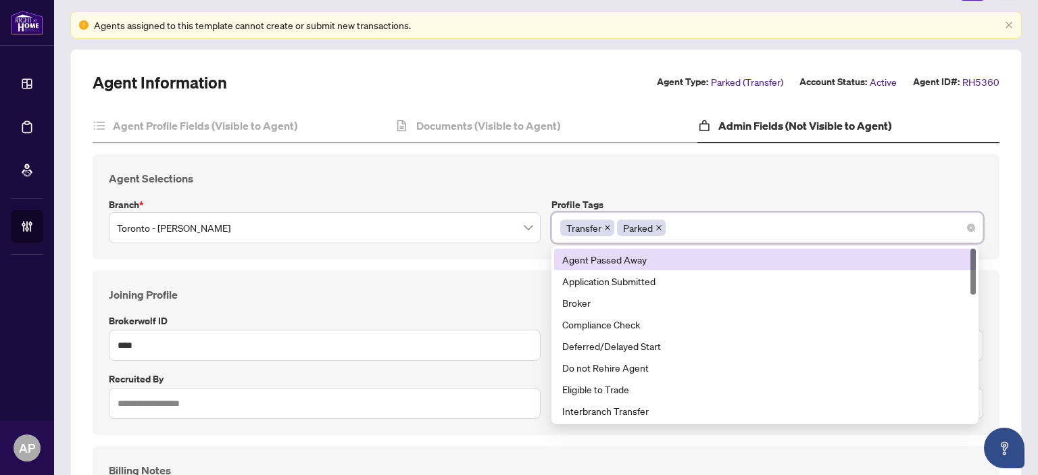
click at [706, 198] on label "Profile Tags" at bounding box center [767, 204] width 432 height 15
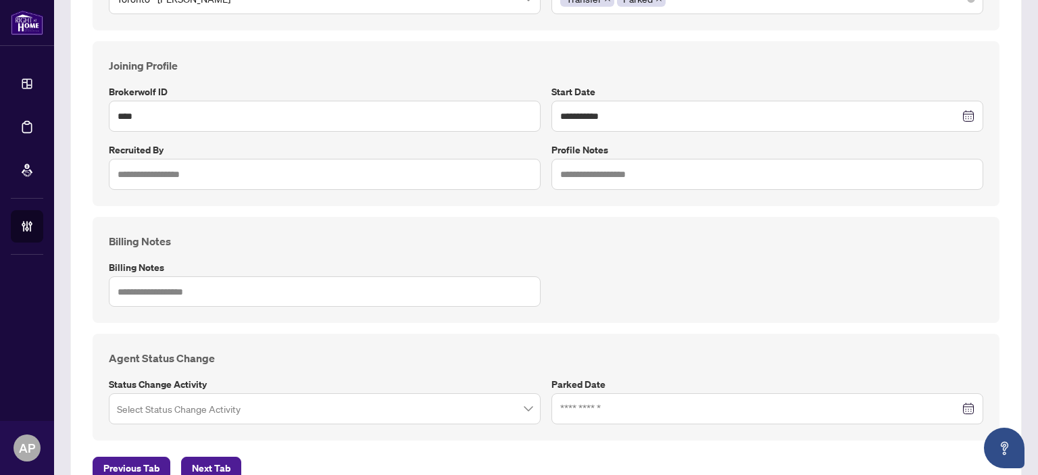
scroll to position [341, 0]
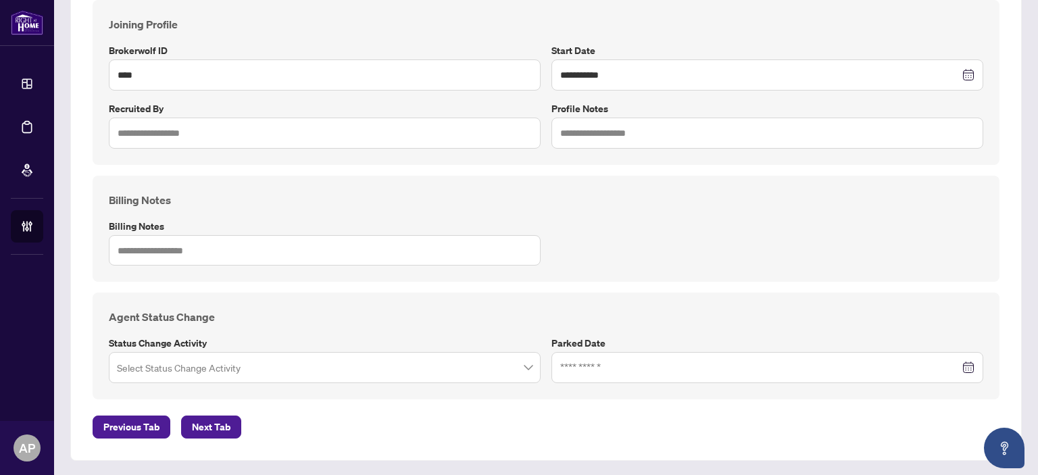
click at [368, 377] on input "search" at bounding box center [318, 370] width 403 height 30
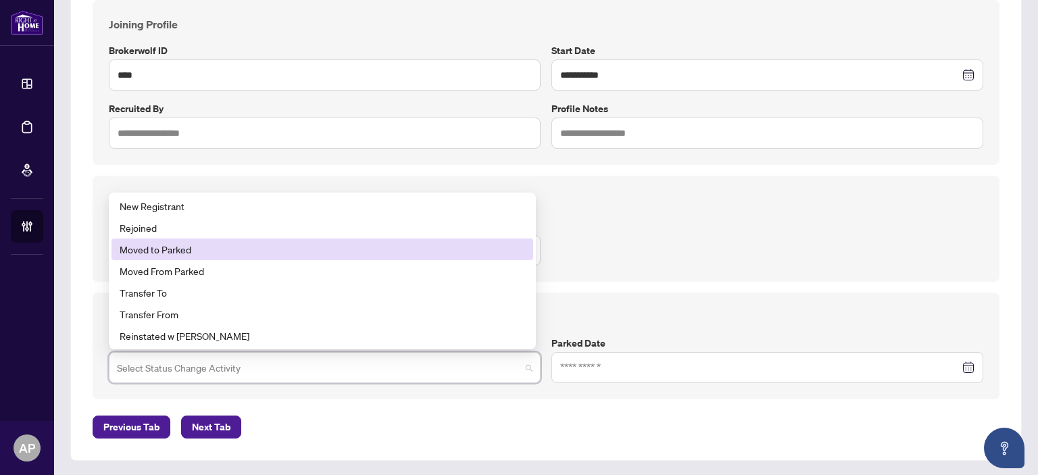
click at [191, 253] on div "Moved to Parked" at bounding box center [322, 249] width 405 height 15
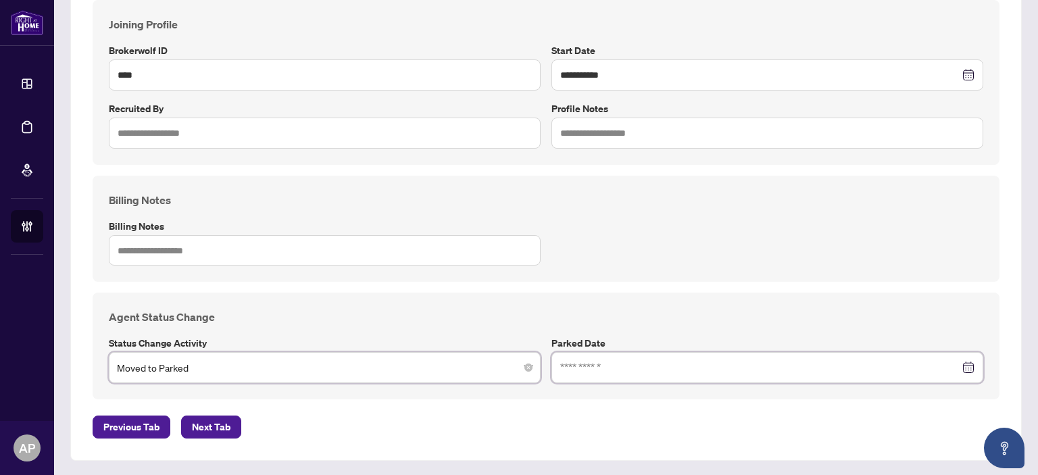
click at [722, 364] on input at bounding box center [759, 367] width 399 height 15
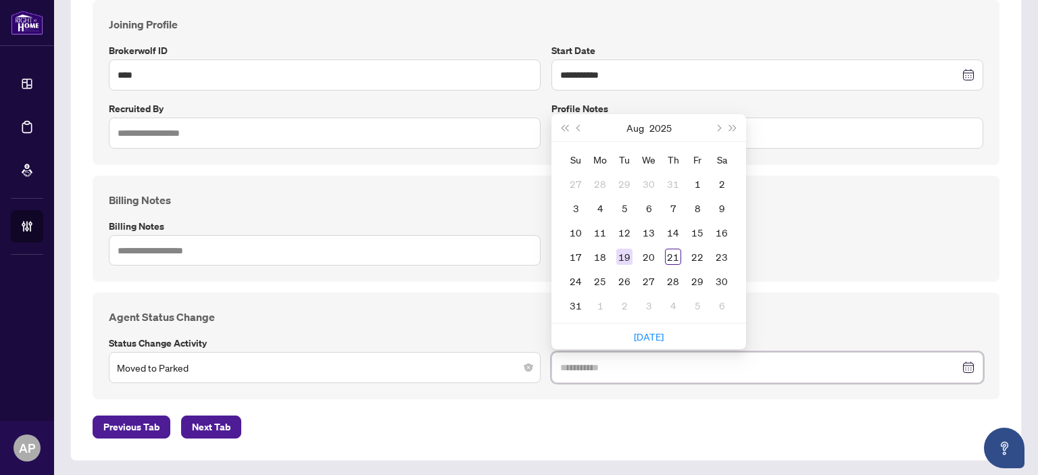
type input "**********"
click at [619, 253] on div "19" at bounding box center [624, 257] width 16 height 16
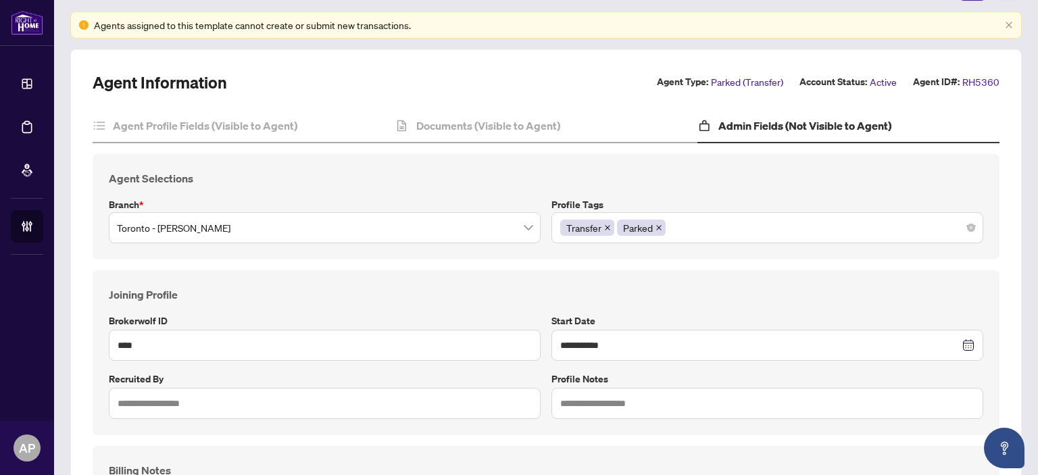
scroll to position [0, 0]
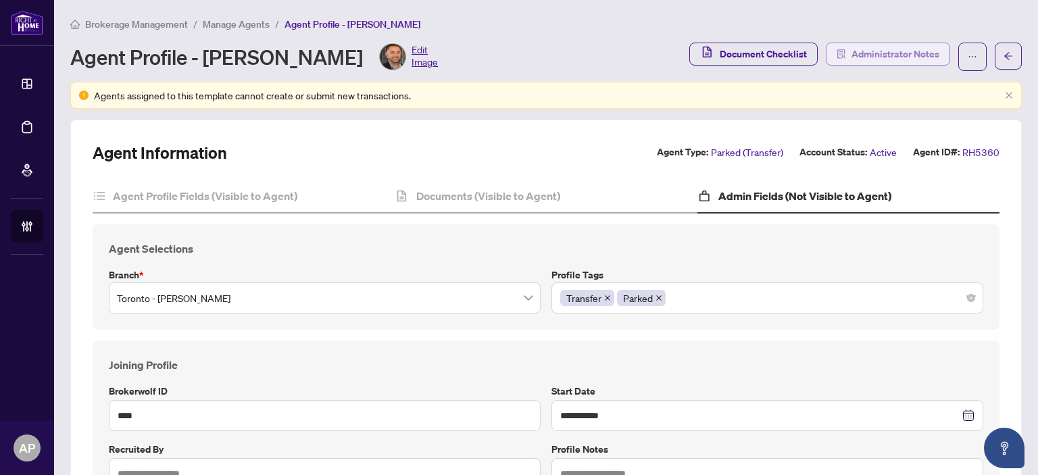
click at [880, 51] on span "Administrator Notes" at bounding box center [895, 54] width 88 height 22
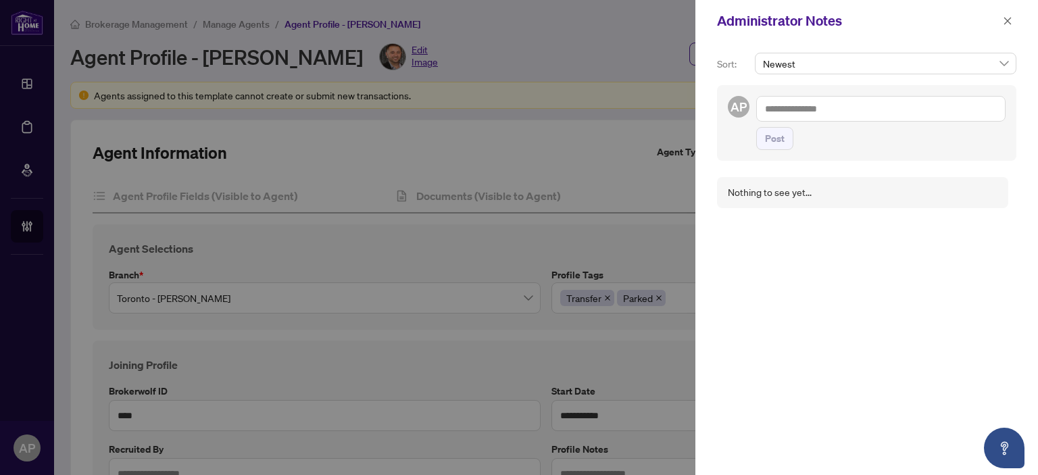
click at [847, 107] on textarea at bounding box center [880, 109] width 249 height 26
type textarea "**********"
click at [789, 143] on button "Post" at bounding box center [774, 138] width 37 height 23
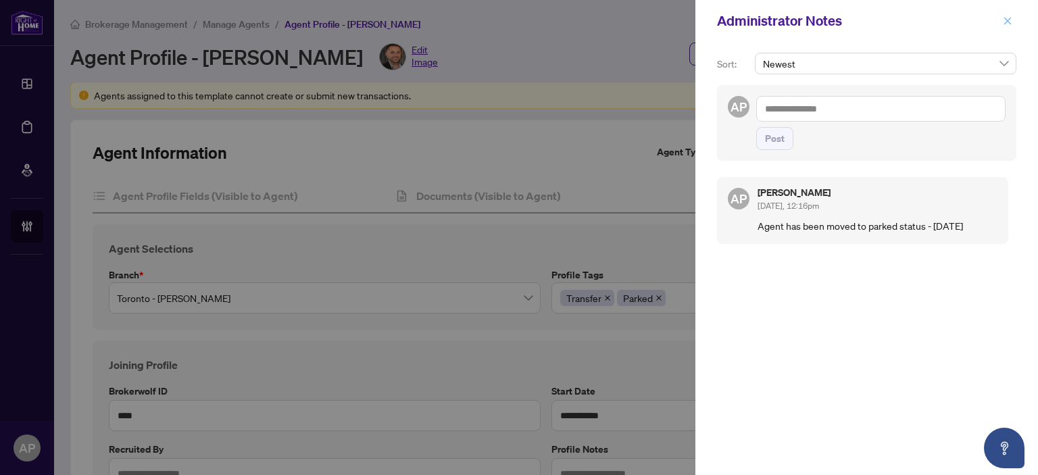
click at [1008, 24] on icon "close" at bounding box center [1007, 20] width 9 height 9
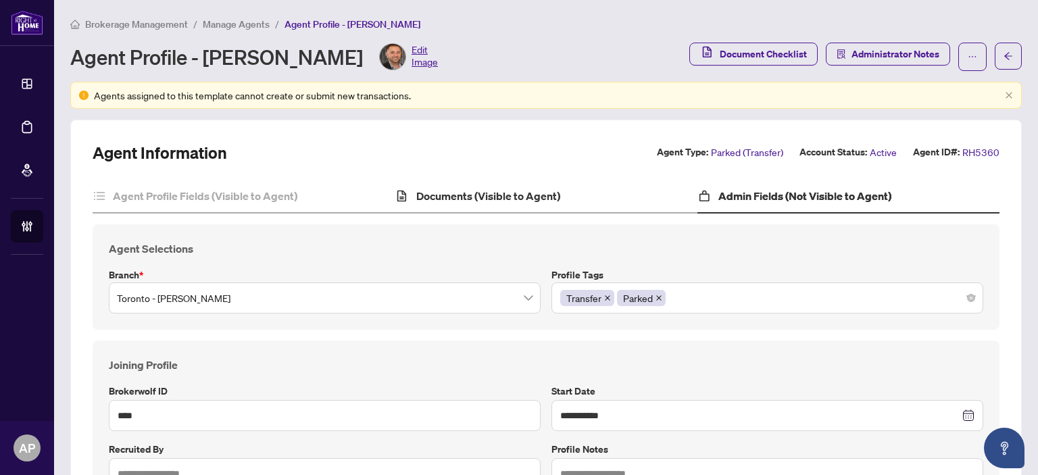
click at [568, 199] on div "Documents (Visible to Agent)" at bounding box center [546, 197] width 302 height 34
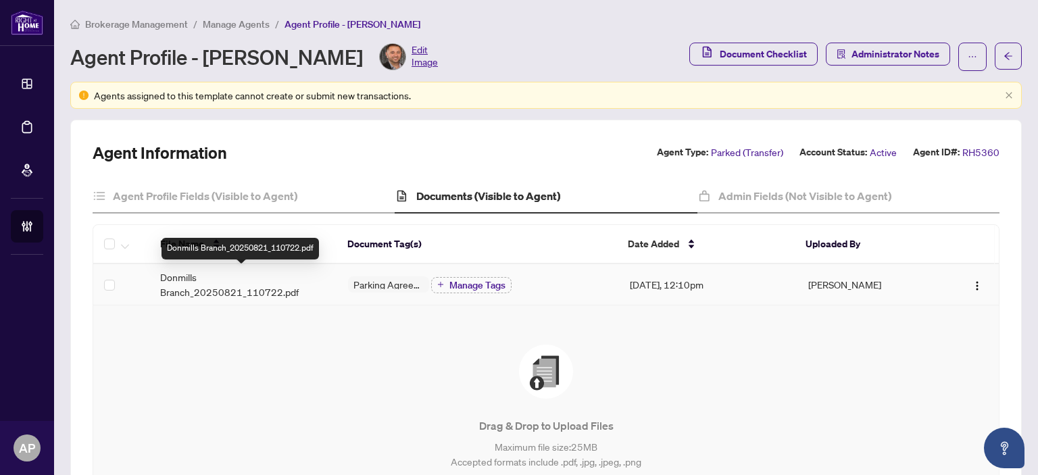
click at [298, 288] on span "Donmills Branch_20250821_110722.pdf" at bounding box center [243, 285] width 166 height 30
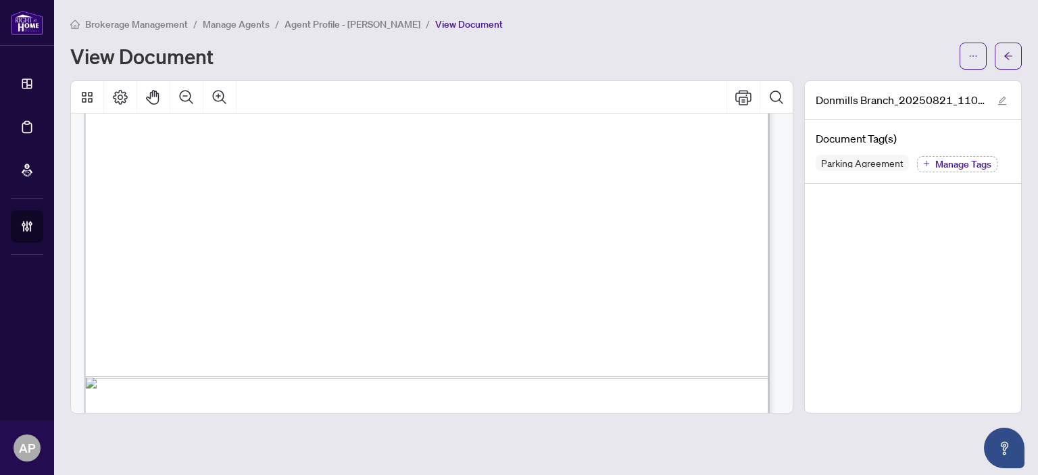
scroll to position [1892, 0]
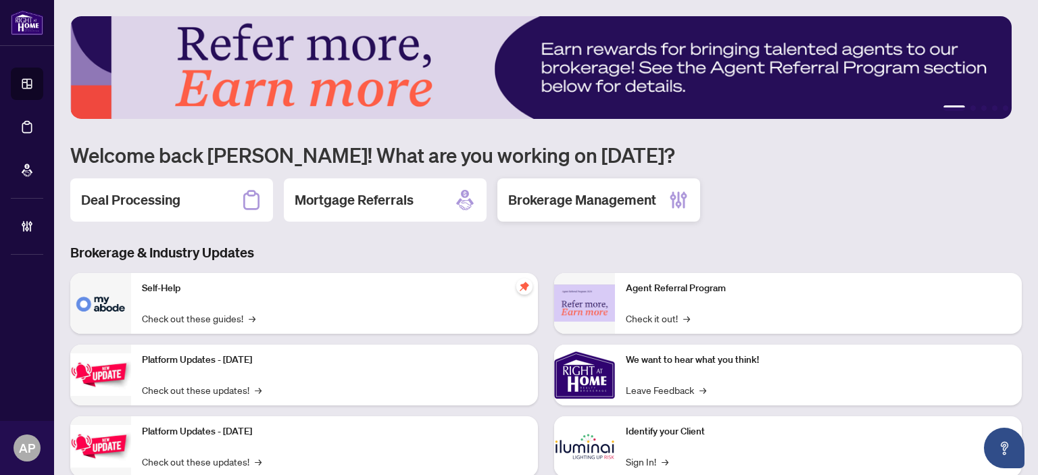
click at [599, 197] on h2 "Brokerage Management" at bounding box center [582, 200] width 148 height 19
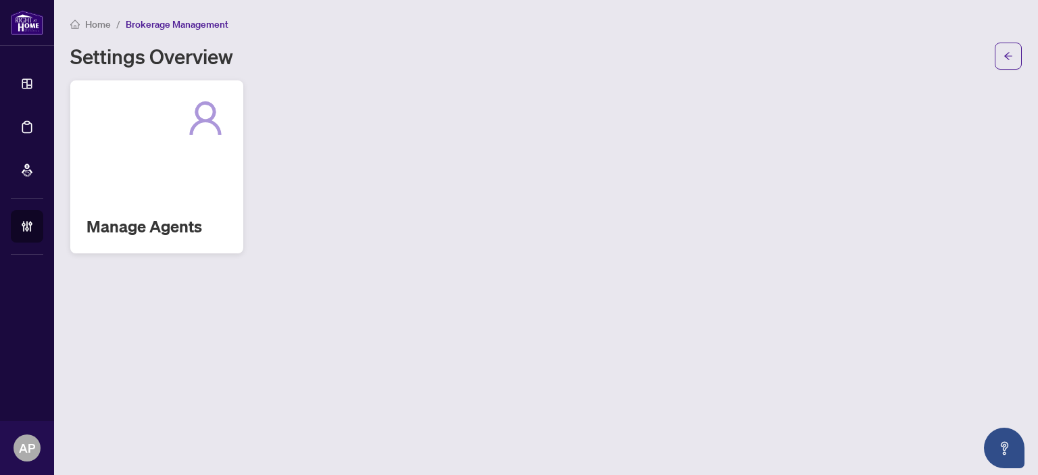
click at [151, 182] on div "Manage Agents" at bounding box center [156, 166] width 173 height 173
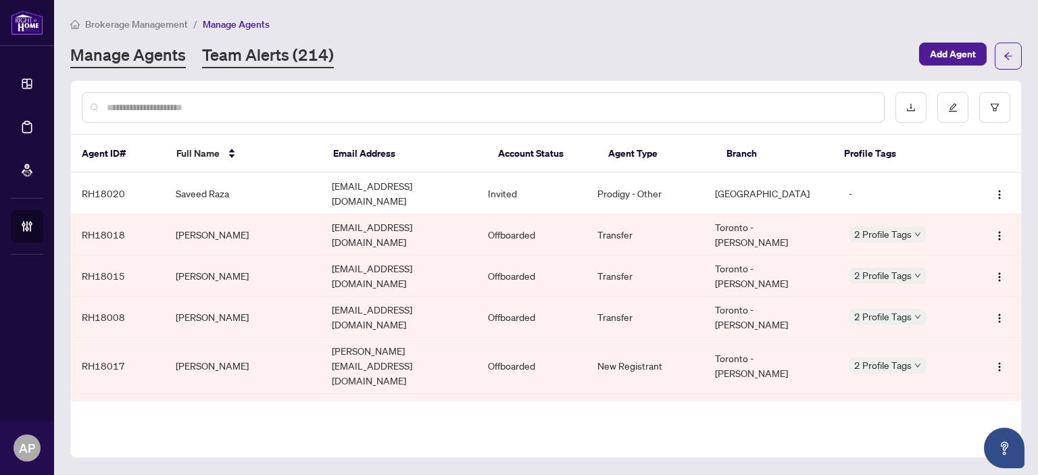
click at [307, 57] on link "Team Alerts (214)" at bounding box center [268, 56] width 132 height 24
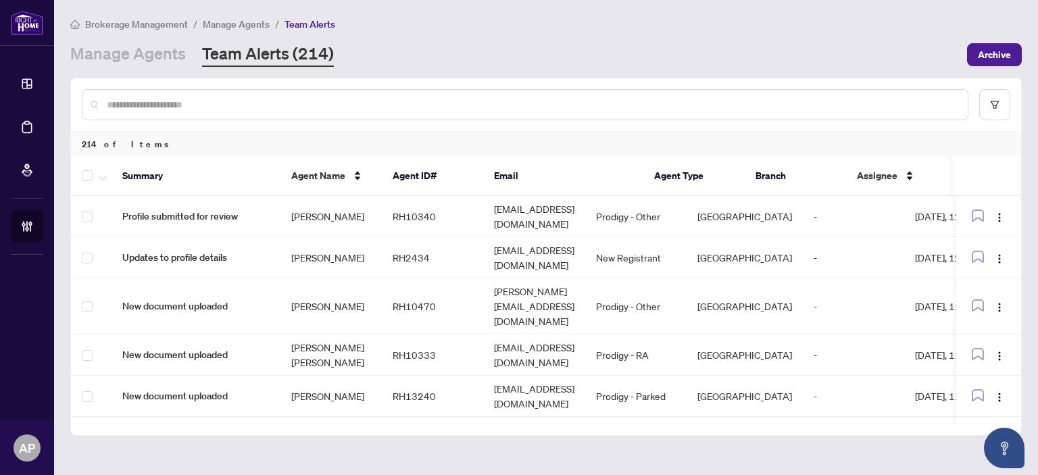
click at [234, 100] on input "text" at bounding box center [532, 104] width 850 height 15
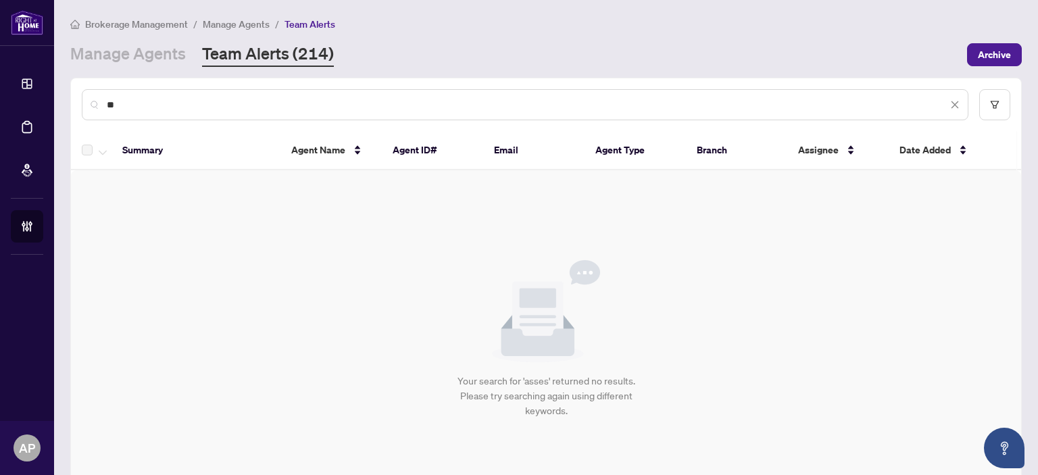
type input "*"
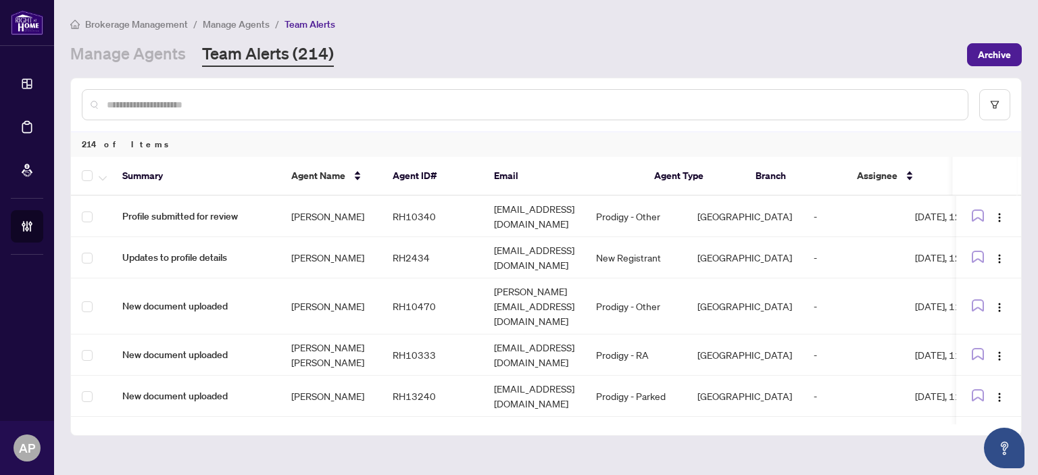
click at [281, 100] on input "text" at bounding box center [532, 104] width 850 height 15
click at [314, 99] on input "text" at bounding box center [532, 104] width 850 height 15
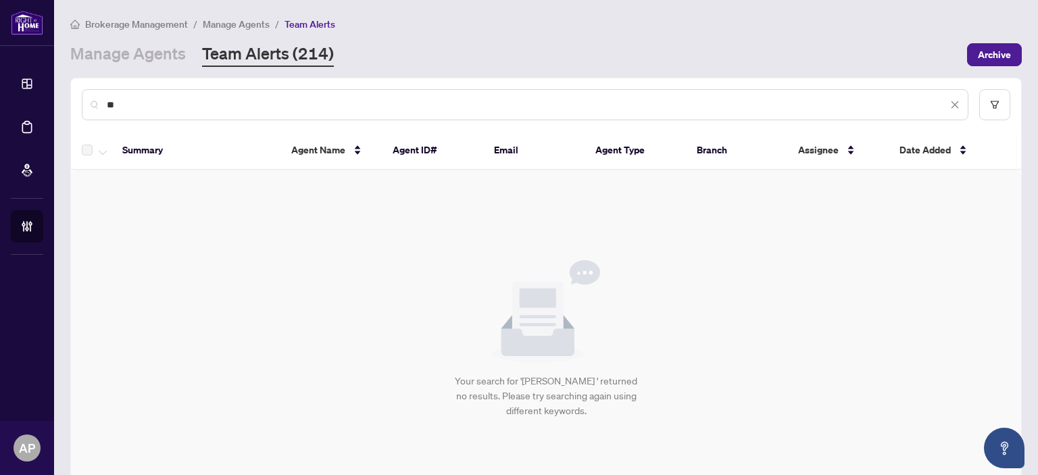
type input "*"
